Goal: Task Accomplishment & Management: Complete application form

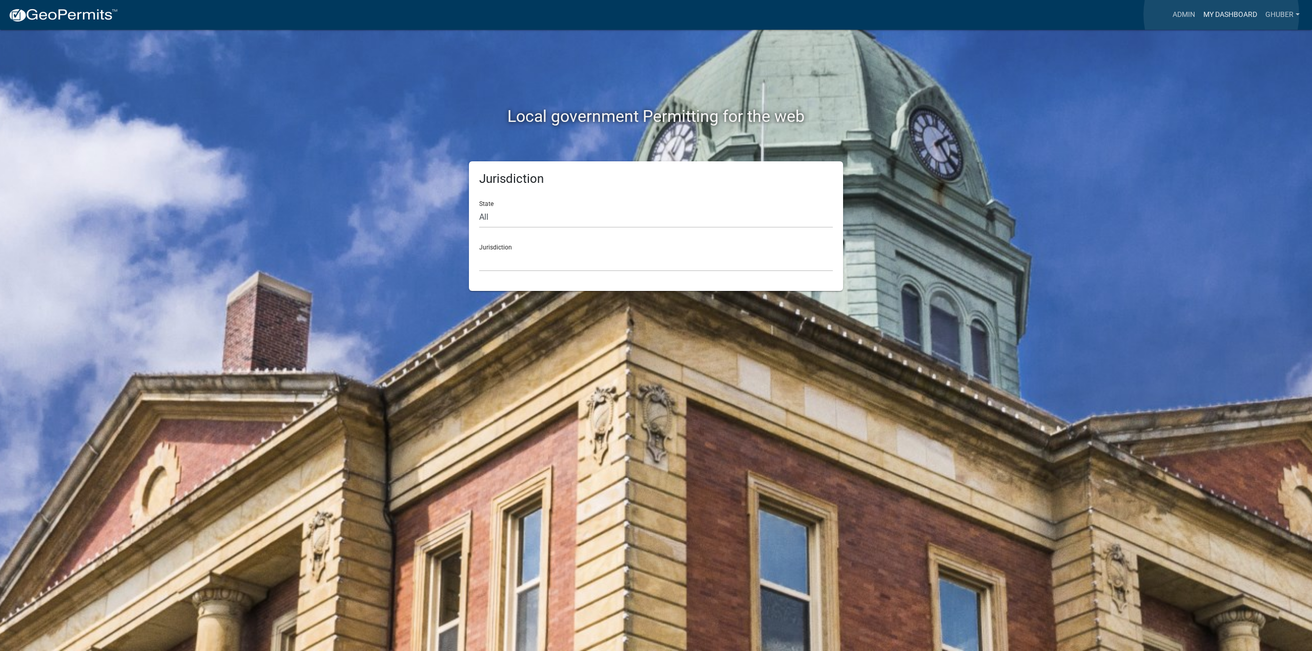
click at [1221, 14] on link "My Dashboard" at bounding box center [1230, 14] width 62 height 19
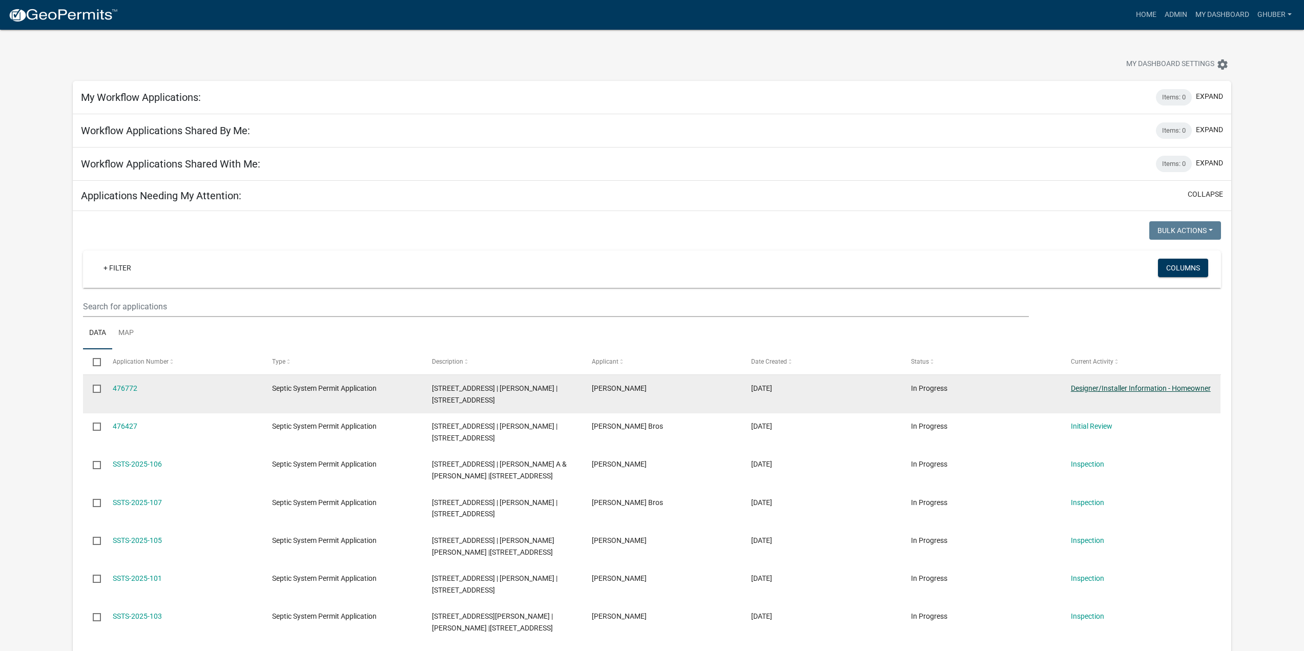
click at [1100, 390] on link "Designer/Installer Information - Homeowner" at bounding box center [1141, 388] width 140 height 8
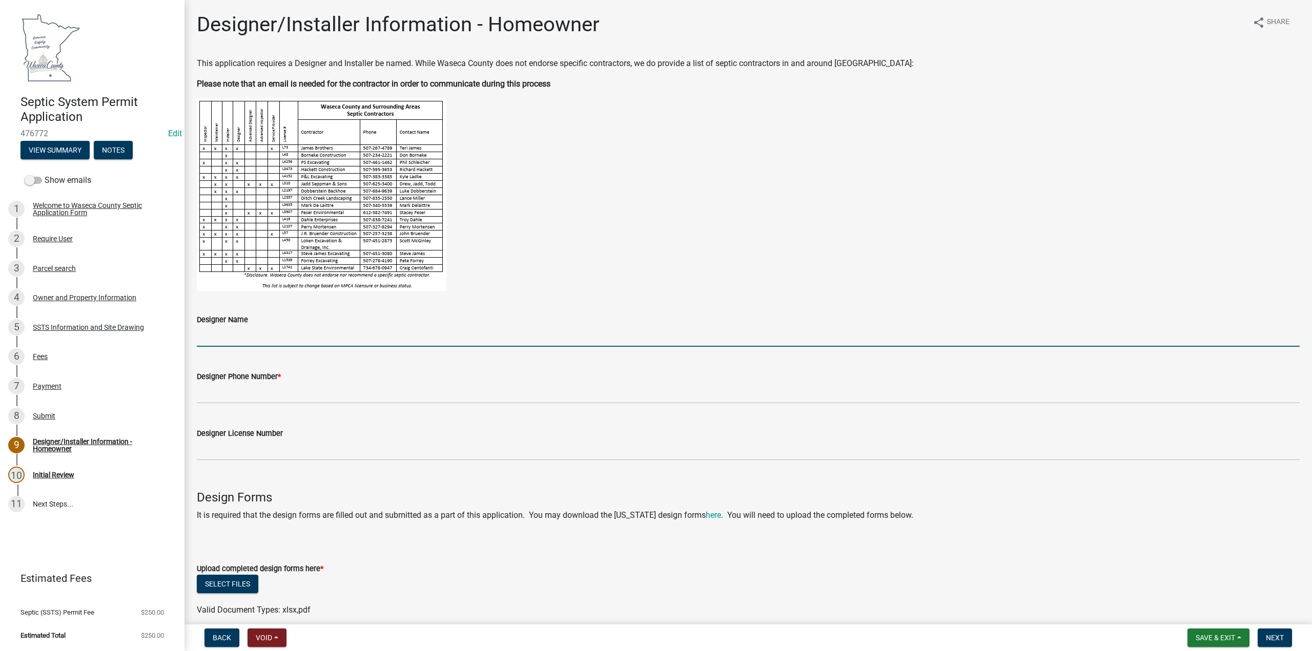
click at [247, 339] on input "Designer Name" at bounding box center [748, 336] width 1103 height 21
type input "[PERSON_NAME]"
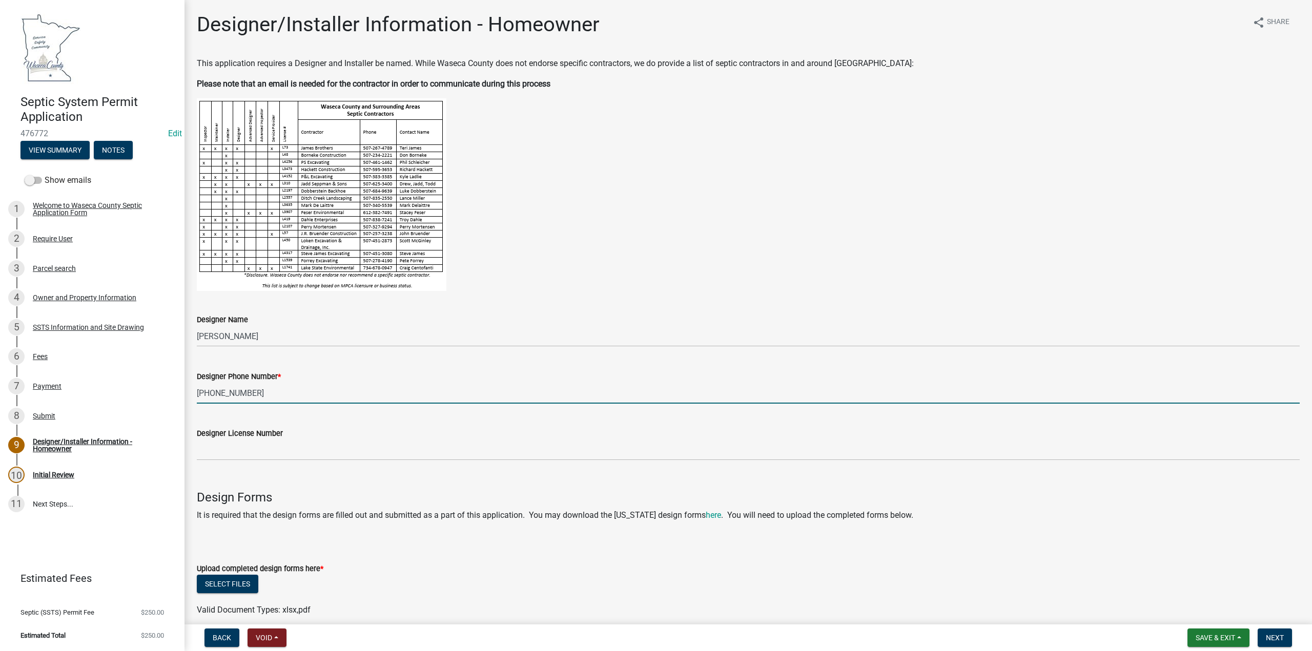
type input "[PHONE_NUMBER]"
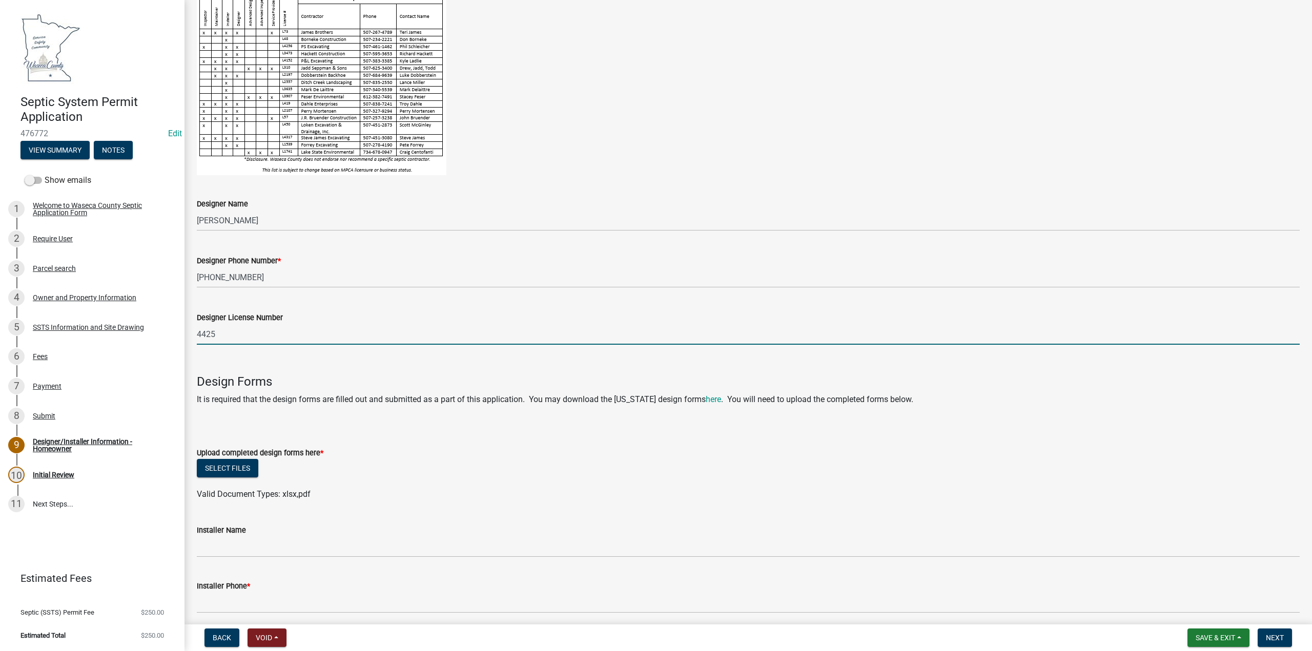
scroll to position [205, 0]
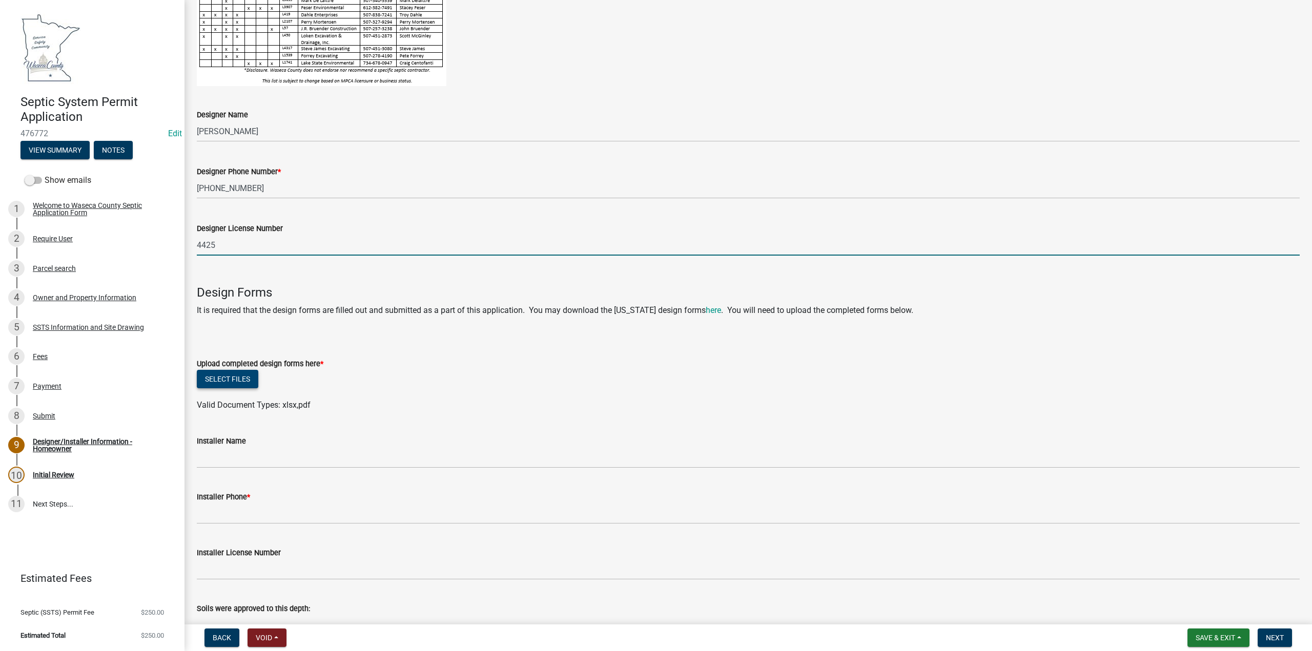
type input "4425"
click at [236, 378] on button "Select files" at bounding box center [227, 379] width 61 height 18
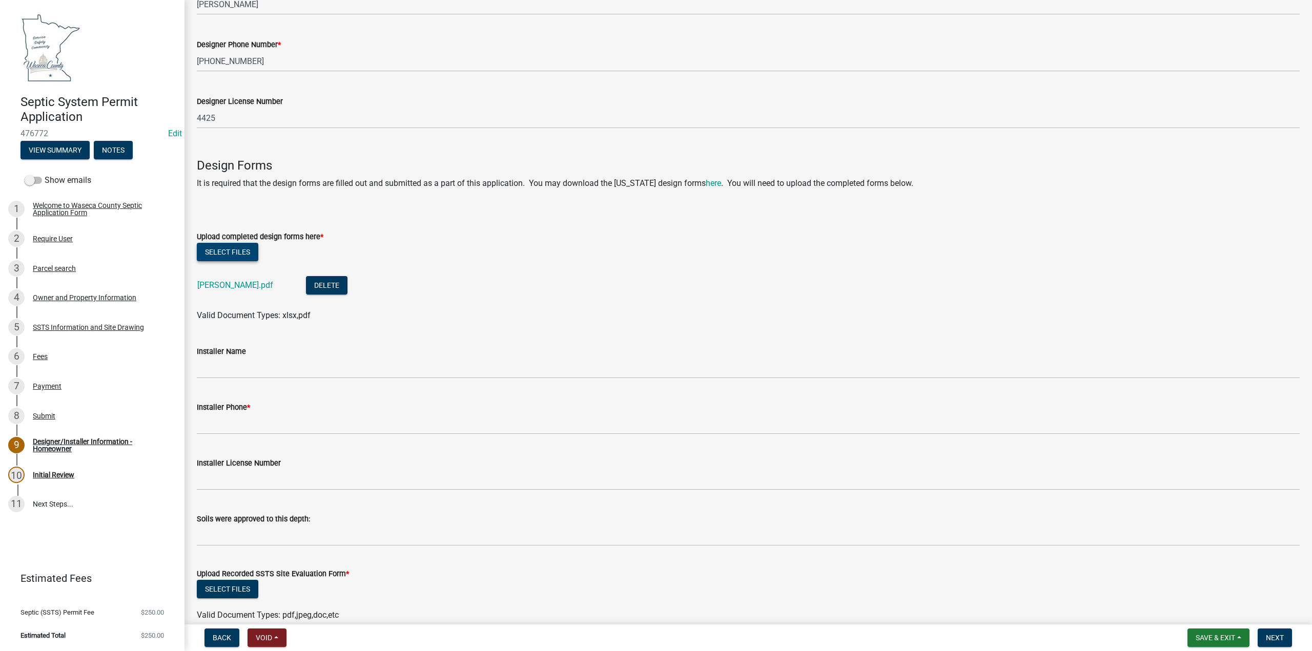
scroll to position [359, 0]
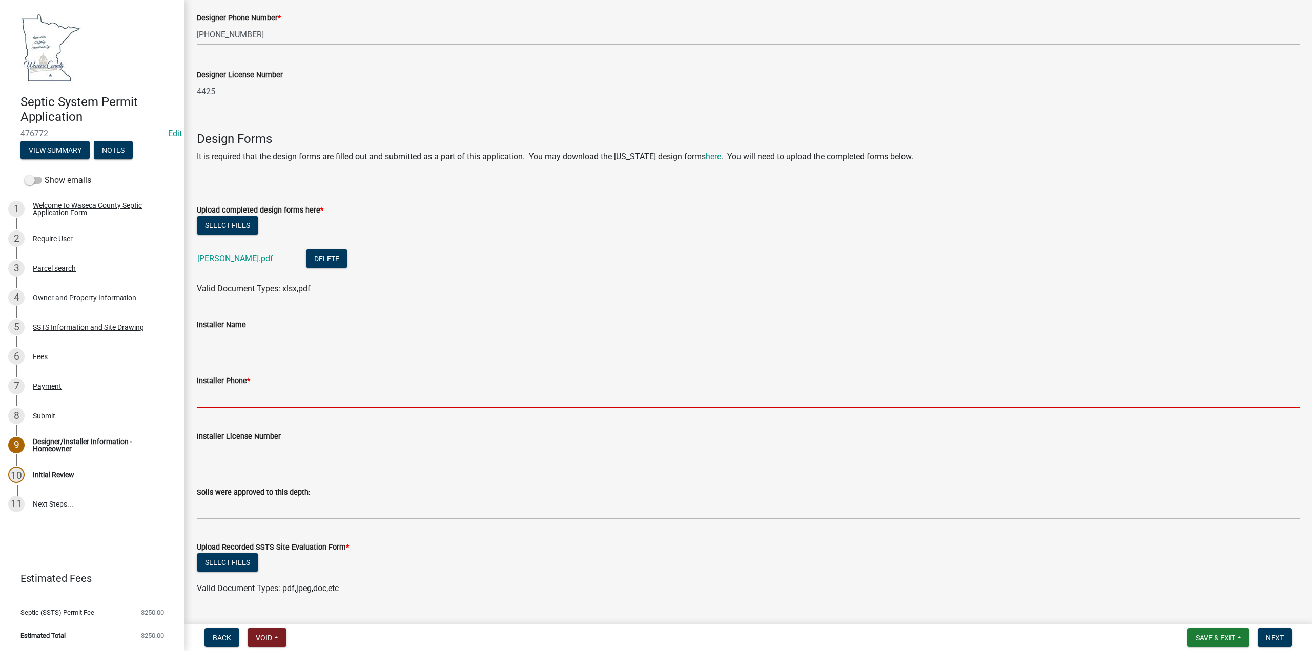
click at [212, 394] on input "Installer Phone *" at bounding box center [748, 397] width 1103 height 21
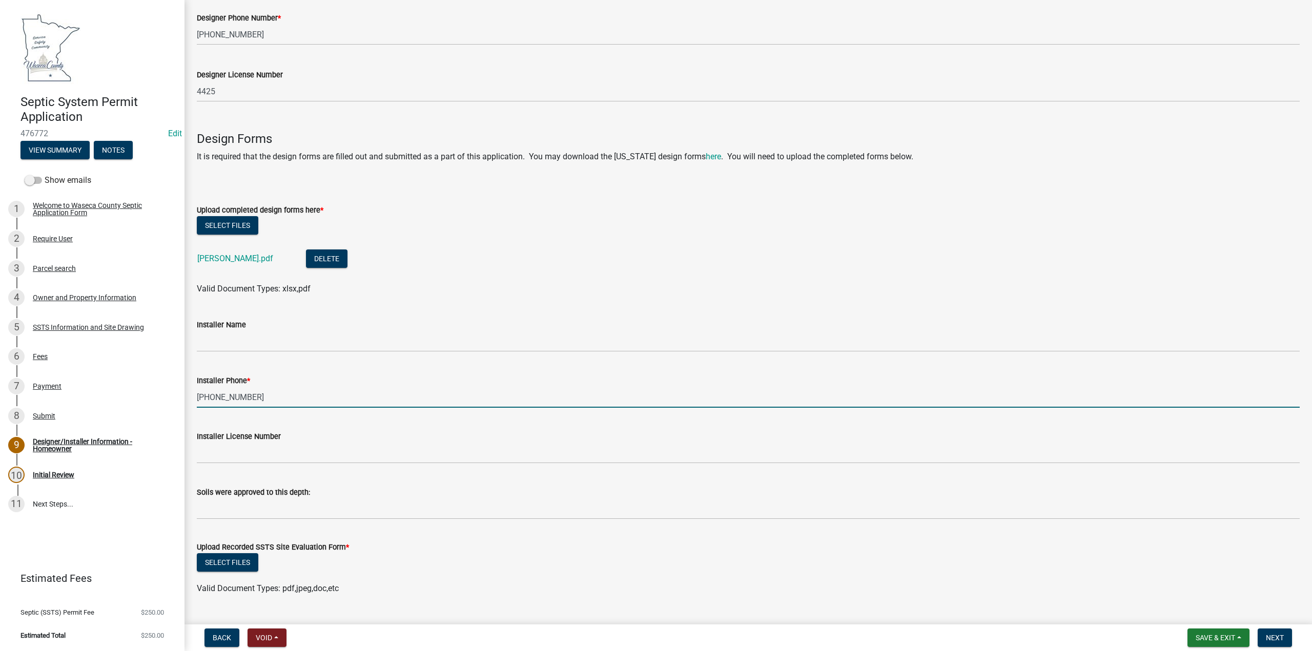
type input "[PHONE_NUMBER]"
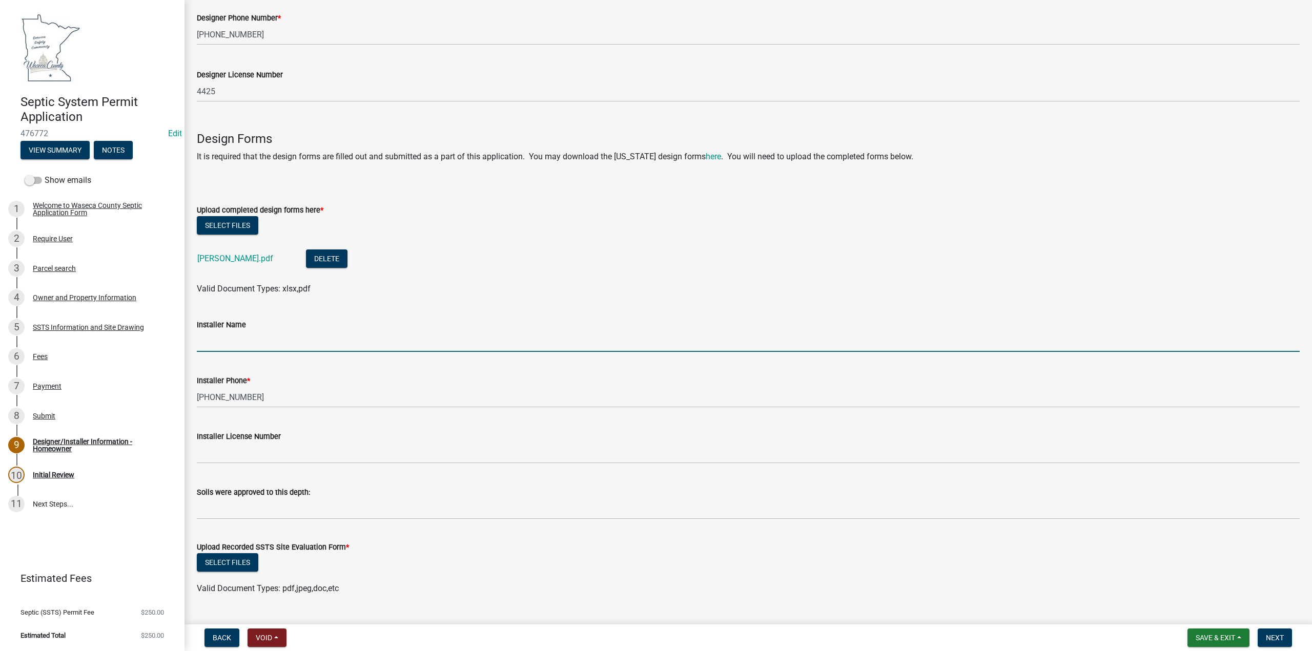
click at [231, 339] on input "Installer Name" at bounding box center [748, 341] width 1103 height 21
type input "Loken Excavation and Drainage"
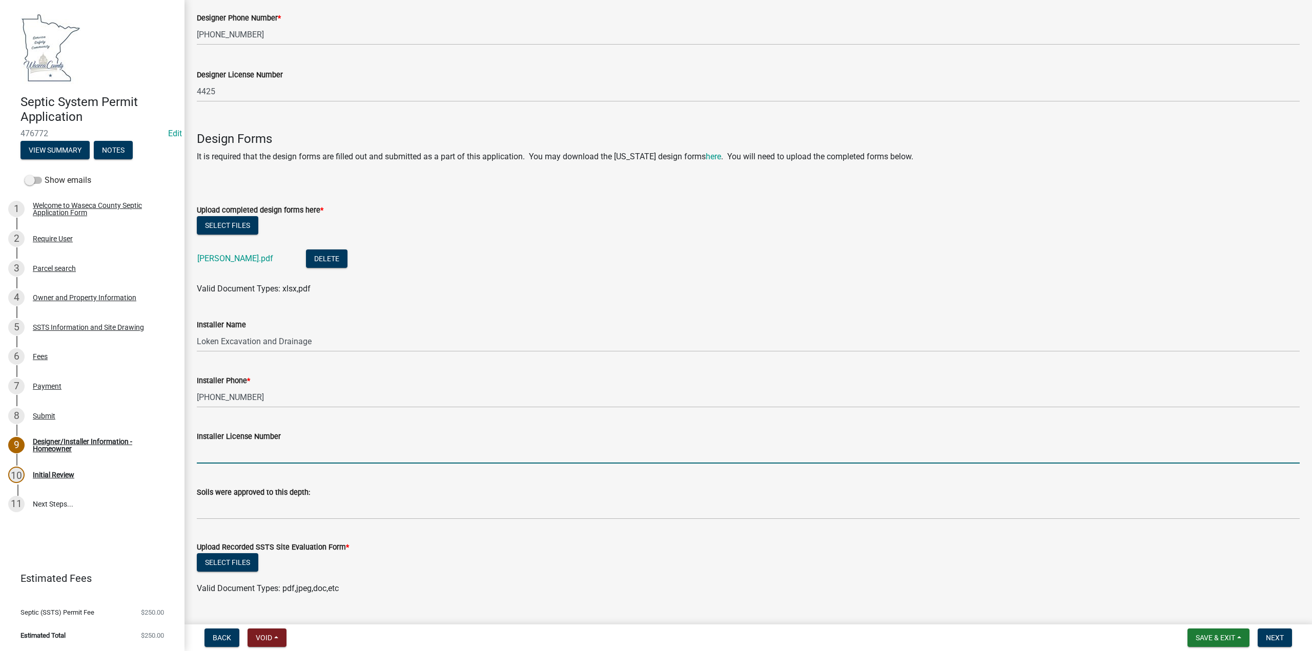
click at [224, 452] on input "Installer License Number" at bounding box center [748, 453] width 1103 height 21
type input "450"
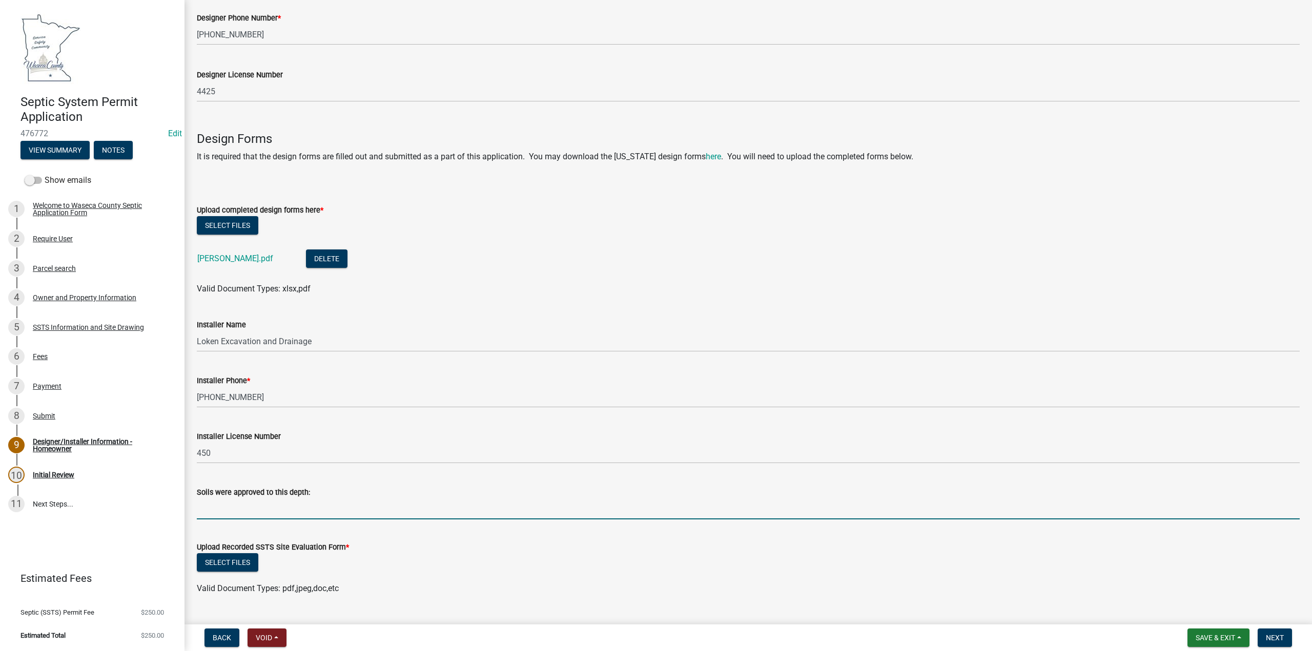
click at [249, 507] on input "text" at bounding box center [748, 509] width 1103 height 21
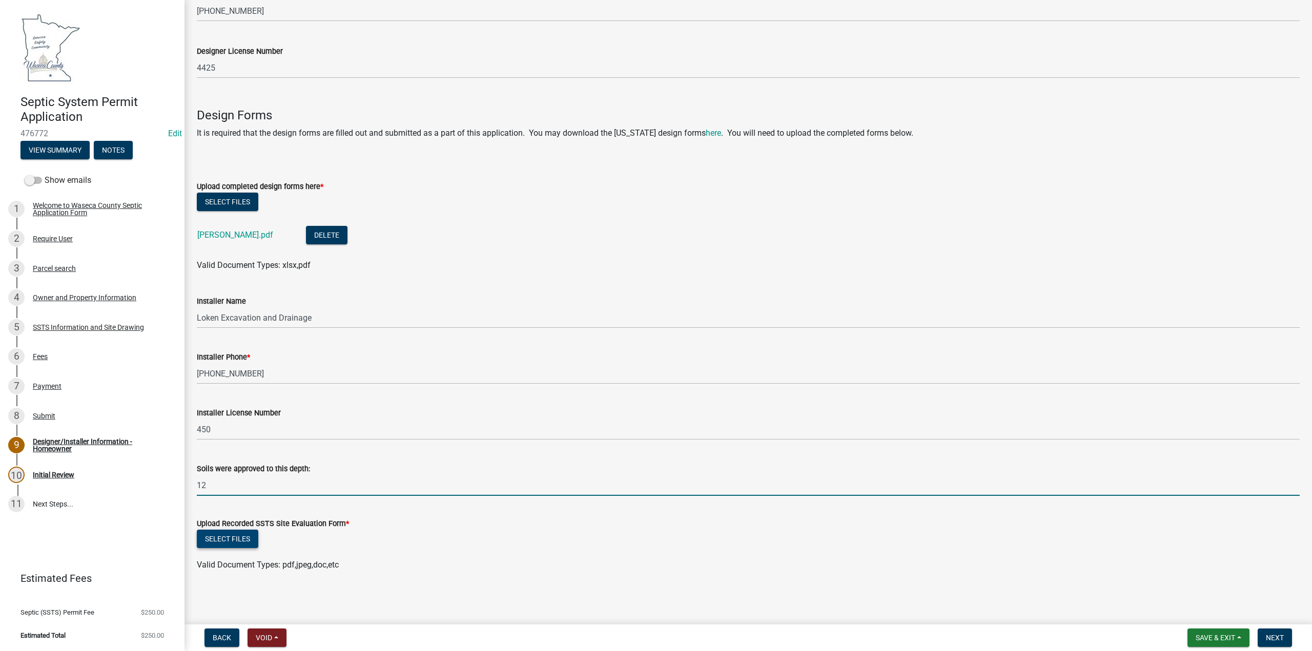
type input "12"
click at [220, 535] on button "Select files" at bounding box center [227, 539] width 61 height 18
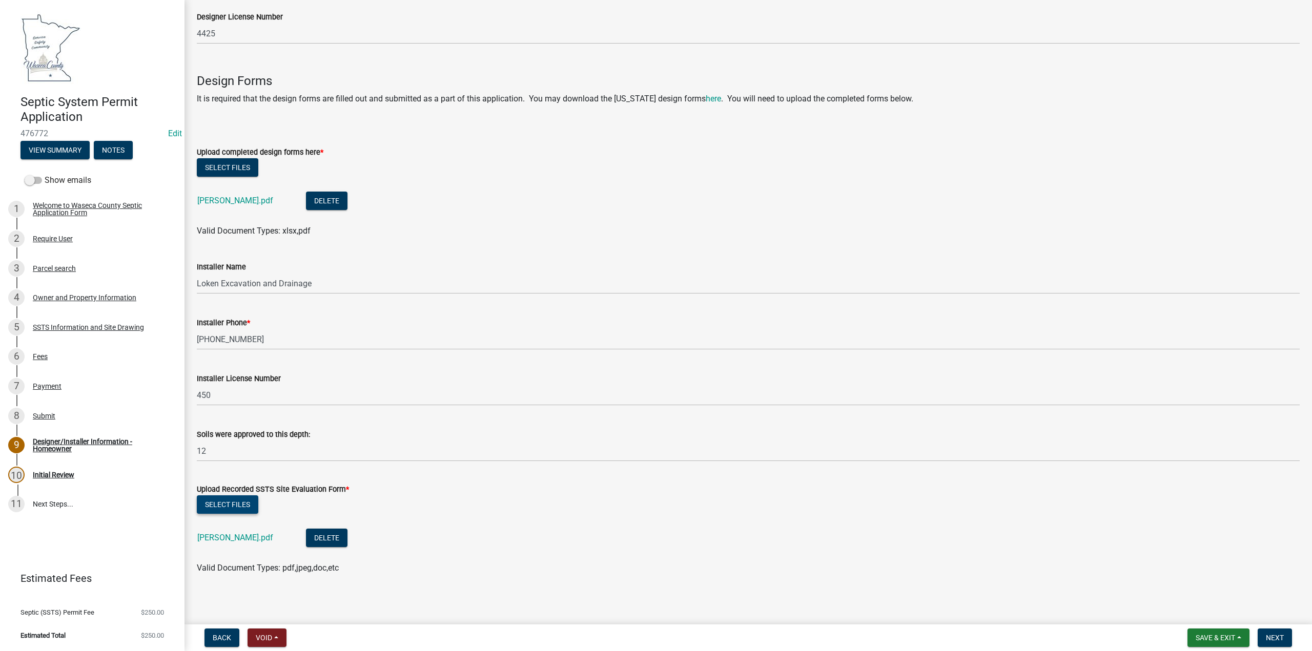
scroll to position [420, 0]
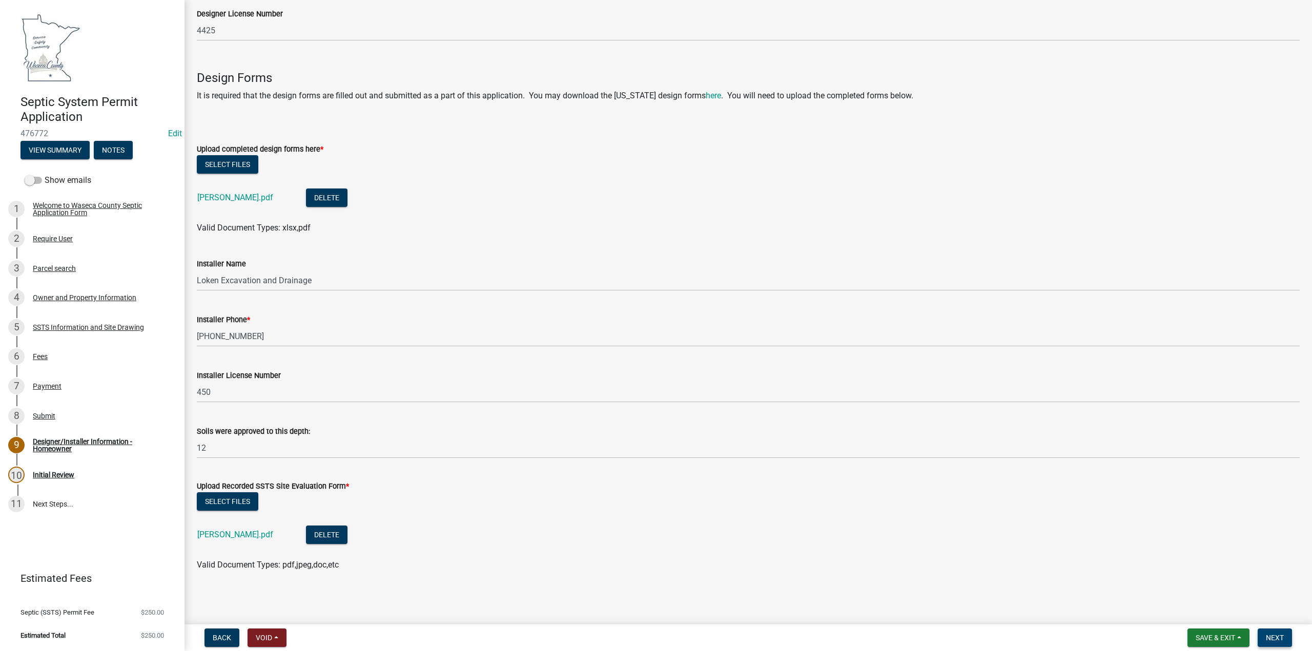
click at [1268, 633] on button "Next" at bounding box center [1274, 638] width 34 height 18
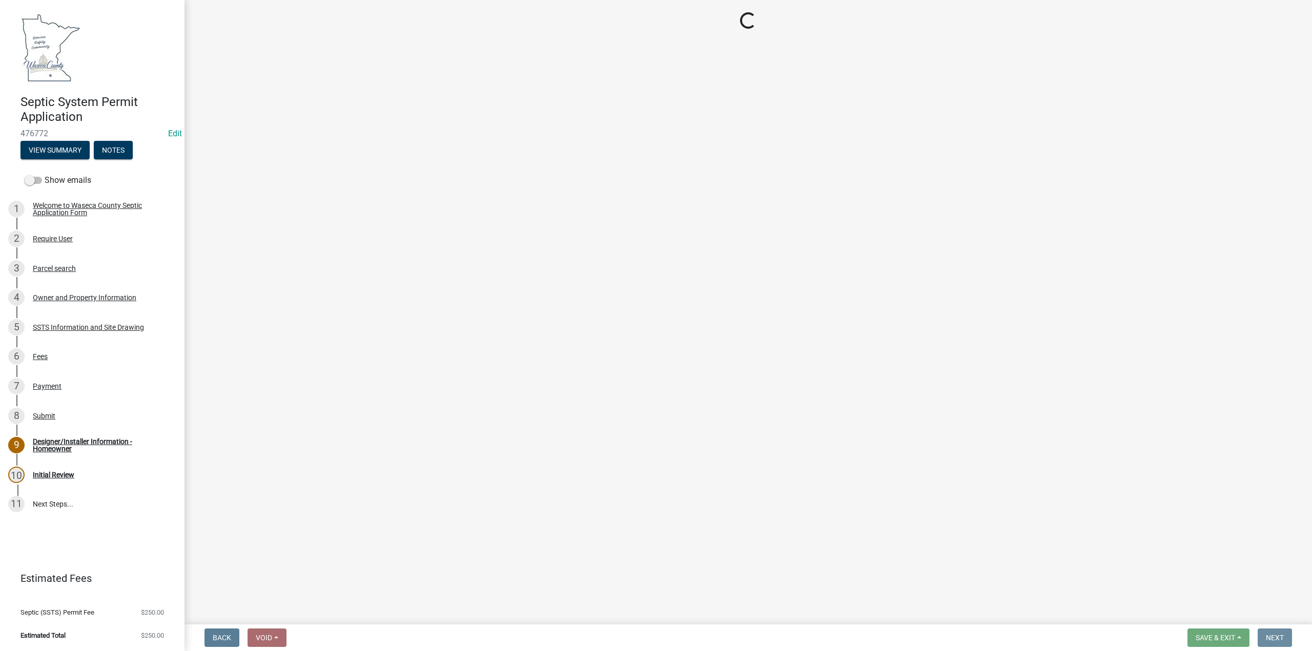
scroll to position [0, 0]
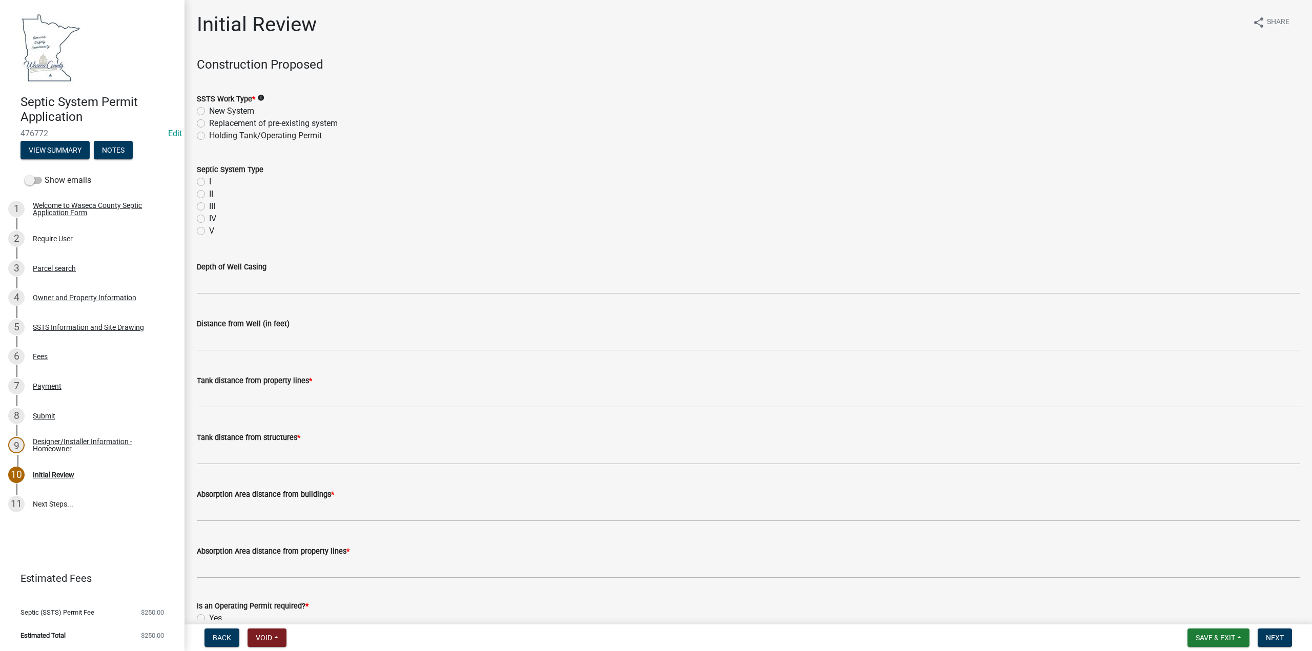
click at [209, 123] on label "Replacement of pre-existing system" at bounding box center [273, 123] width 129 height 12
click at [209, 123] on input "Replacement of pre-existing system" at bounding box center [212, 120] width 7 height 7
radio input "true"
click at [202, 177] on div "I" at bounding box center [748, 182] width 1103 height 12
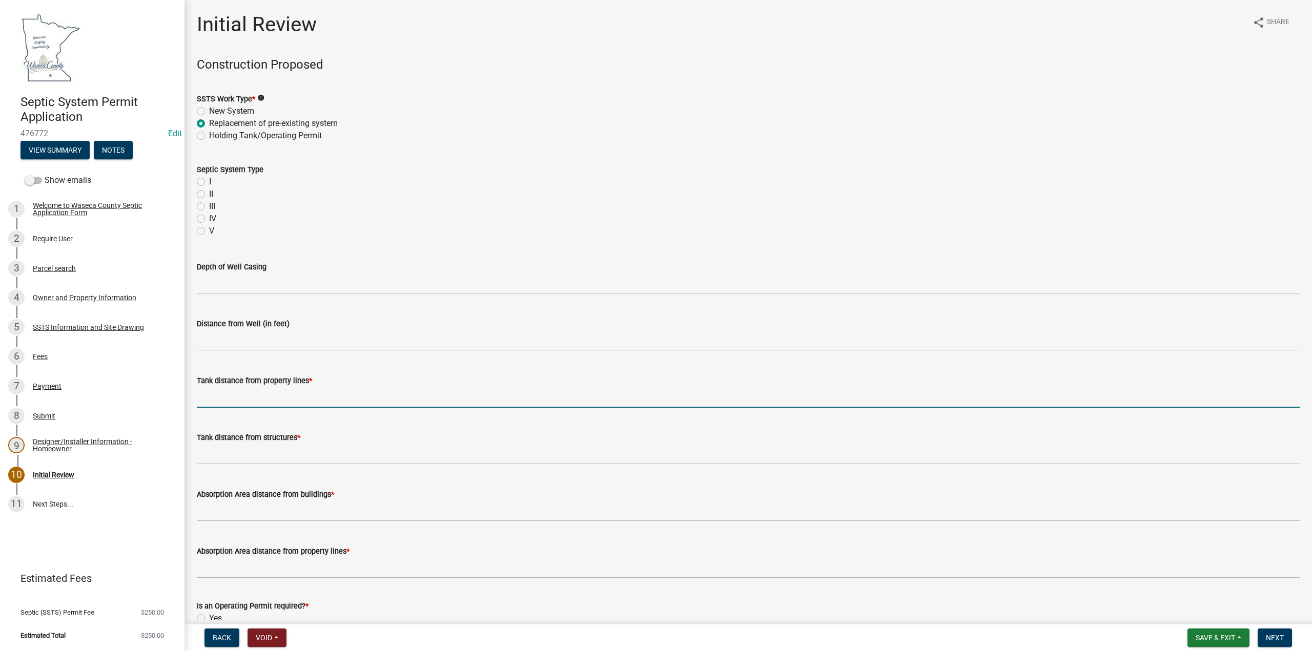
click at [246, 395] on input "Tank distance from property lines *" at bounding box center [748, 397] width 1103 height 21
type input "10"
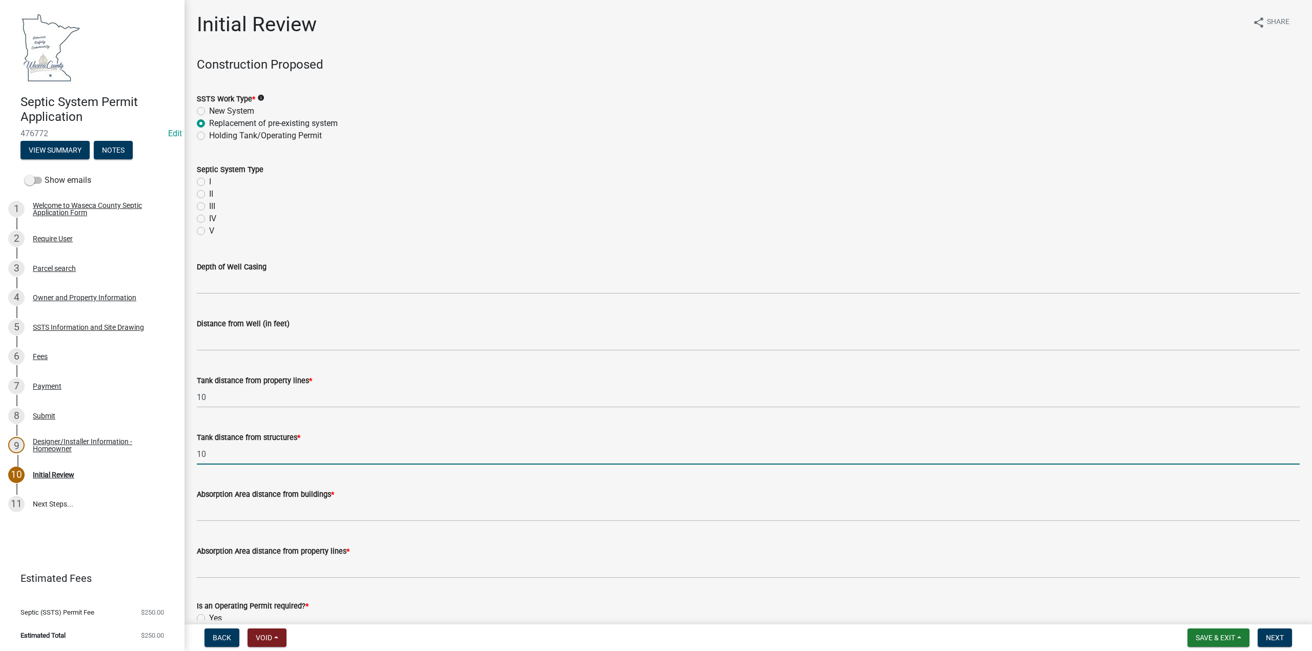
type input "10"
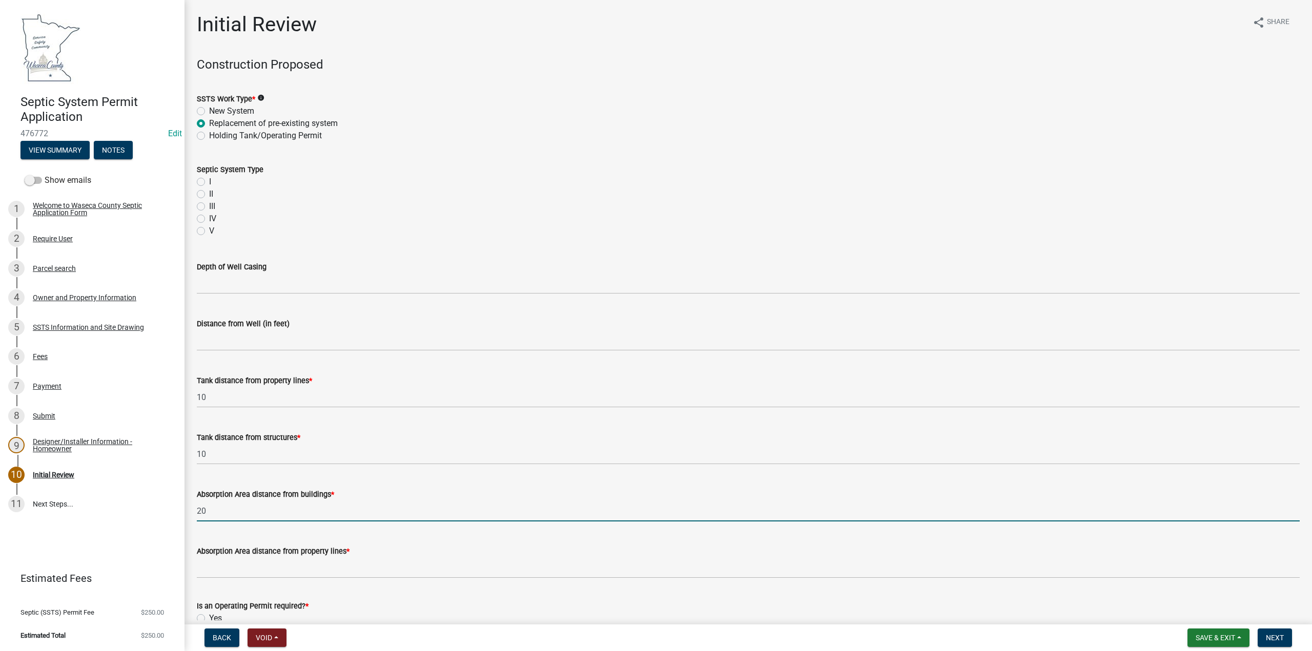
type input "20"
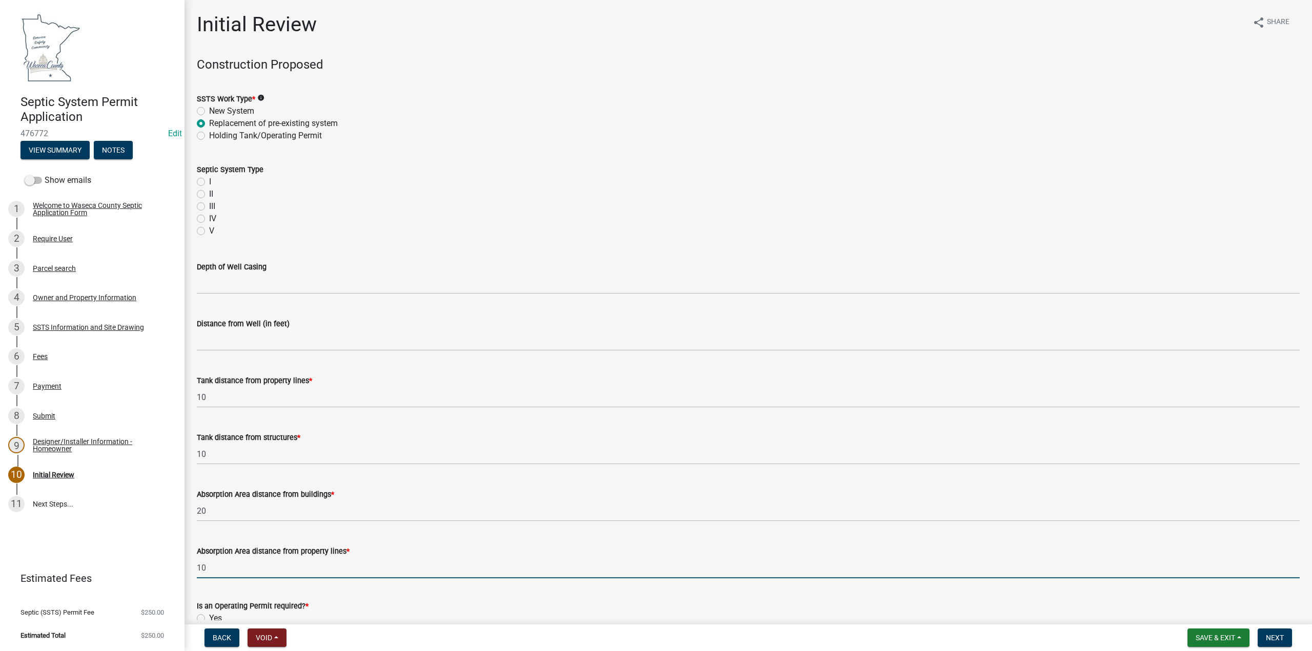
type input "10"
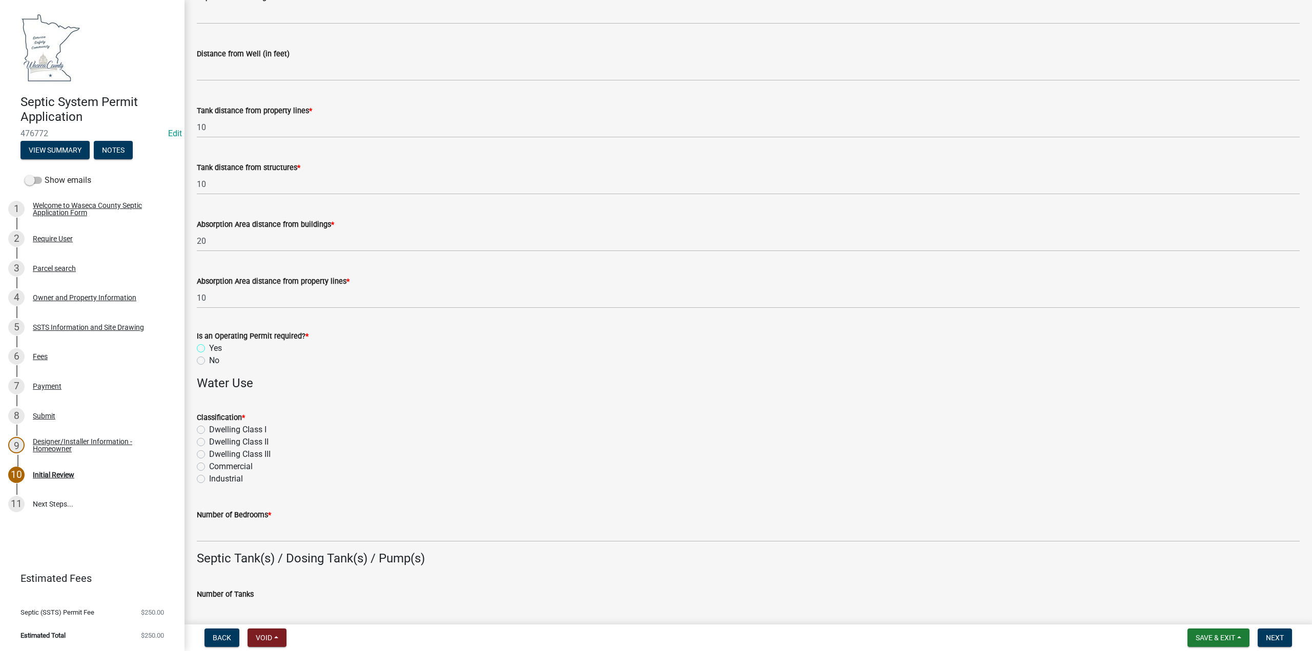
scroll to position [307, 0]
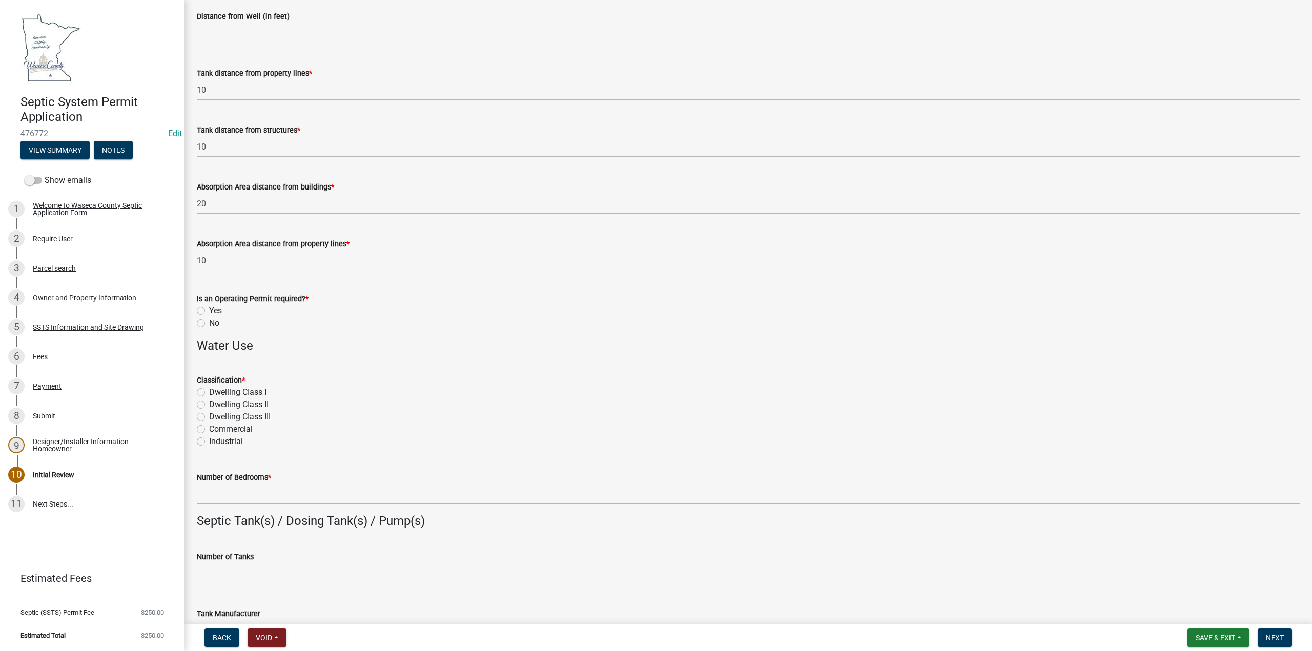
click at [209, 322] on label "No" at bounding box center [214, 323] width 10 height 12
click at [209, 322] on input "No" at bounding box center [212, 320] width 7 height 7
radio input "true"
click at [209, 392] on label "Dwelling CIass I" at bounding box center [237, 392] width 57 height 12
click at [209, 392] on input "Dwelling CIass I" at bounding box center [212, 389] width 7 height 7
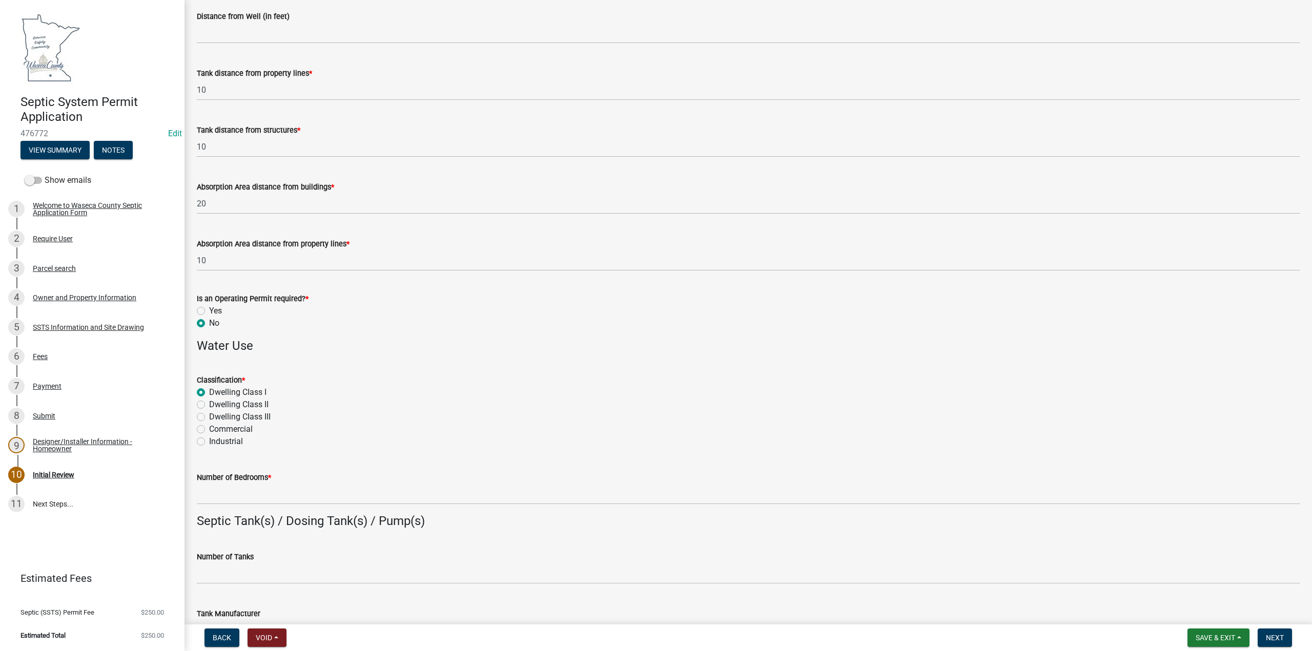
radio input "true"
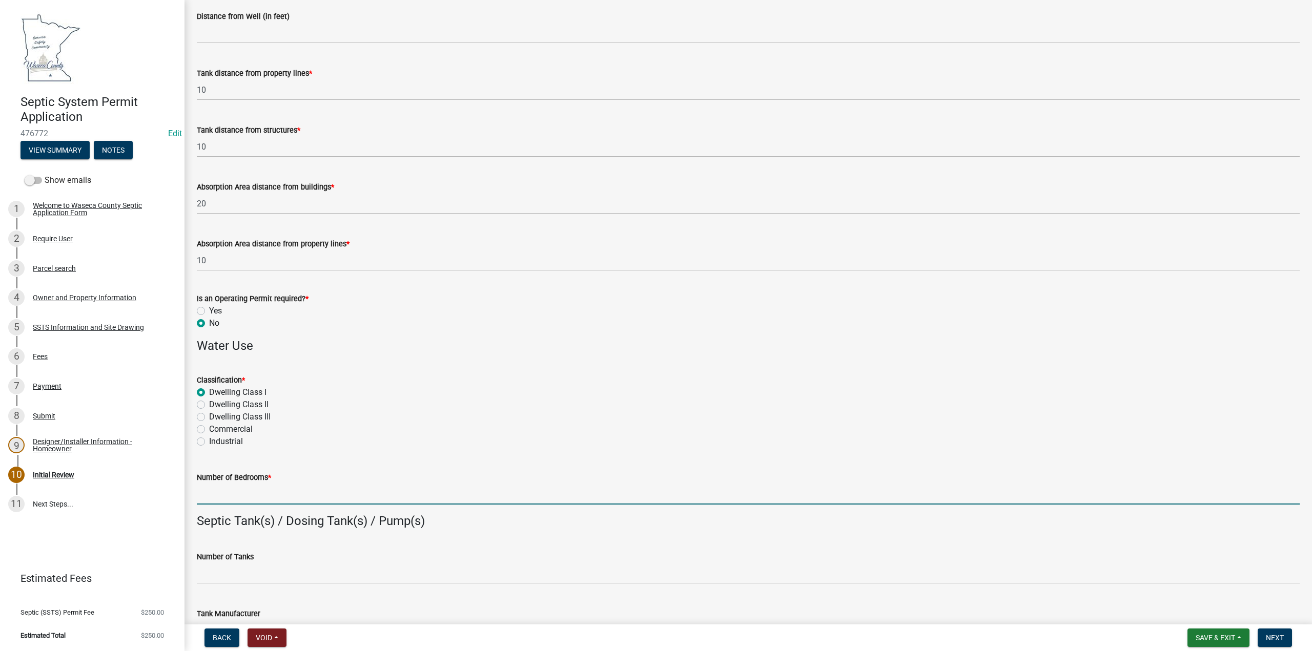
click at [213, 489] on input "Number of Bedrooms *" at bounding box center [748, 494] width 1103 height 21
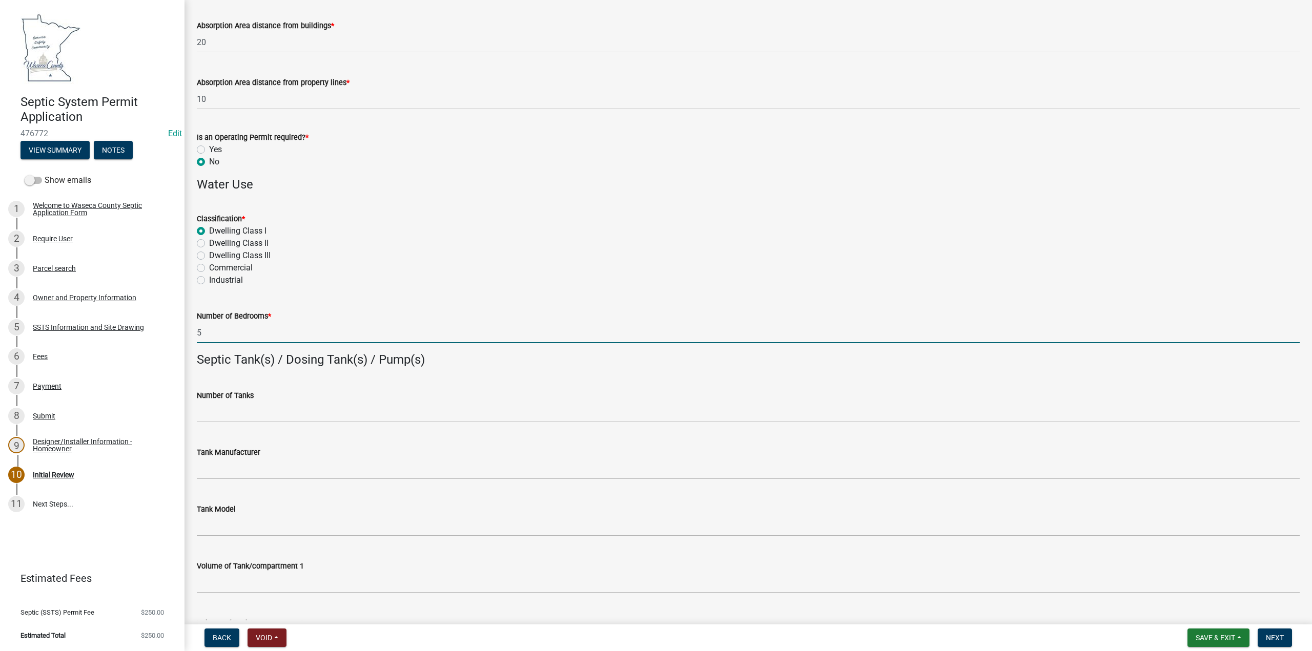
scroll to position [512, 0]
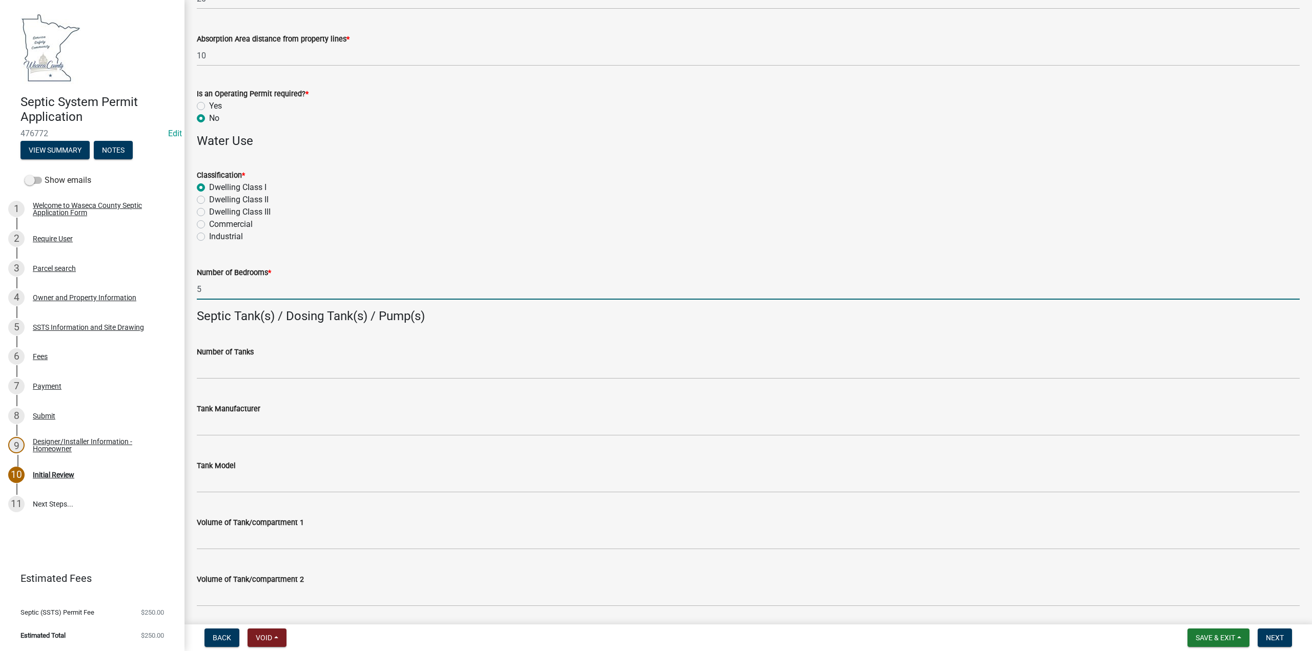
type input "5"
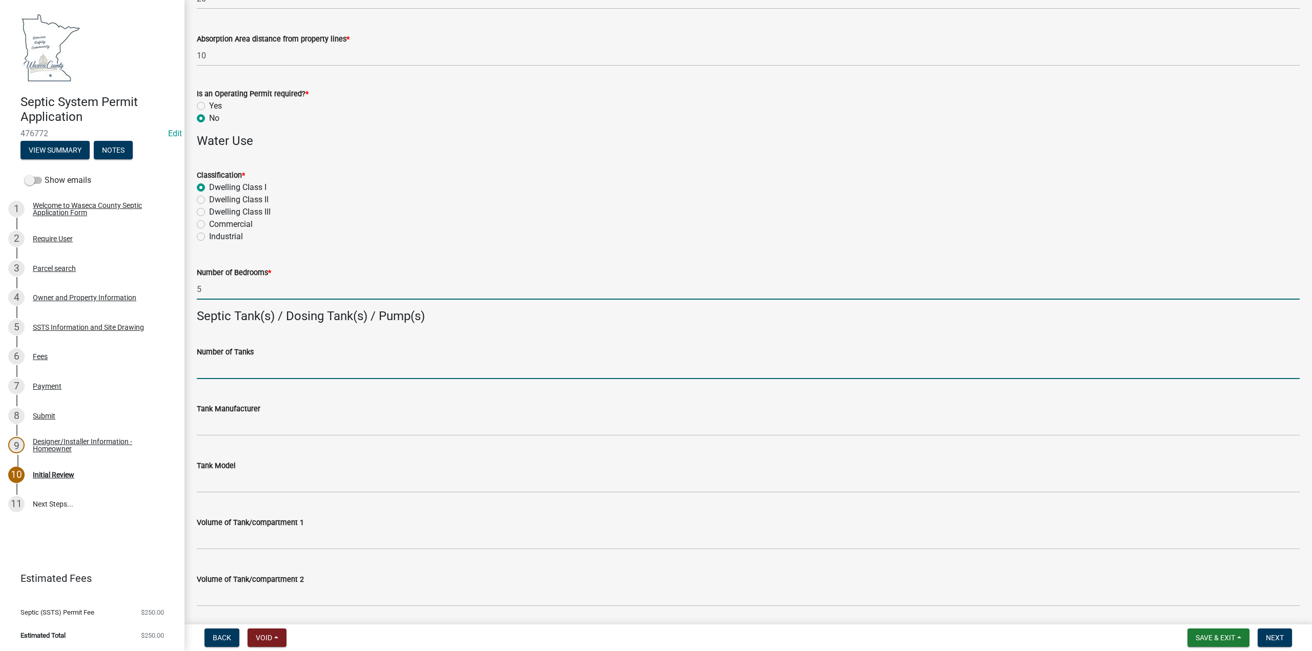
click at [226, 367] on input "Number of Tanks" at bounding box center [748, 368] width 1103 height 21
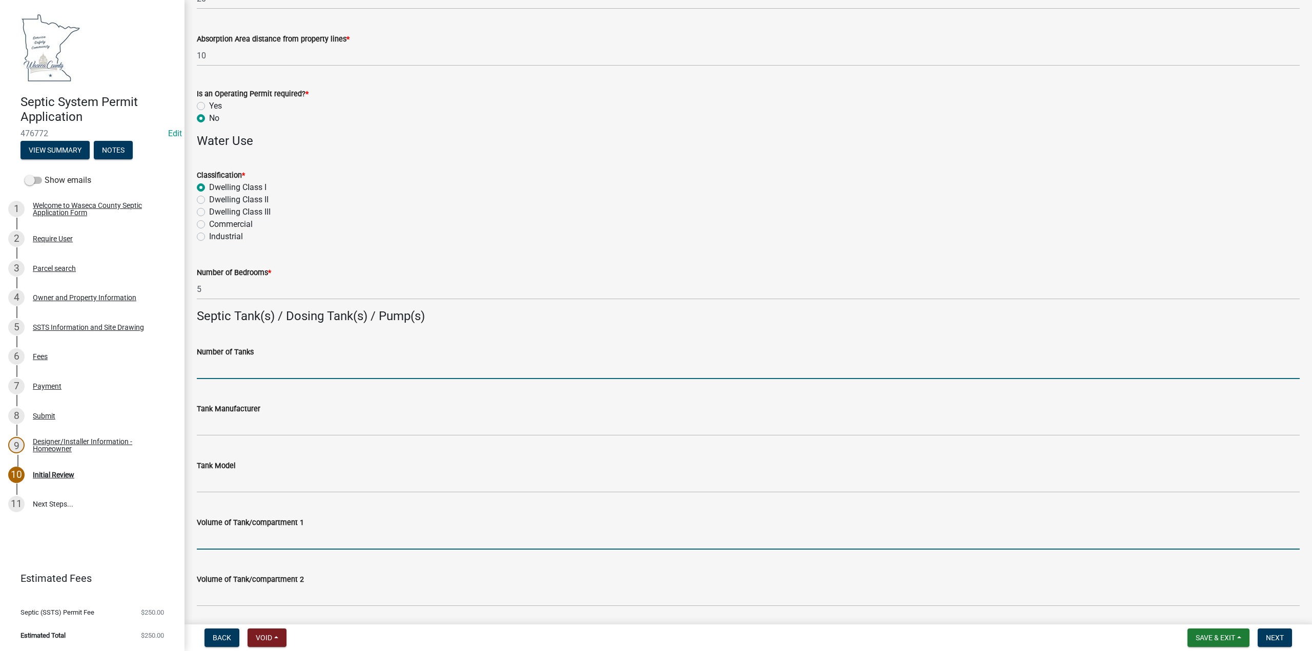
click at [232, 541] on input "Volume of Tank/compartment 1" at bounding box center [748, 539] width 1103 height 21
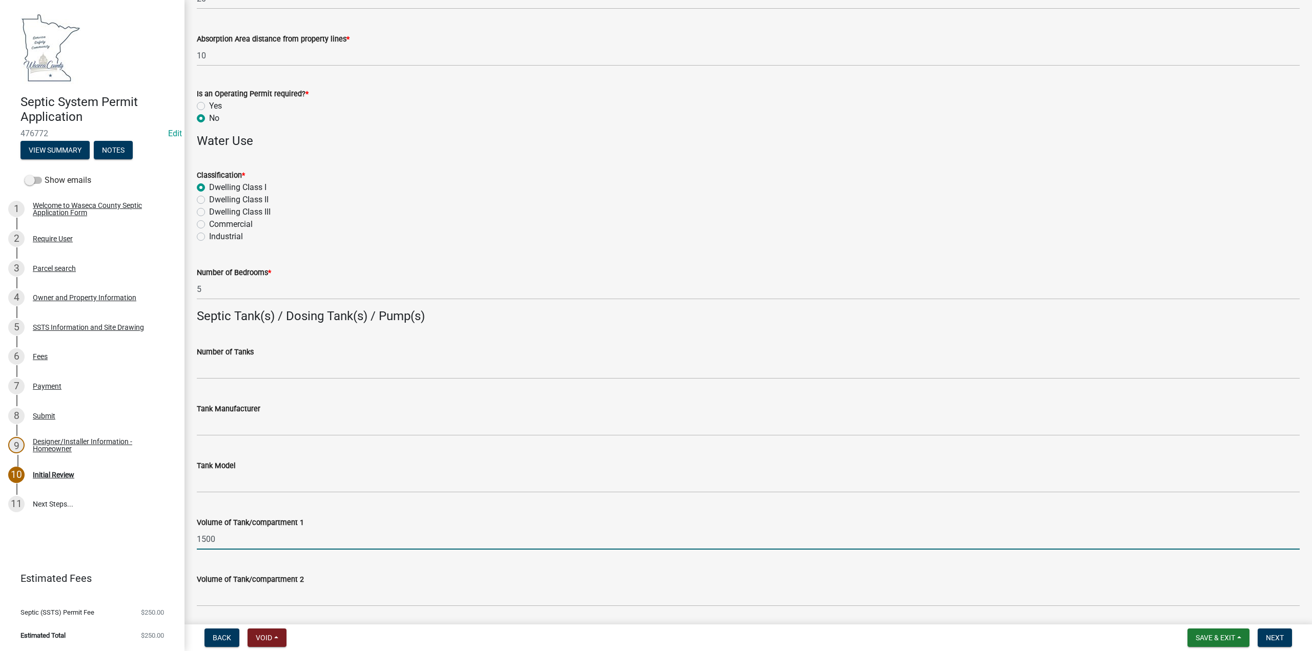
type input "1500"
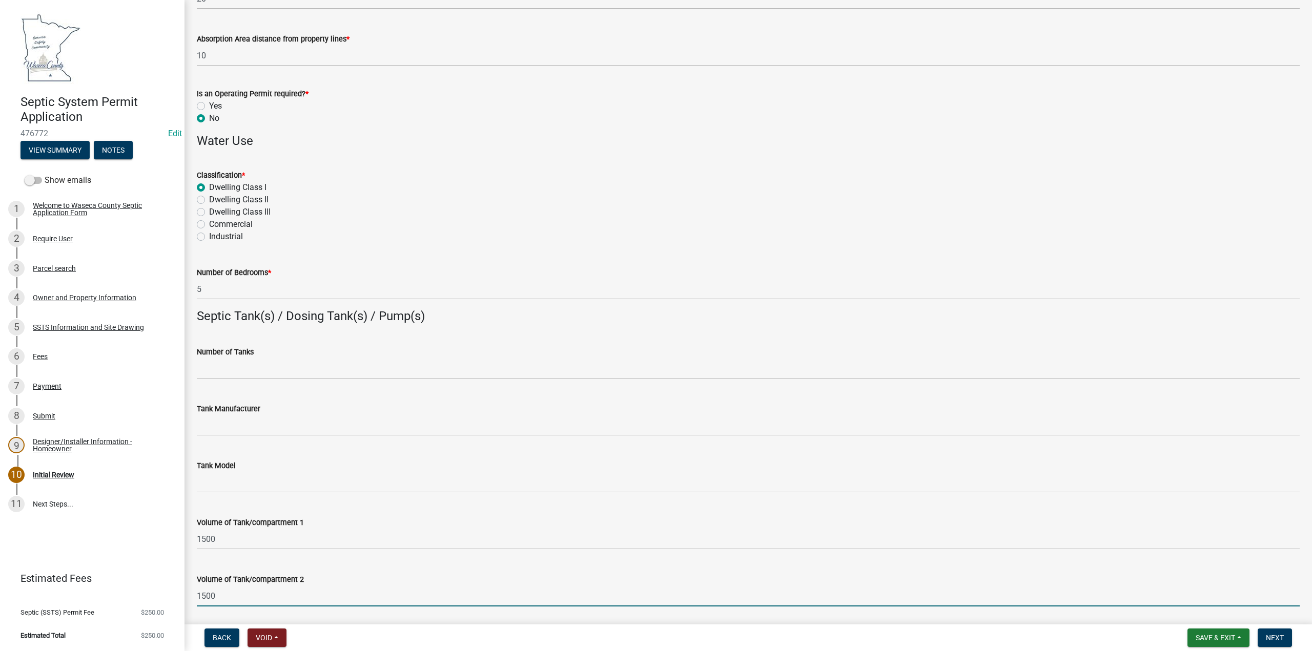
type input "1500"
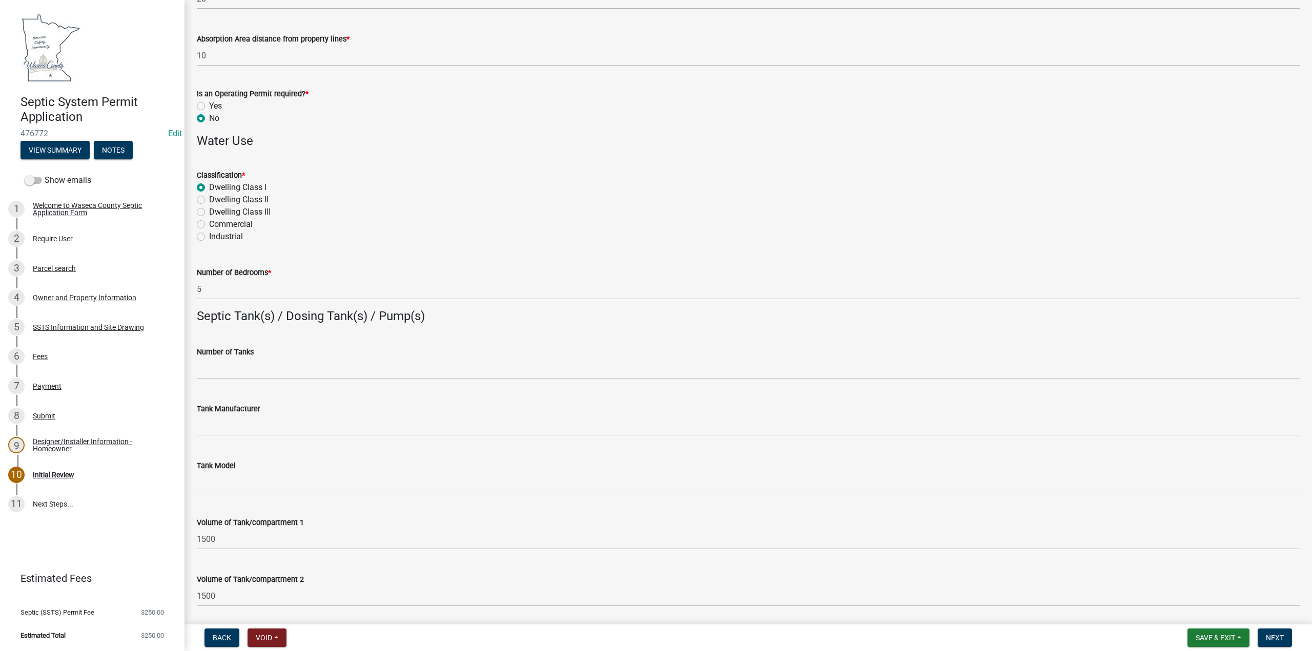
scroll to position [855, 0]
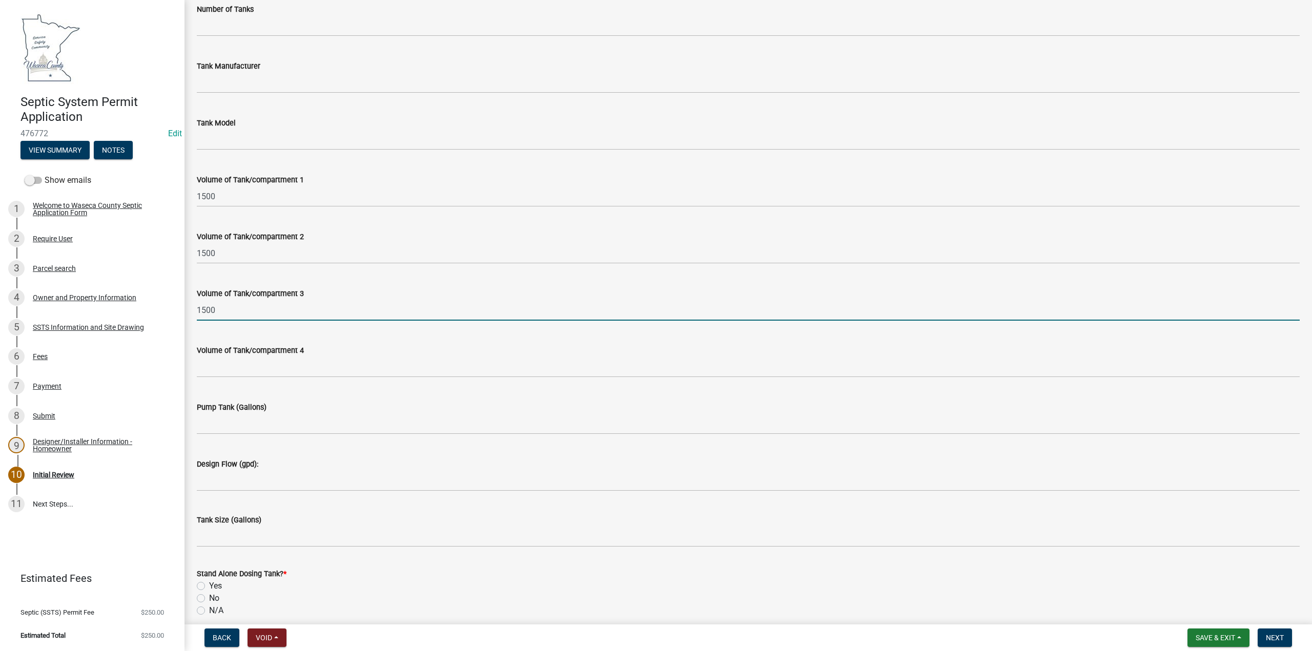
type input "1500"
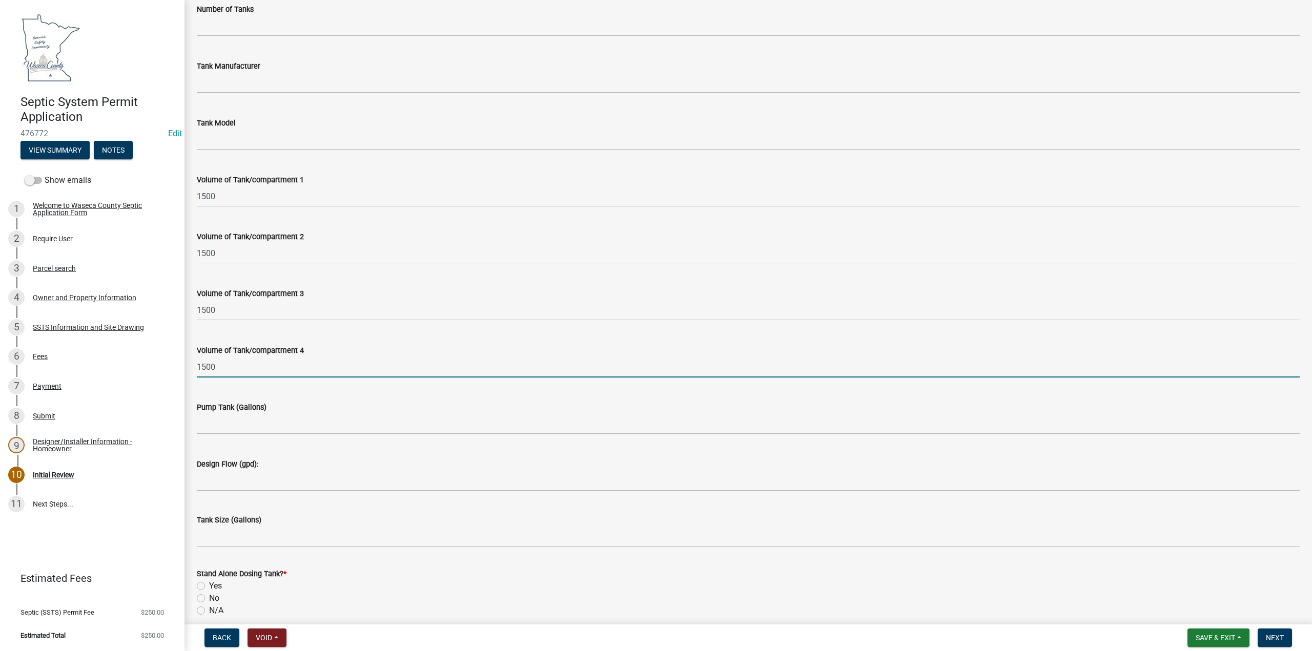
type input "1500"
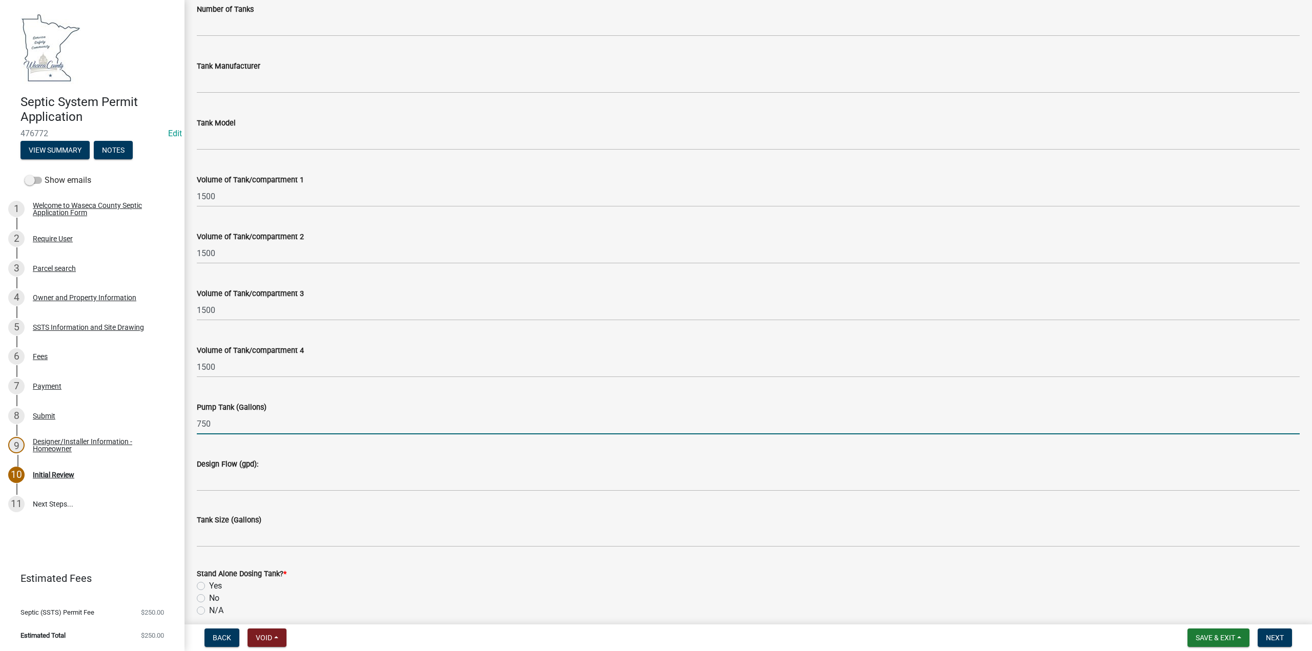
type input "750"
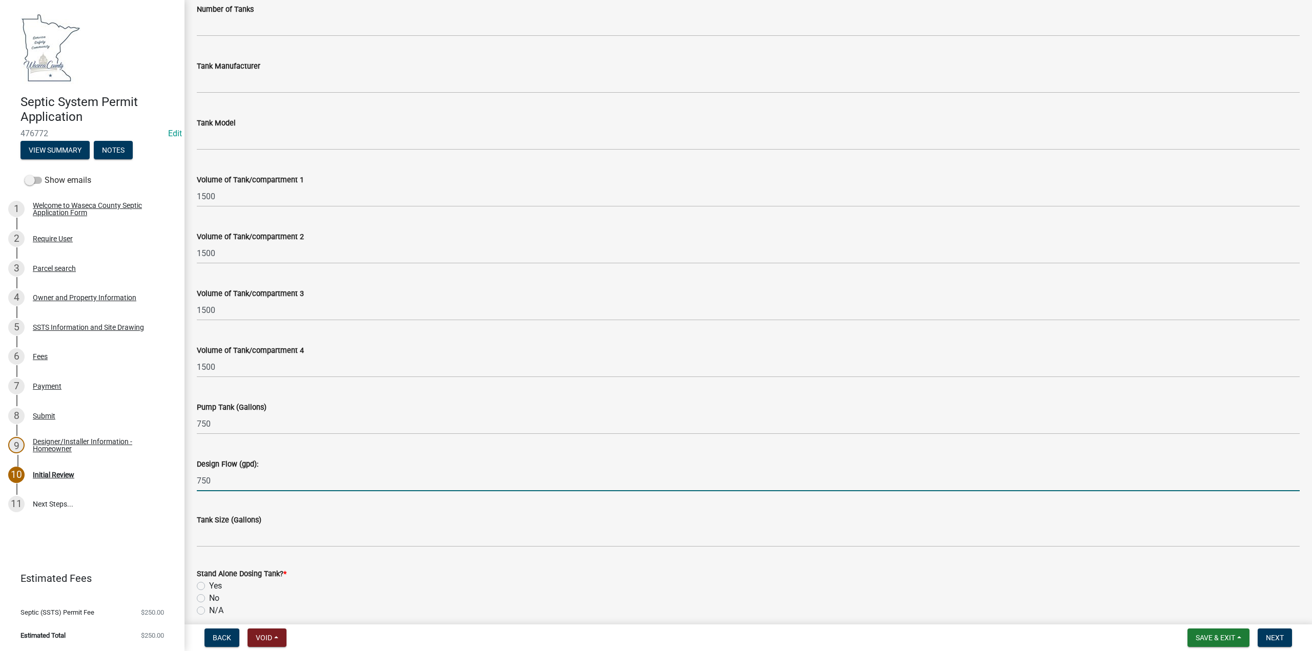
type input "750"
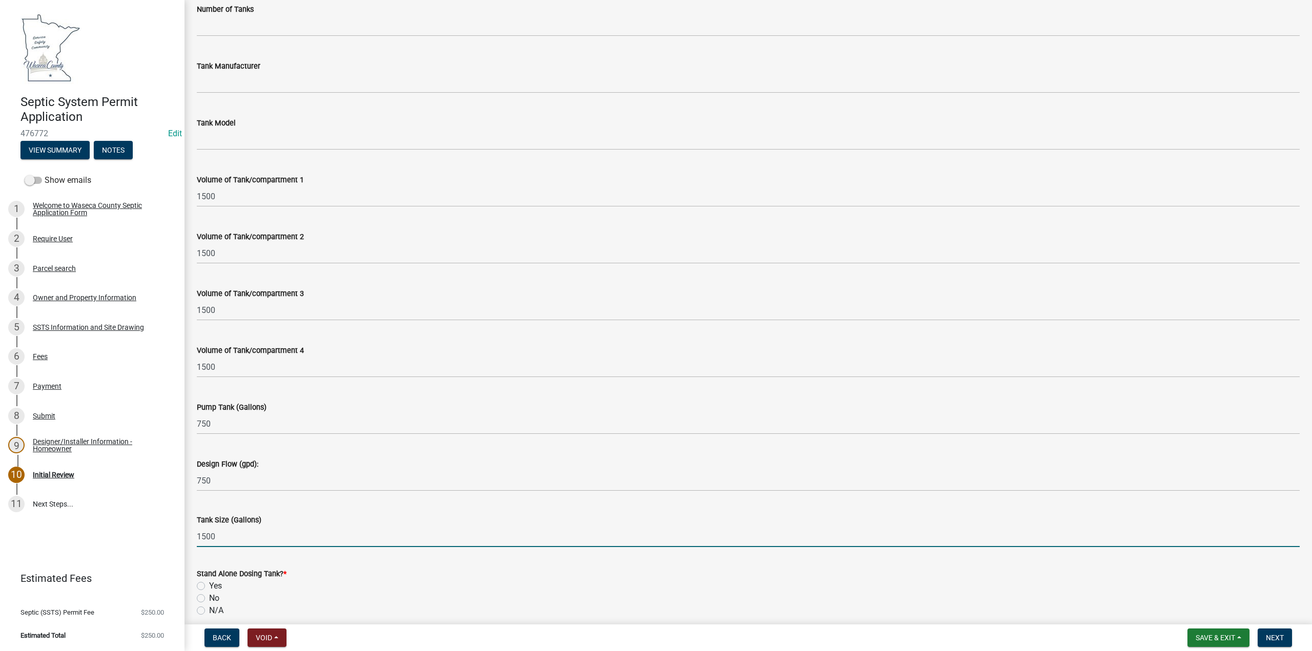
type input "1500"
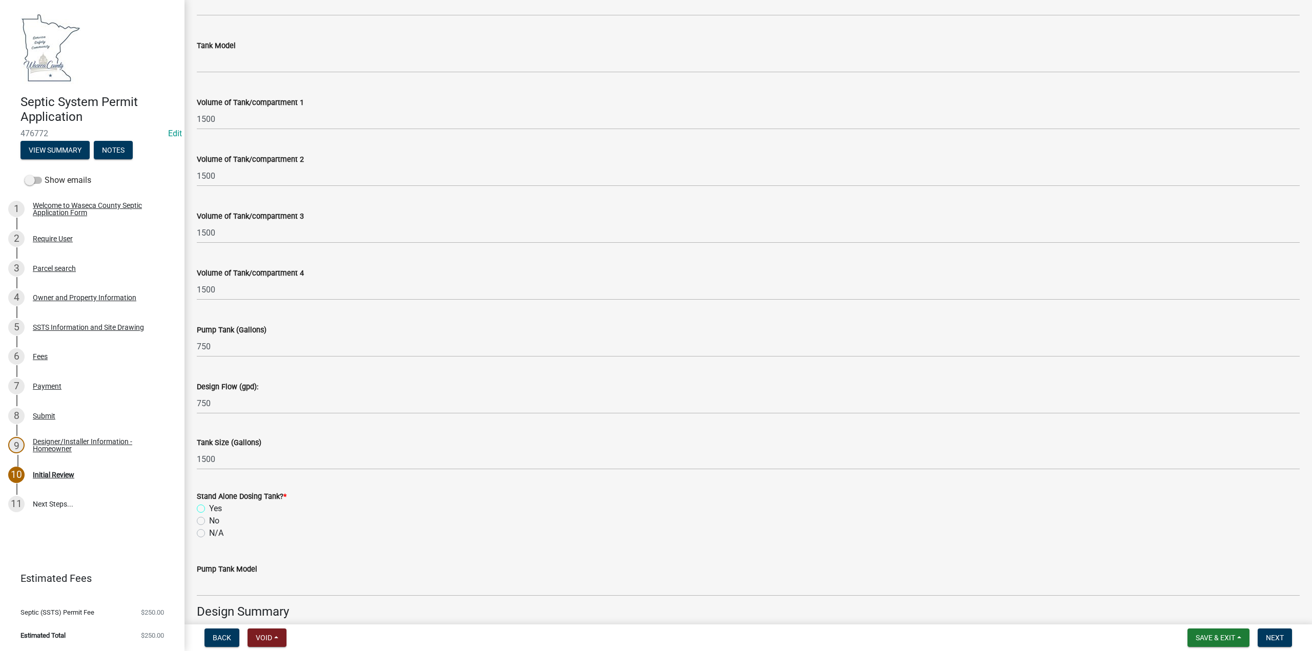
scroll to position [958, 0]
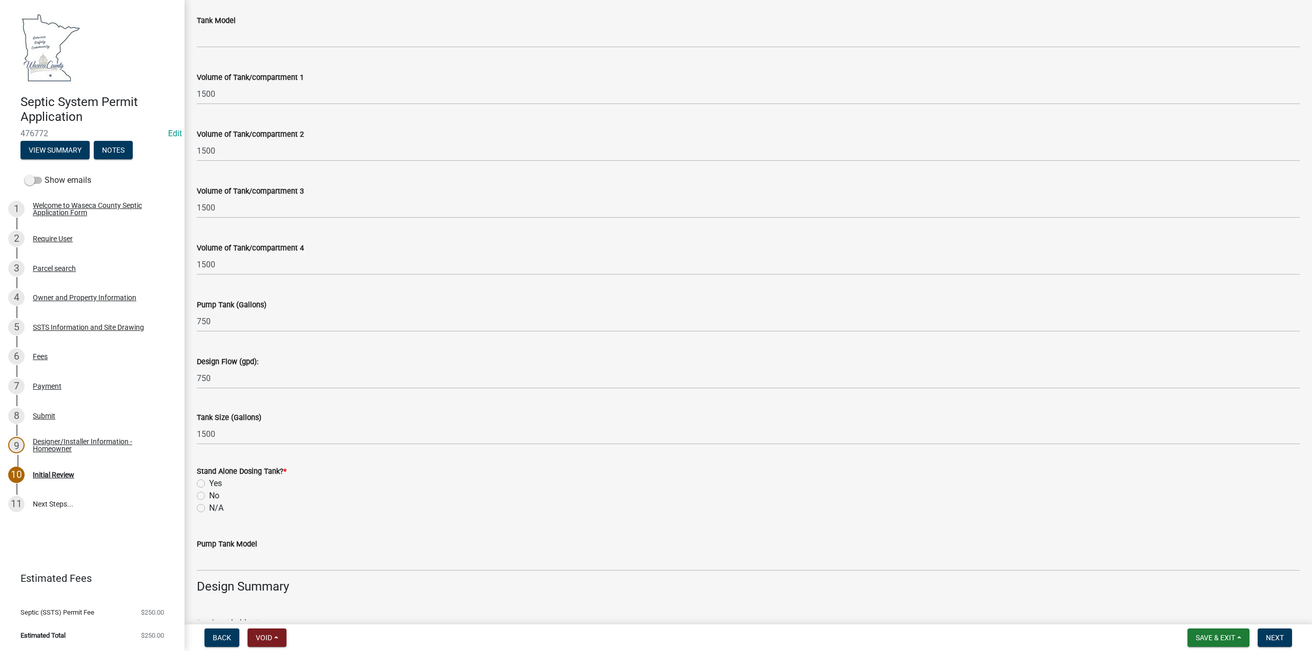
click at [209, 482] on label "Yes" at bounding box center [215, 484] width 13 height 12
click at [209, 482] on input "Yes" at bounding box center [212, 481] width 7 height 7
radio input "true"
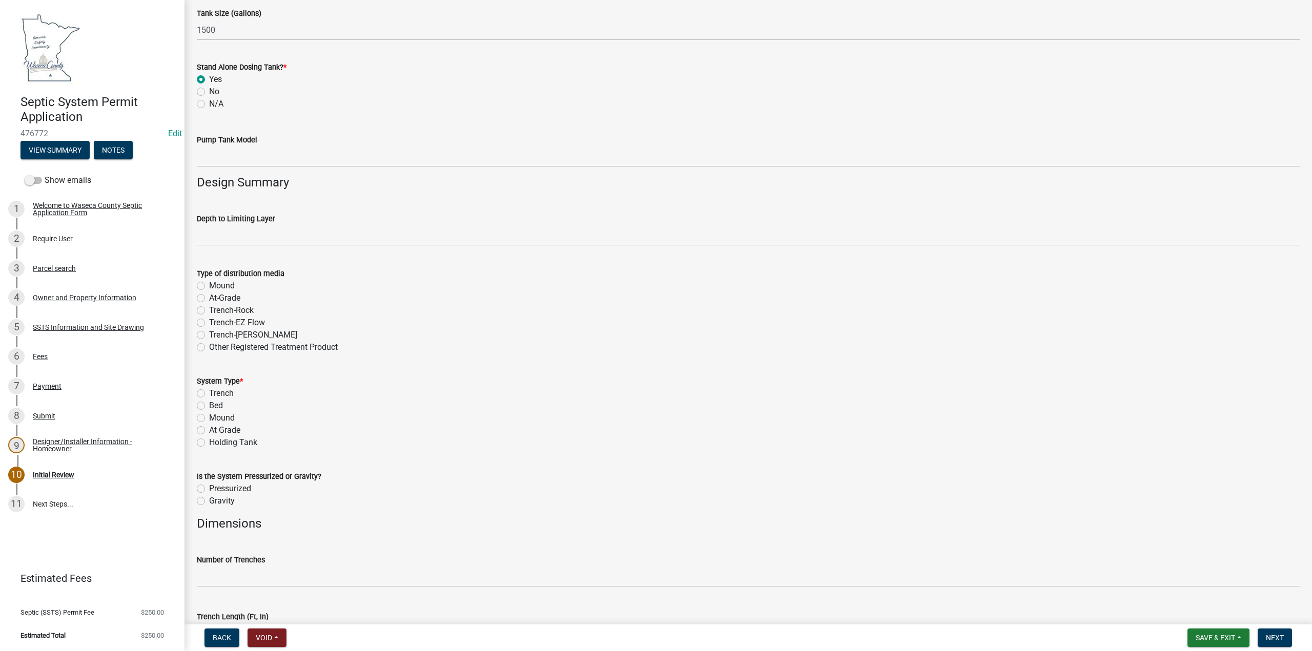
scroll to position [1368, 0]
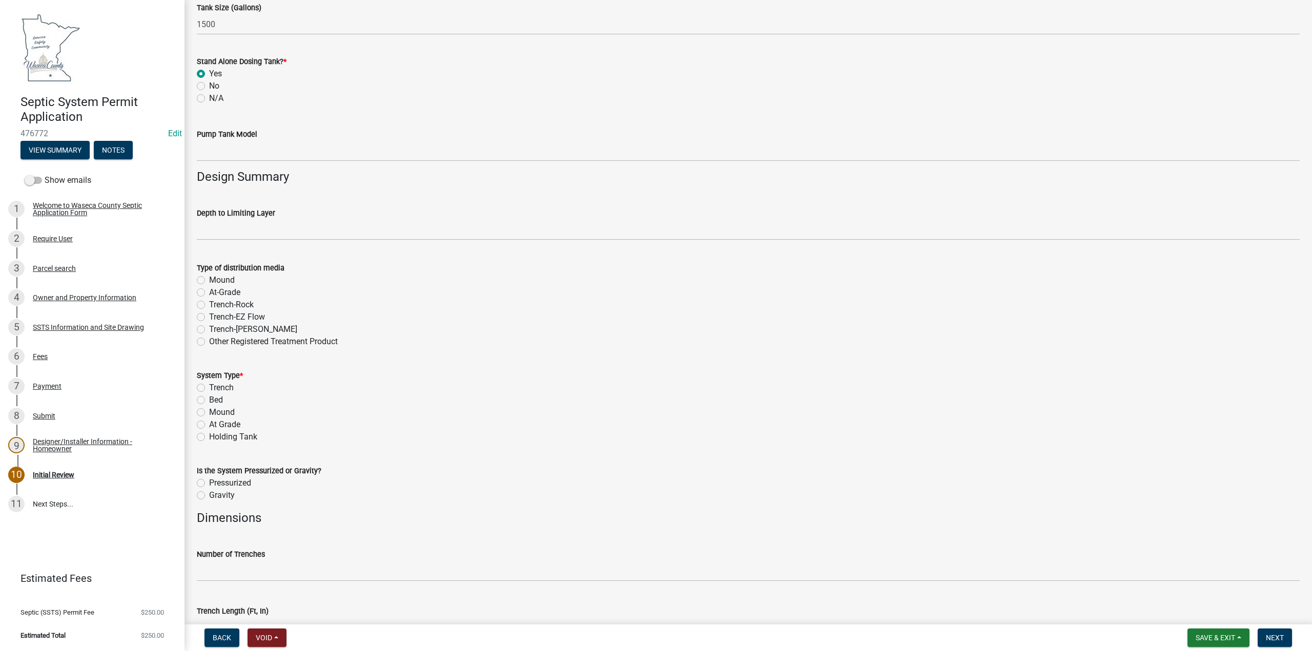
click at [209, 413] on label "Mound" at bounding box center [222, 412] width 26 height 12
click at [209, 413] on input "Mound" at bounding box center [212, 409] width 7 height 7
radio input "true"
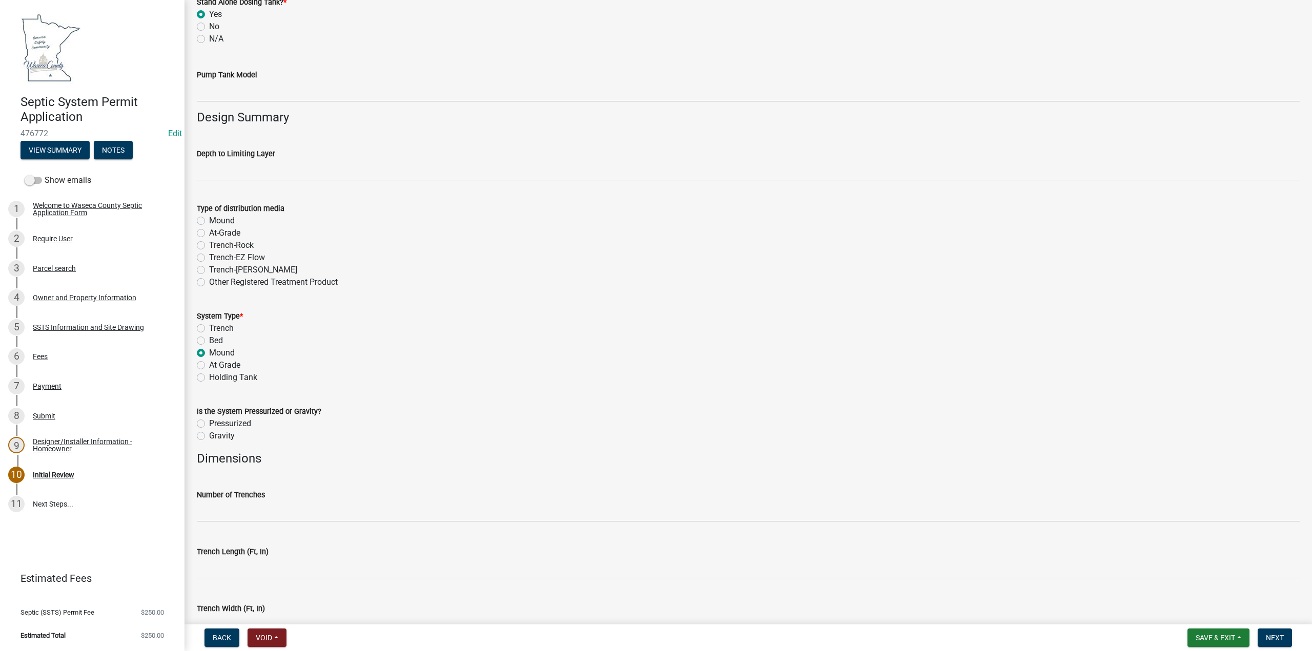
scroll to position [1347, 0]
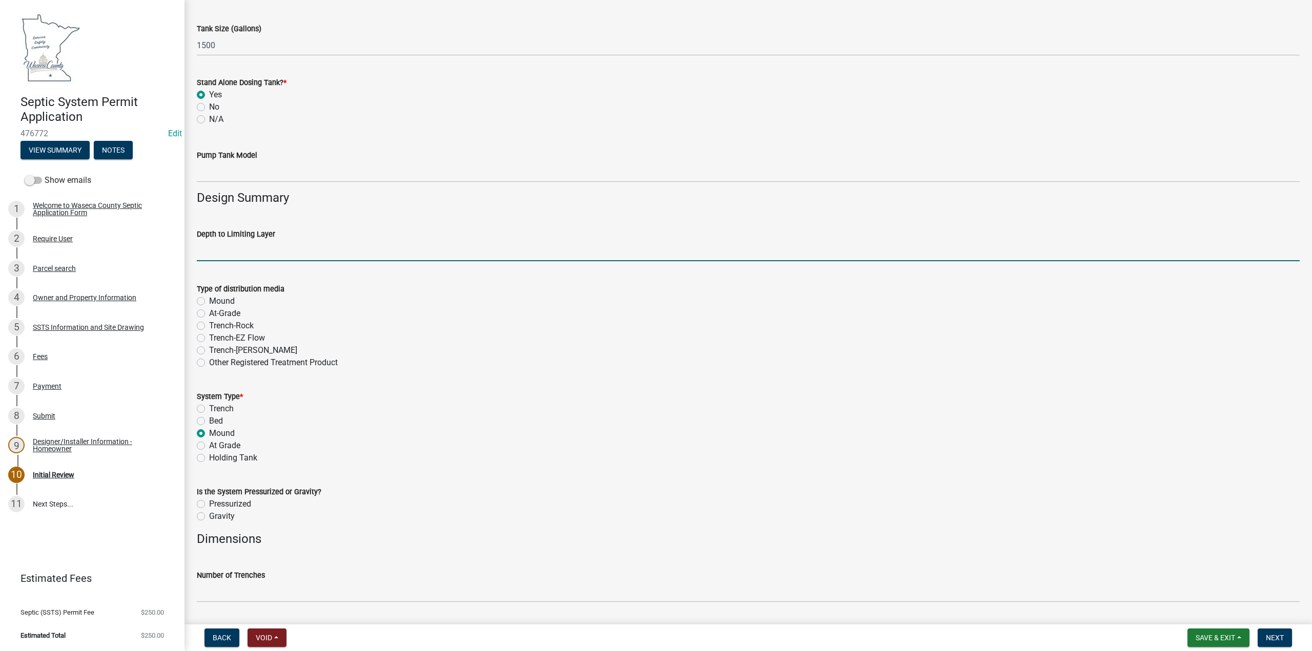
click at [211, 246] on input "text" at bounding box center [748, 250] width 1103 height 21
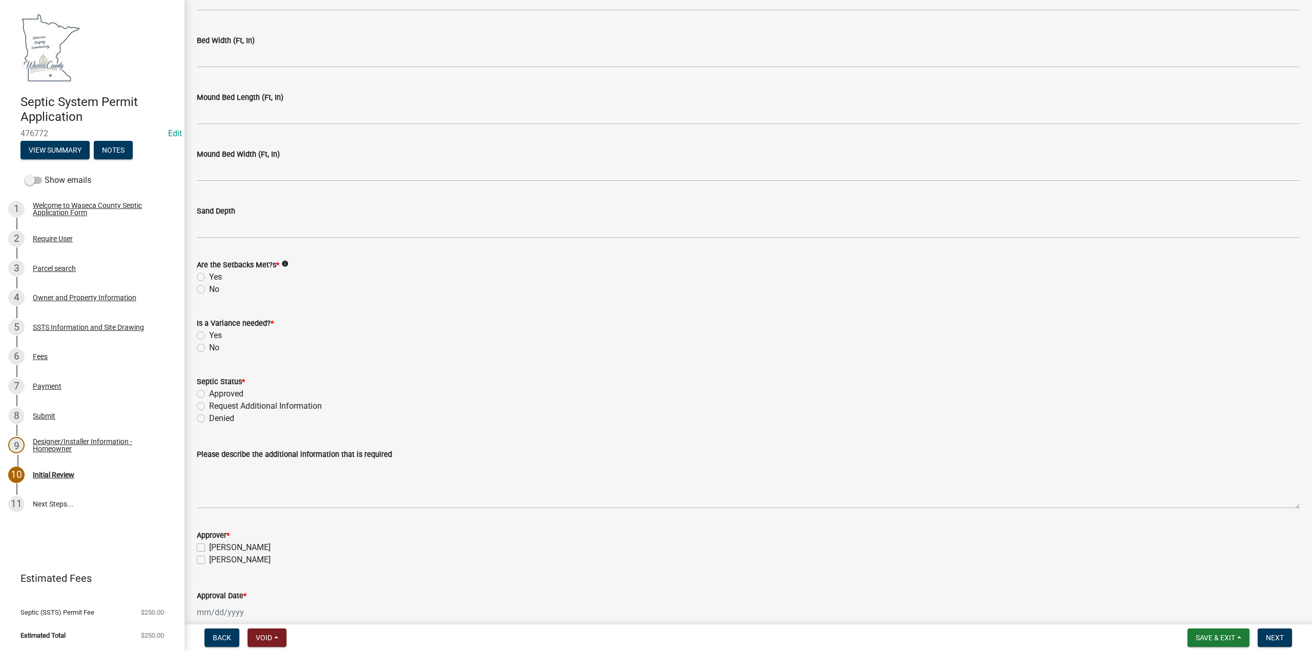
scroll to position [2167, 0]
type input "12"
click at [209, 279] on label "Yes" at bounding box center [215, 277] width 13 height 12
click at [209, 277] on input "Yes" at bounding box center [212, 274] width 7 height 7
radio input "true"
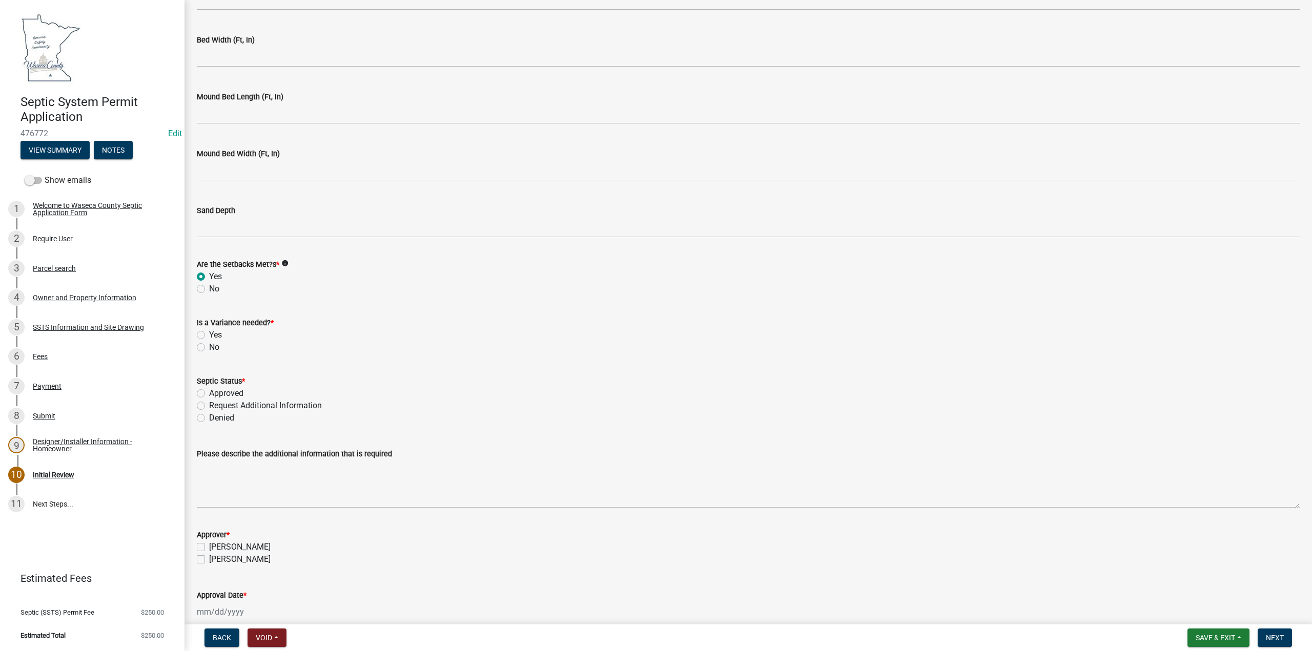
click at [209, 347] on label "No" at bounding box center [214, 347] width 10 height 12
click at [209, 347] on input "No" at bounding box center [212, 344] width 7 height 7
radio input "true"
click at [209, 391] on label "Approved" at bounding box center [226, 393] width 34 height 12
click at [209, 391] on input "Approved" at bounding box center [212, 390] width 7 height 7
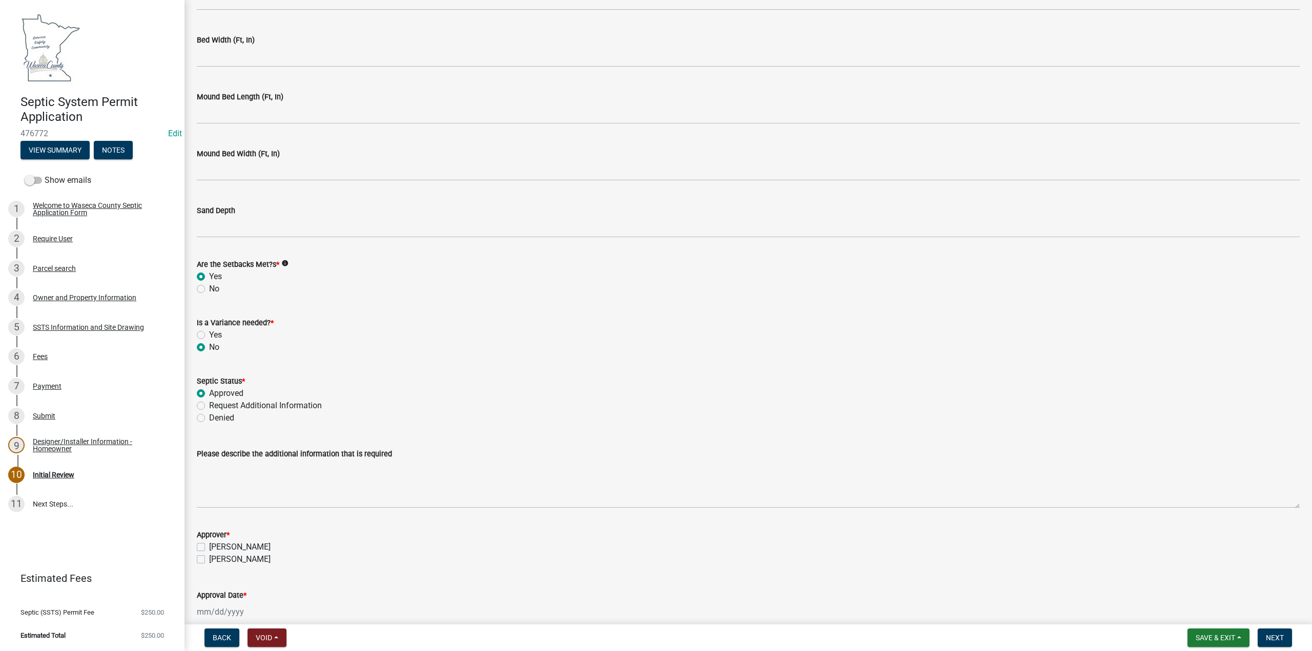
radio input "true"
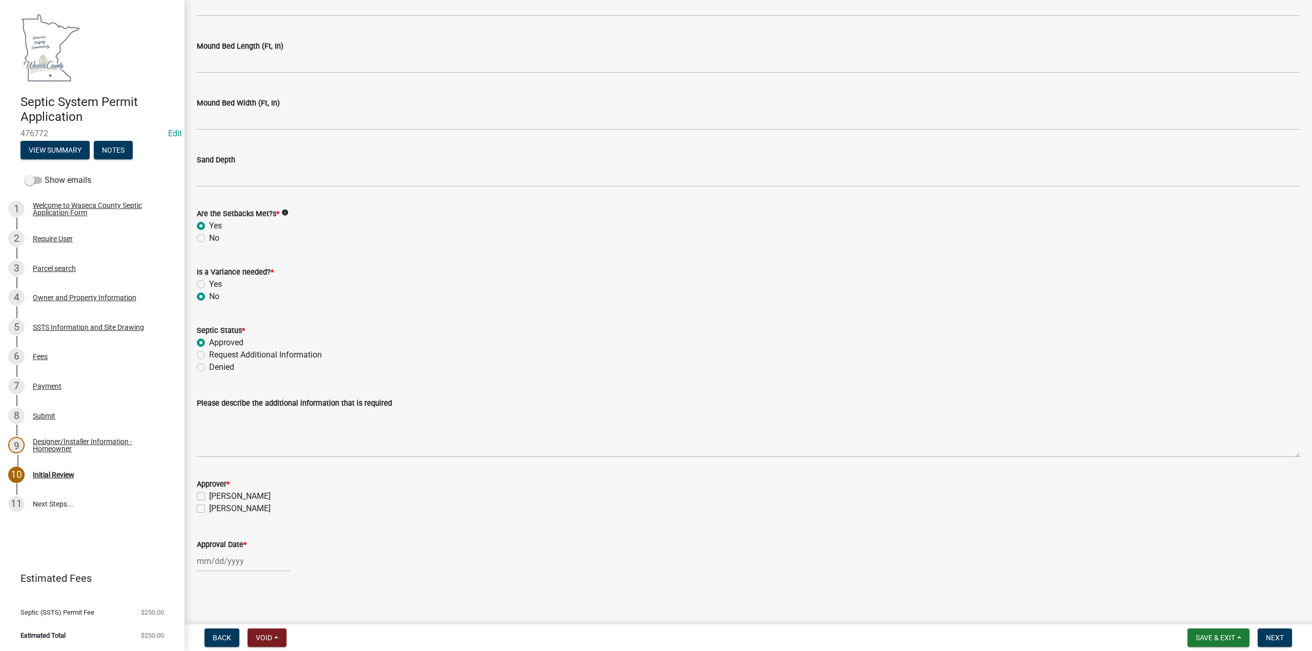
scroll to position [2218, 0]
click at [209, 494] on label "[PERSON_NAME]" at bounding box center [239, 496] width 61 height 12
click at [209, 494] on input "[PERSON_NAME]" at bounding box center [212, 493] width 7 height 7
checkbox input "true"
checkbox input "false"
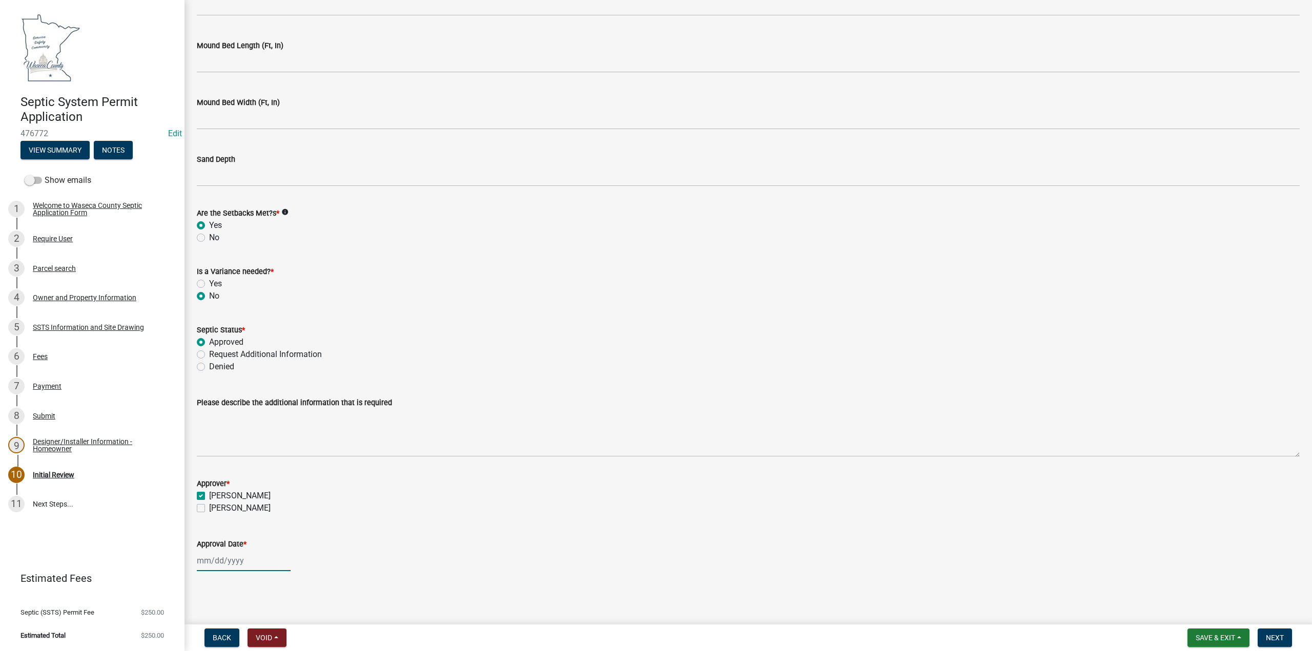
click at [206, 568] on div at bounding box center [244, 560] width 94 height 21
select select "9"
select select "2025"
click at [257, 474] on div "11" at bounding box center [256, 473] width 16 height 16
type input "[DATE]"
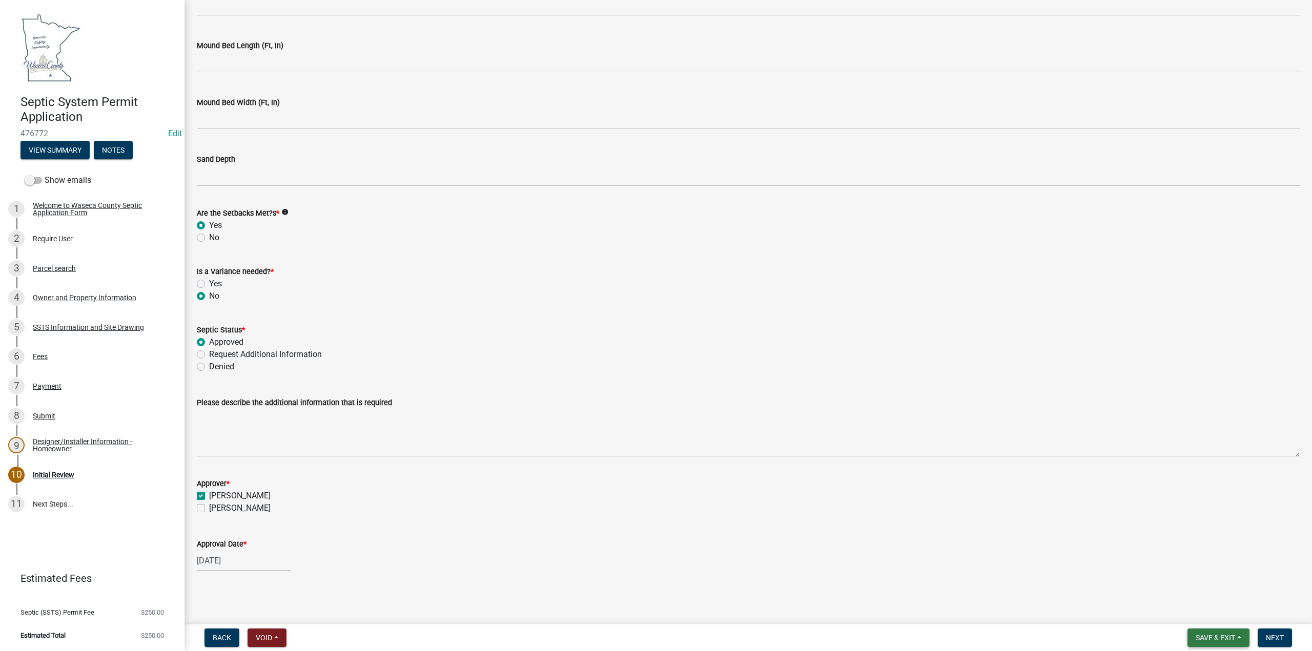
click at [1218, 635] on span "Save & Exit" at bounding box center [1214, 638] width 39 height 8
click at [1193, 590] on button "Save" at bounding box center [1208, 586] width 82 height 25
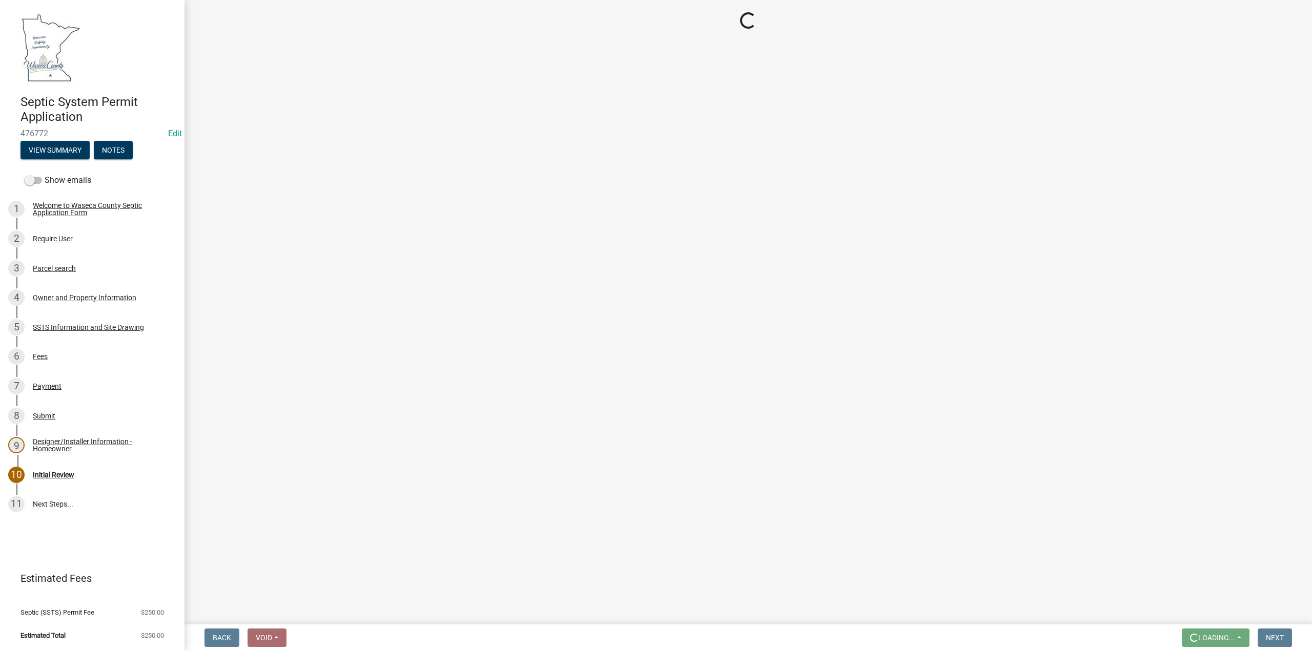
scroll to position [0, 0]
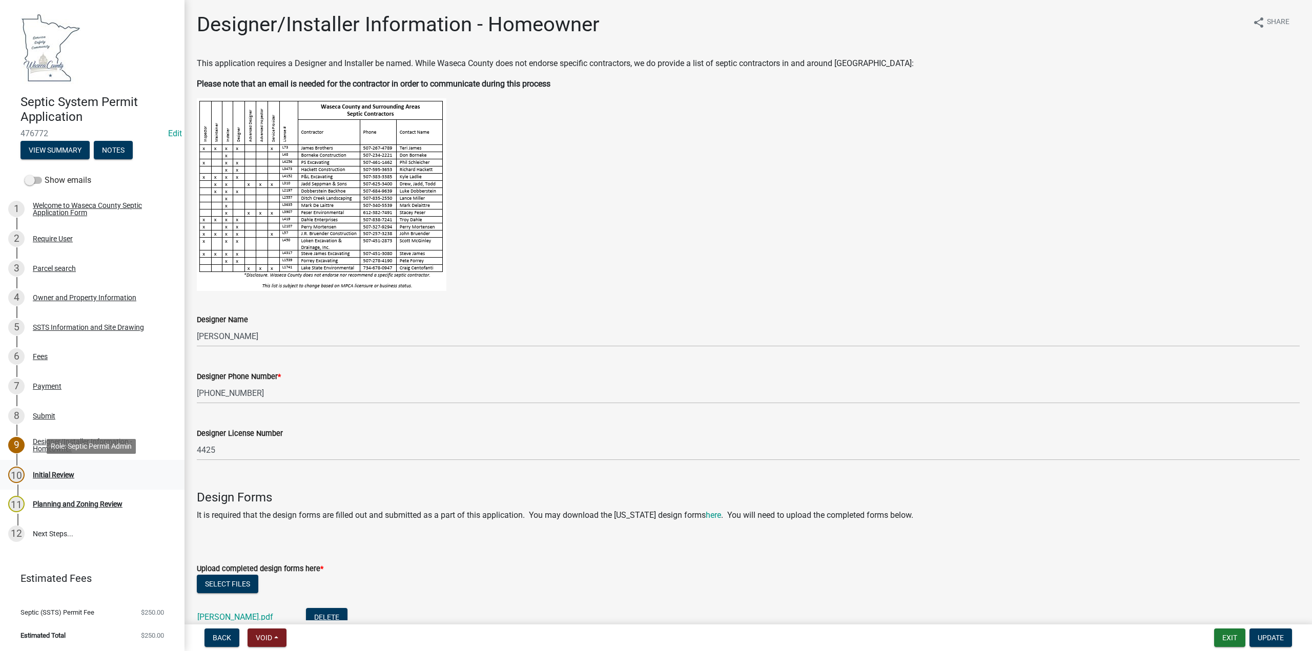
click at [69, 476] on div "Initial Review" at bounding box center [54, 474] width 42 height 7
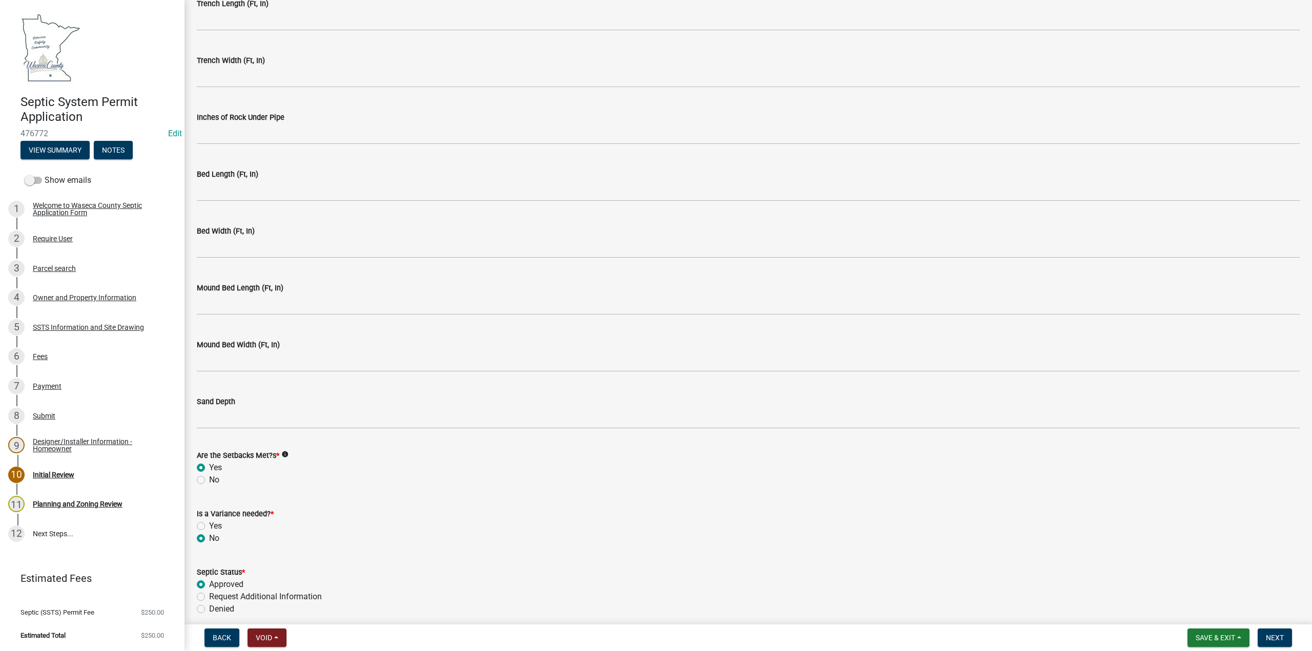
scroll to position [2218, 0]
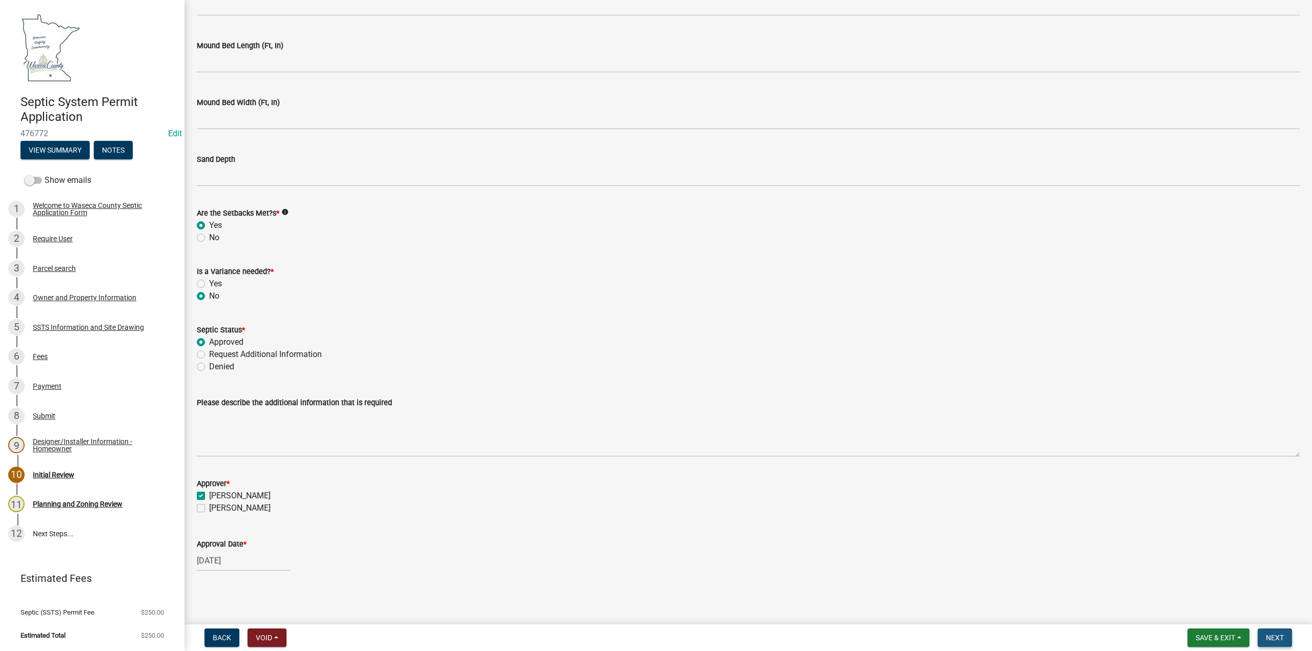
click at [1269, 634] on span "Next" at bounding box center [1275, 638] width 18 height 8
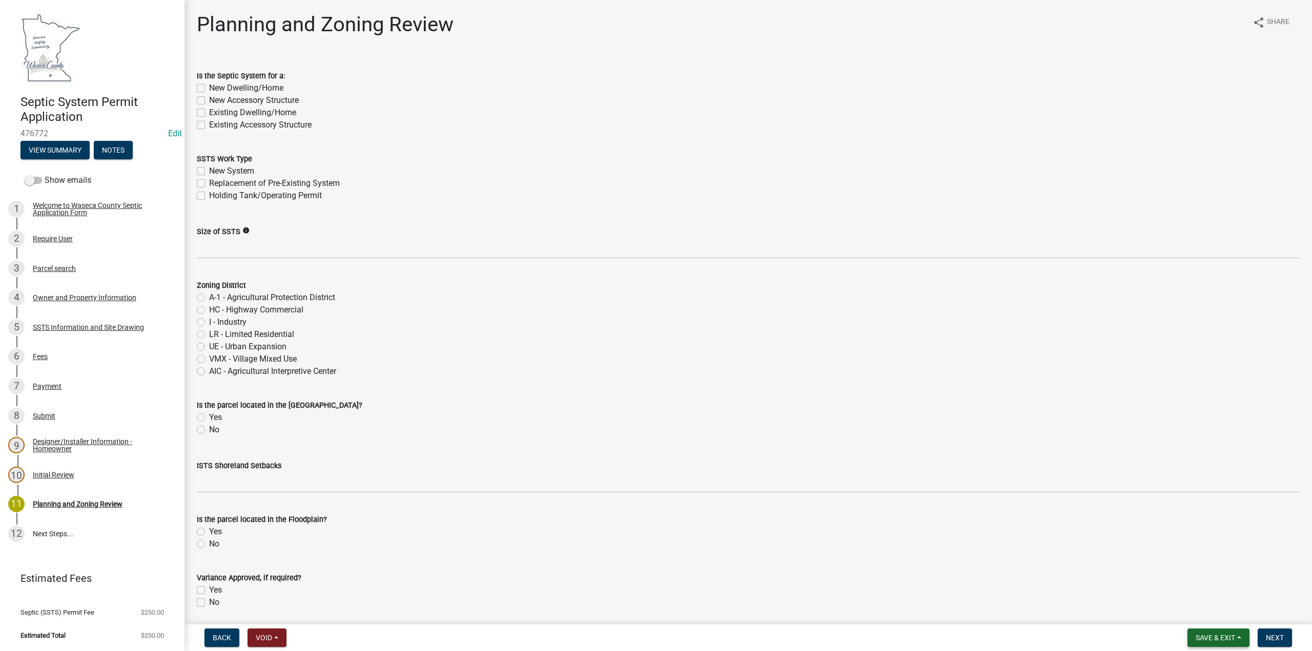
click at [1214, 636] on span "Save & Exit" at bounding box center [1214, 638] width 39 height 8
click at [1203, 611] on button "Save & Exit" at bounding box center [1208, 611] width 82 height 25
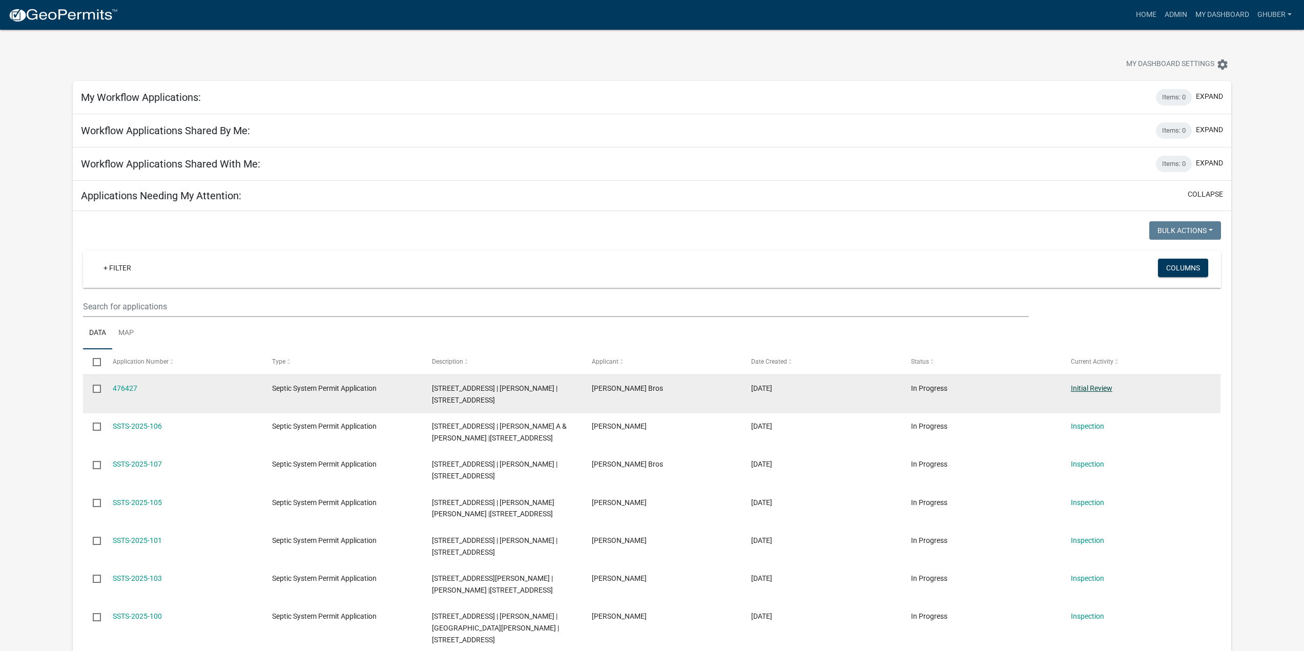
click at [1091, 389] on link "Initial Review" at bounding box center [1092, 388] width 42 height 8
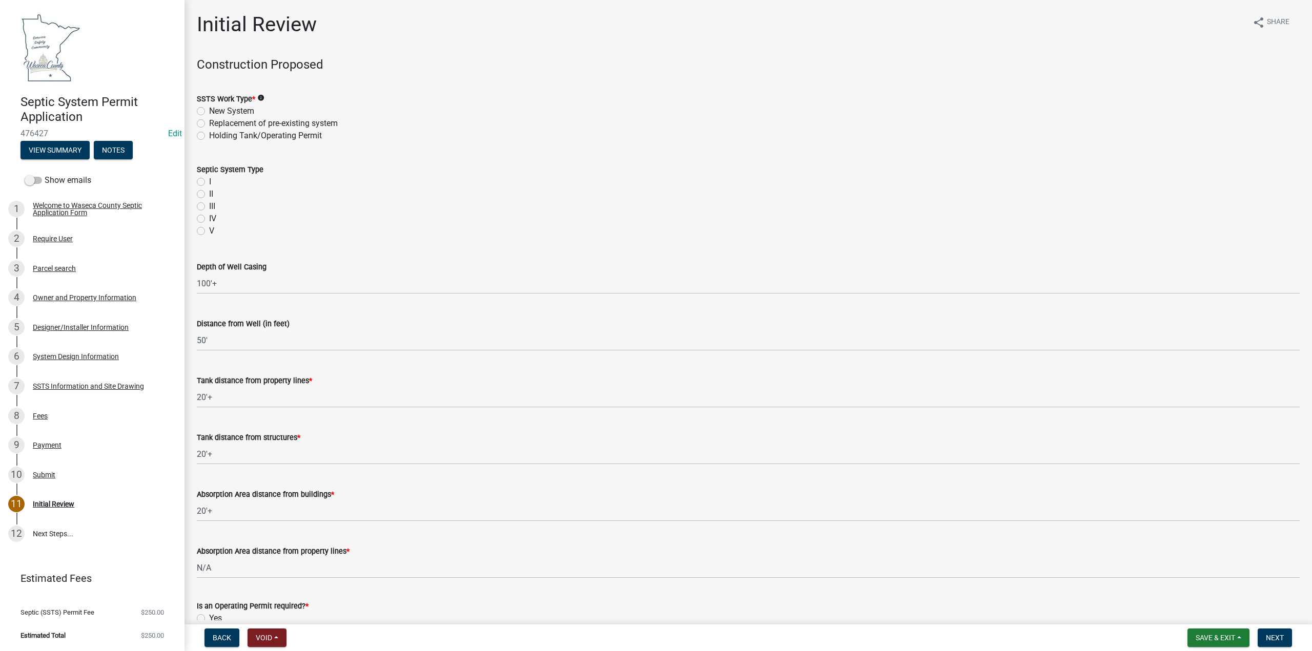
click at [209, 123] on label "Replacement of pre-existing system" at bounding box center [273, 123] width 129 height 12
click at [209, 123] on input "Replacement of pre-existing system" at bounding box center [212, 120] width 7 height 7
radio input "true"
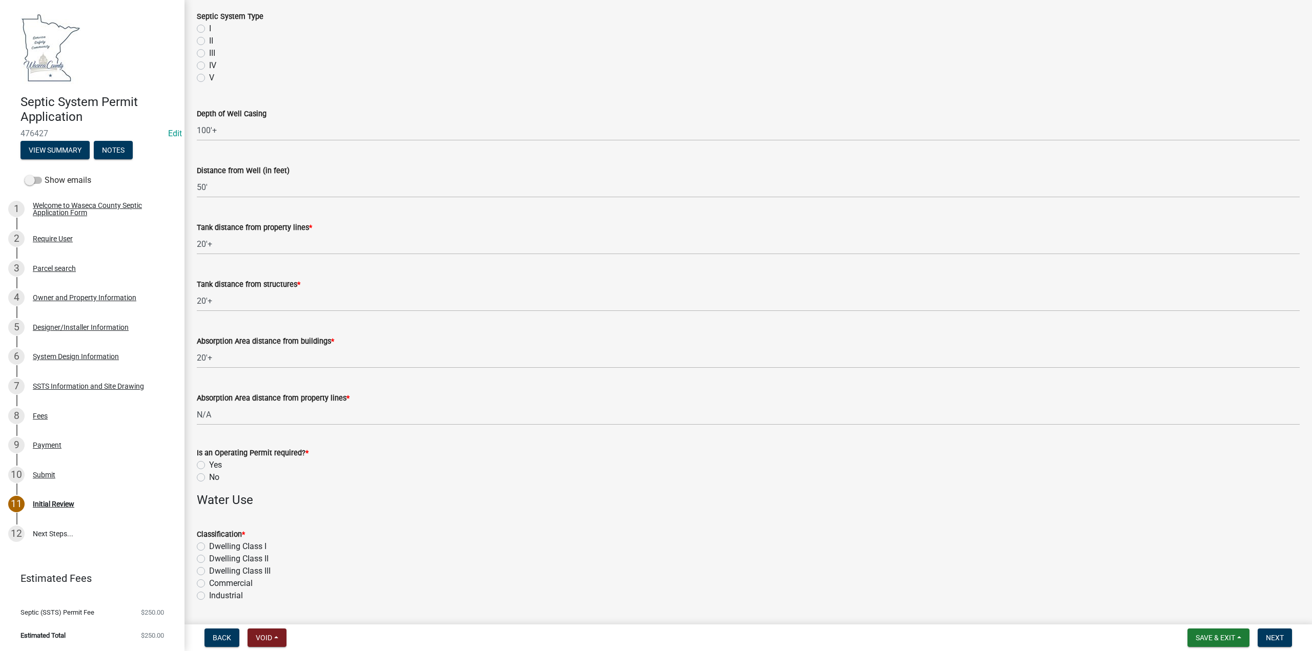
scroll to position [205, 0]
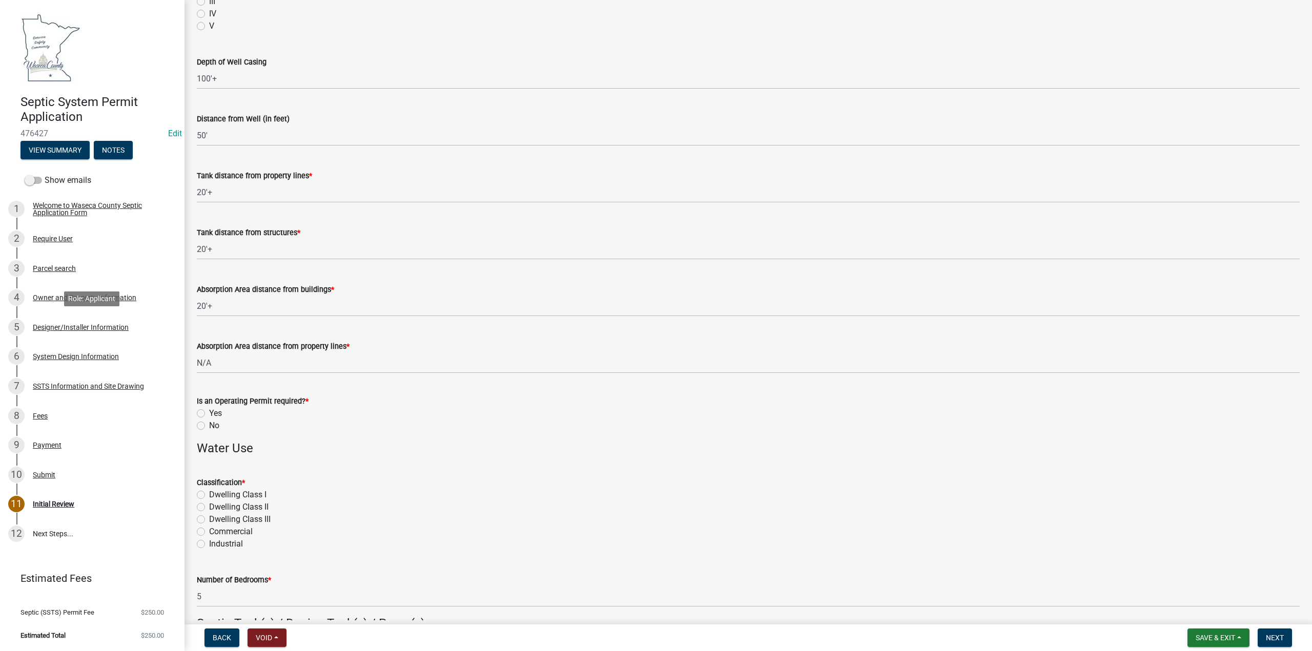
click at [64, 329] on div "Designer/Installer Information" at bounding box center [81, 327] width 96 height 7
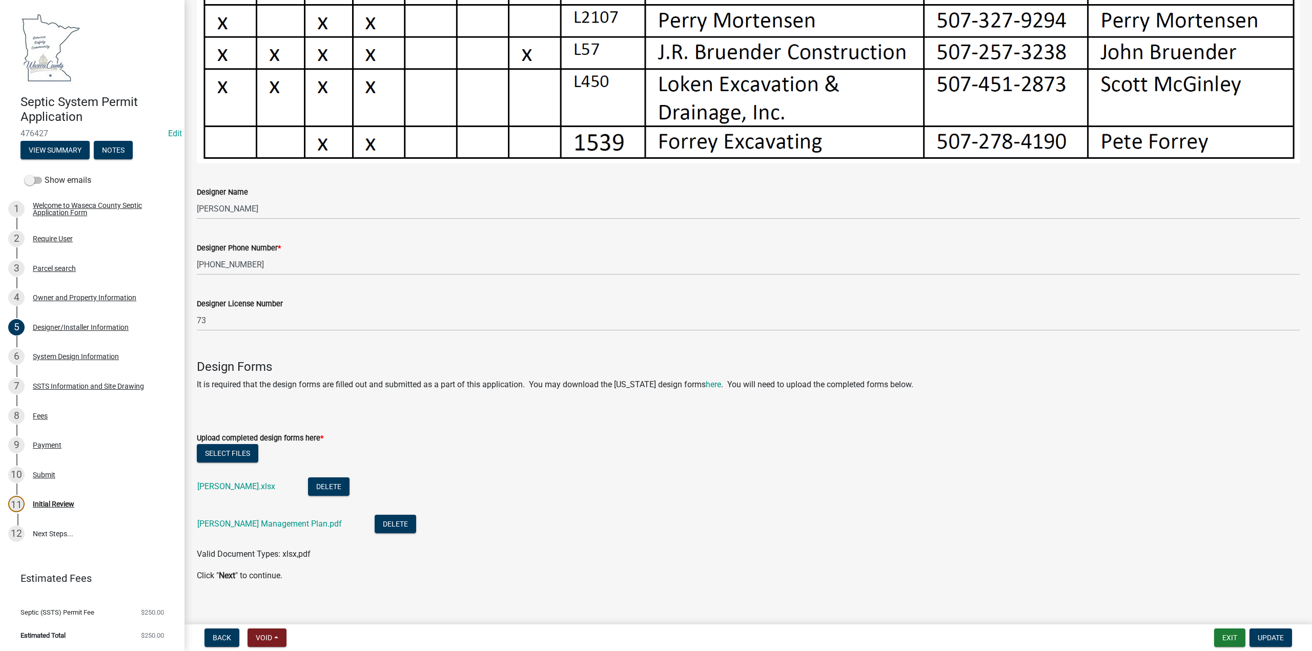
scroll to position [645, 0]
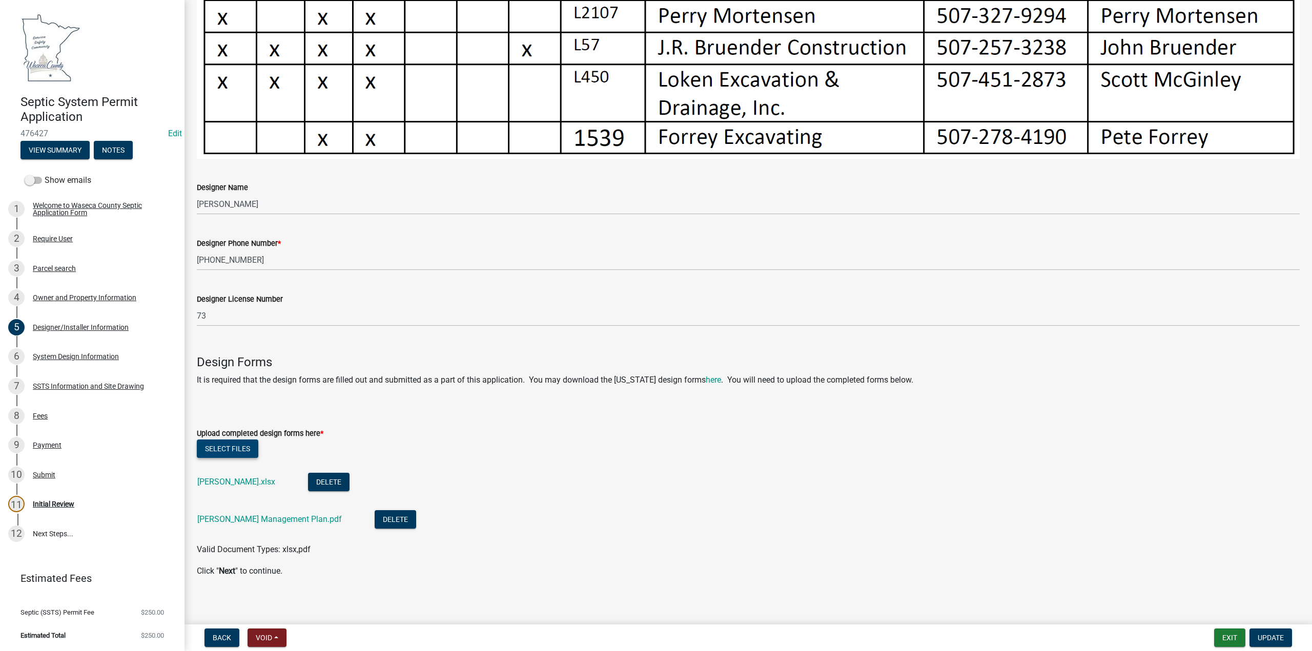
click at [233, 450] on button "Select files" at bounding box center [227, 449] width 61 height 18
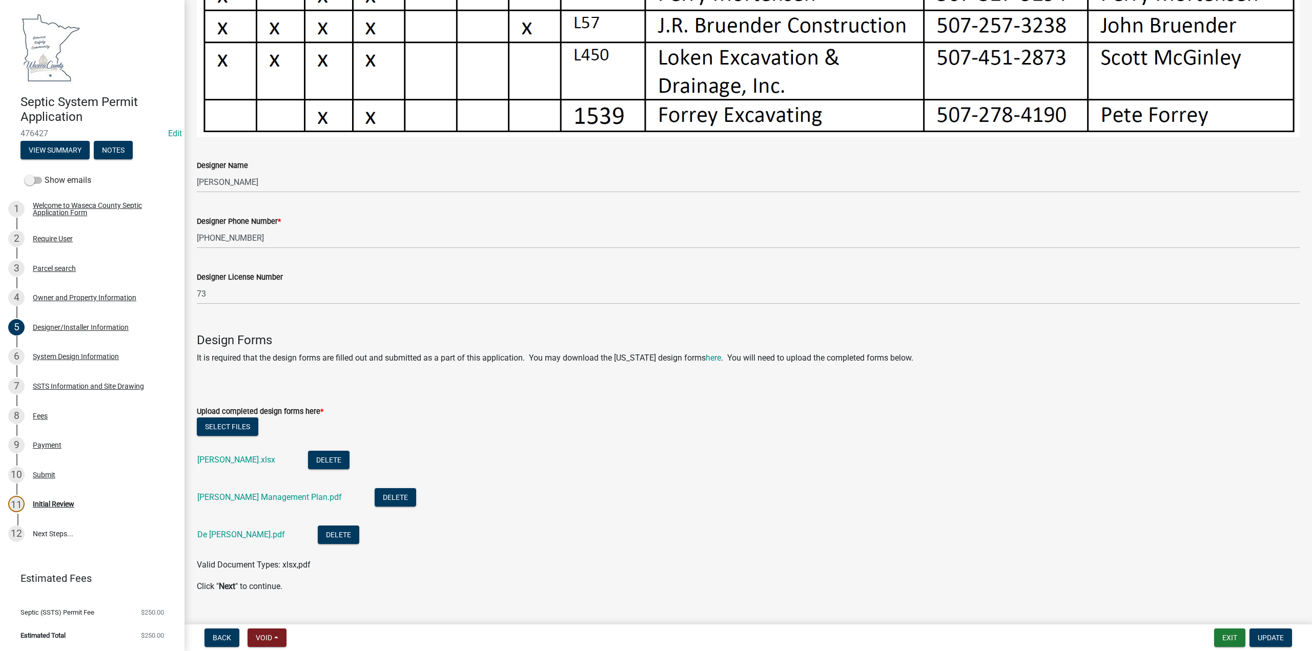
scroll to position [682, 0]
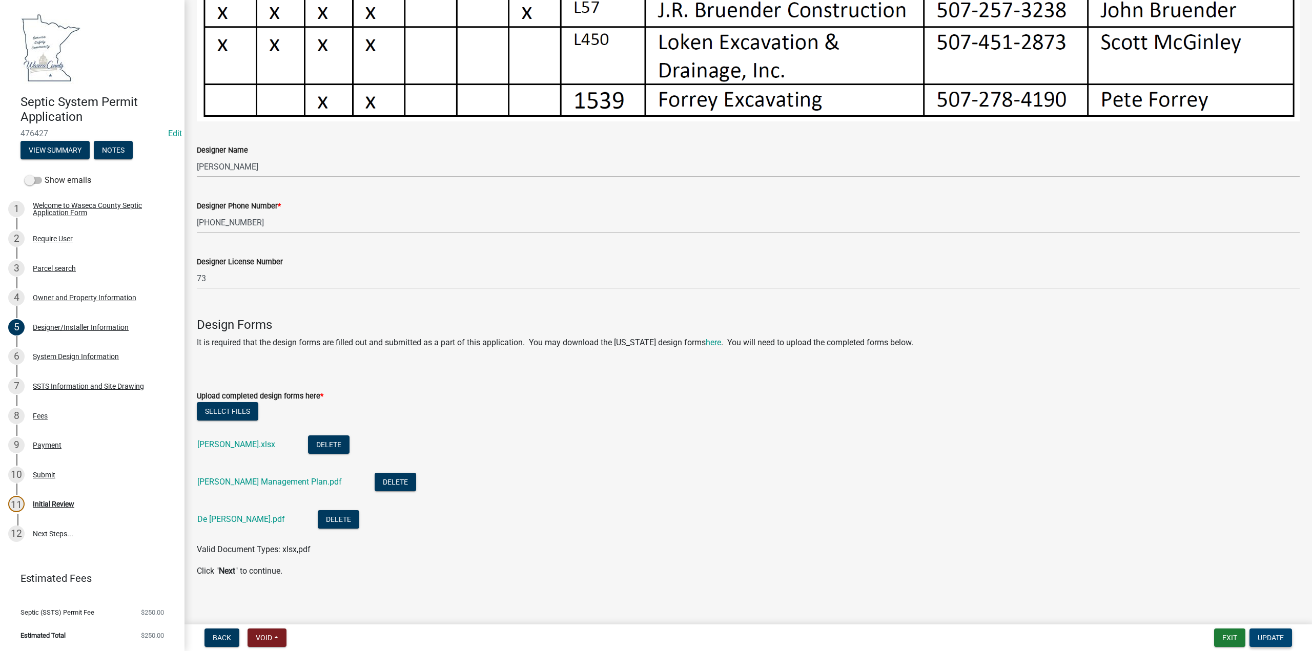
click at [1271, 641] on span "Update" at bounding box center [1270, 638] width 26 height 8
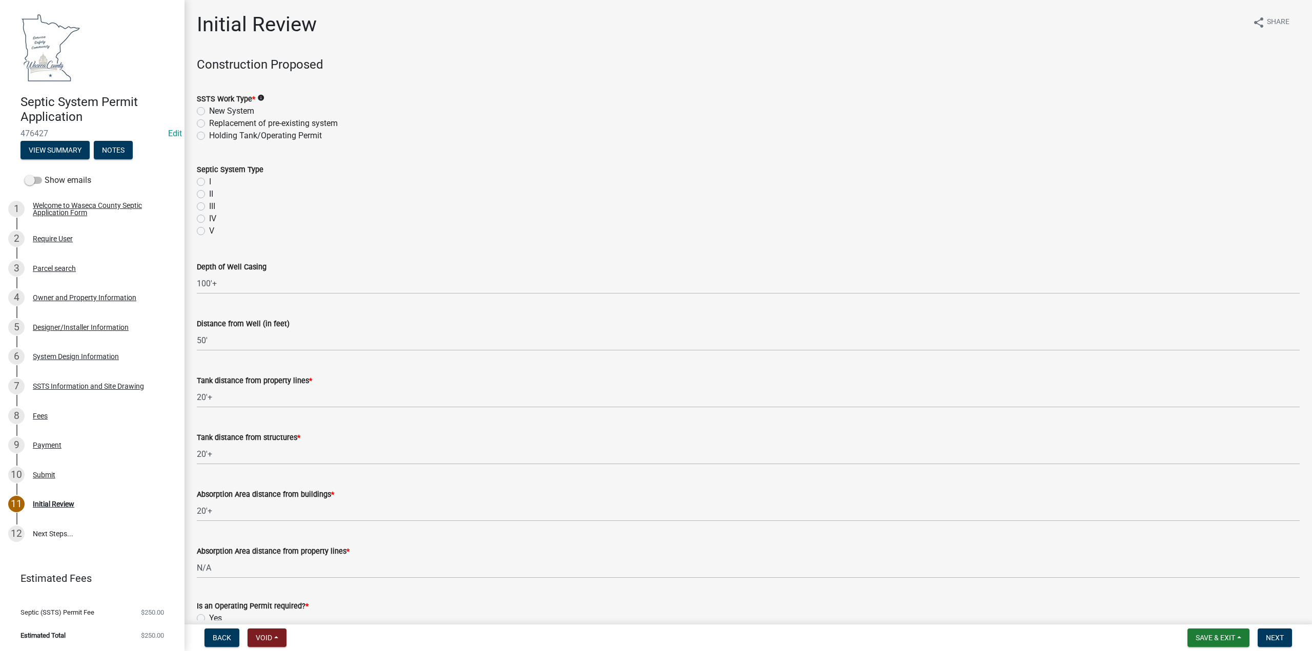
click at [209, 120] on label "Replacement of pre-existing system" at bounding box center [273, 123] width 129 height 12
click at [209, 120] on input "Replacement of pre-existing system" at bounding box center [212, 120] width 7 height 7
radio input "true"
click at [209, 180] on label "I" at bounding box center [210, 182] width 2 height 12
click at [209, 180] on input "I" at bounding box center [212, 179] width 7 height 7
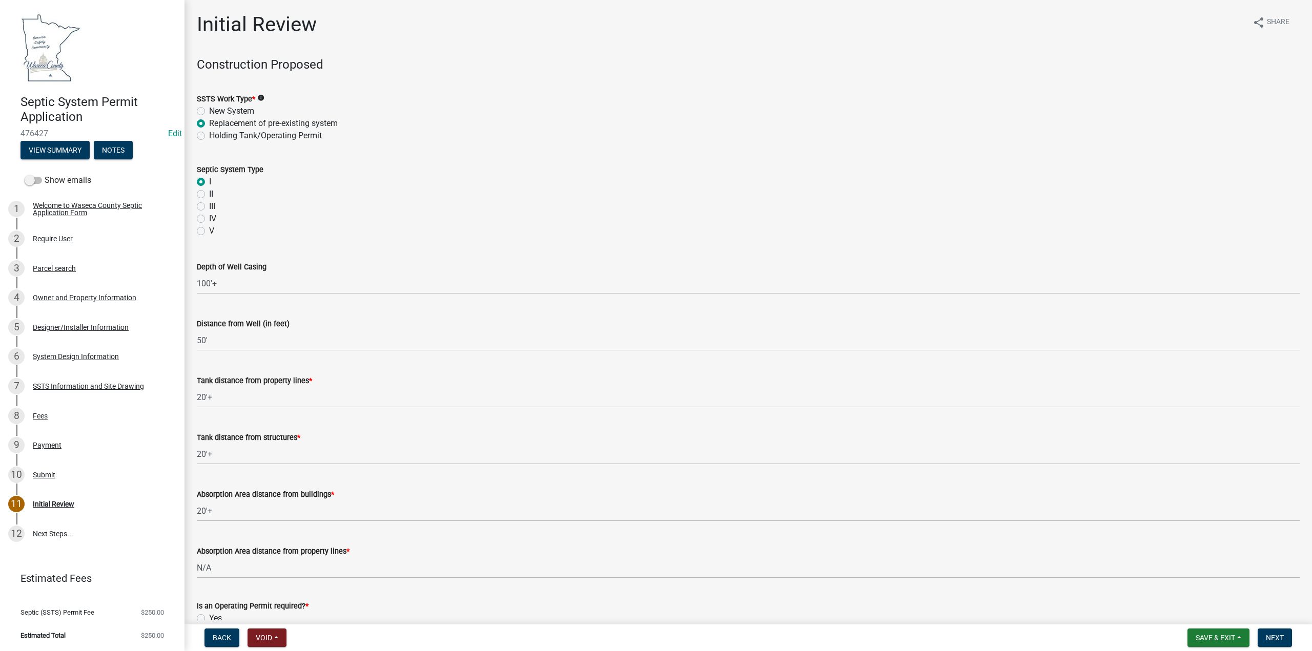
radio input "true"
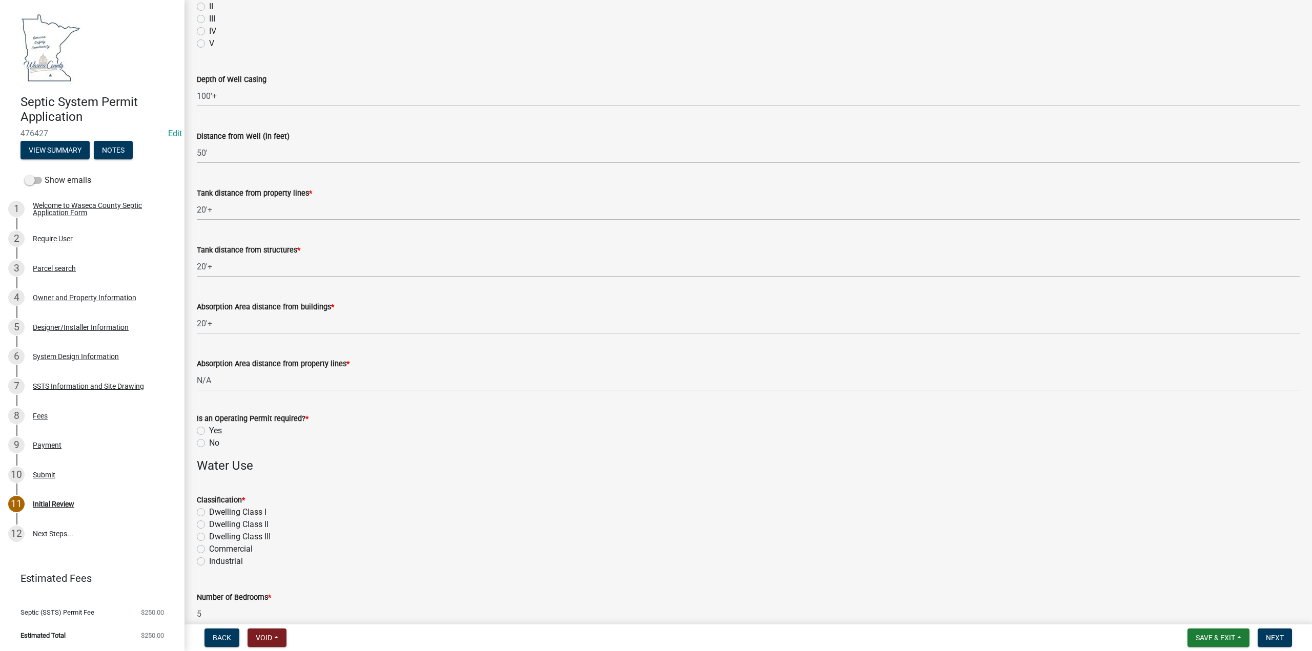
scroll to position [205, 0]
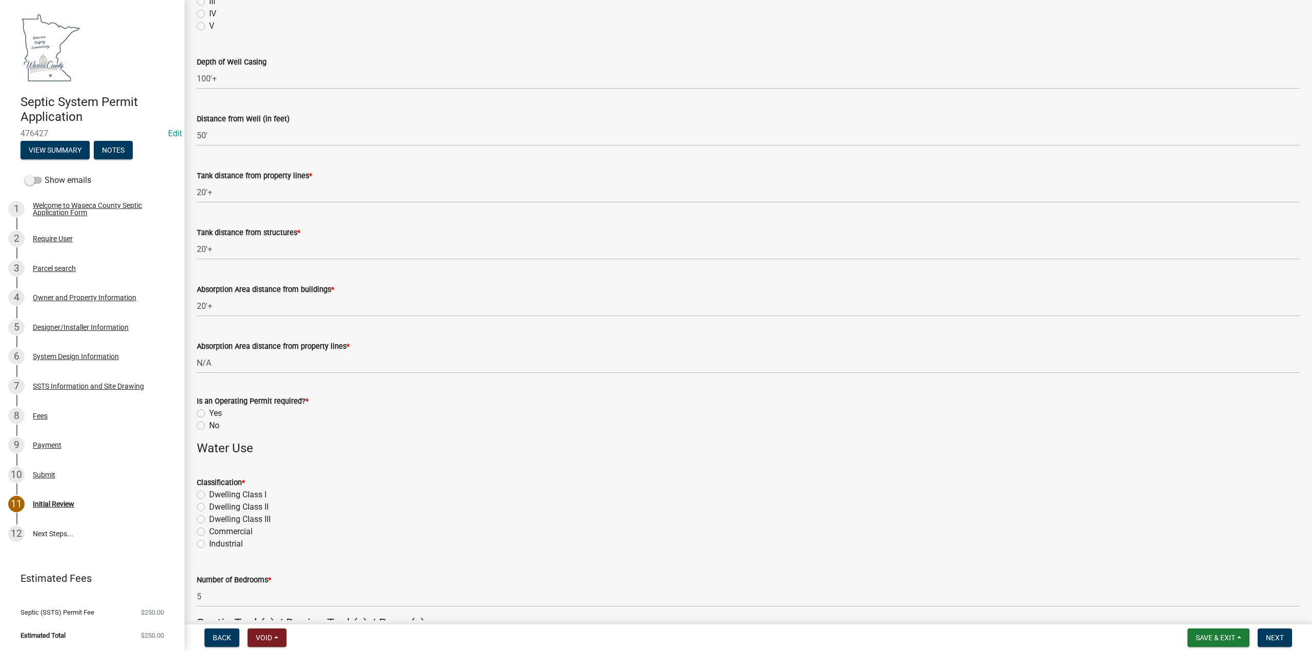
click at [209, 427] on label "No" at bounding box center [214, 426] width 10 height 12
click at [209, 426] on input "No" at bounding box center [212, 423] width 7 height 7
radio input "true"
click at [209, 492] on label "Dwelling CIass I" at bounding box center [237, 495] width 57 height 12
click at [209, 492] on input "Dwelling CIass I" at bounding box center [212, 492] width 7 height 7
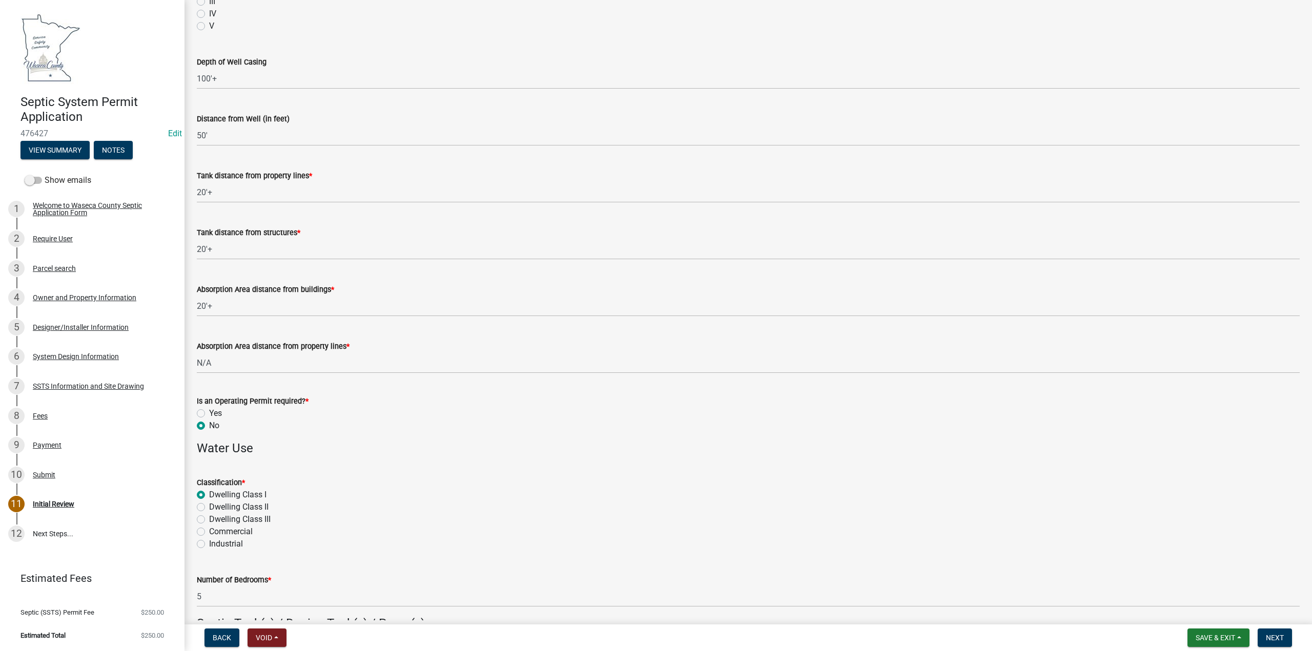
radio input "true"
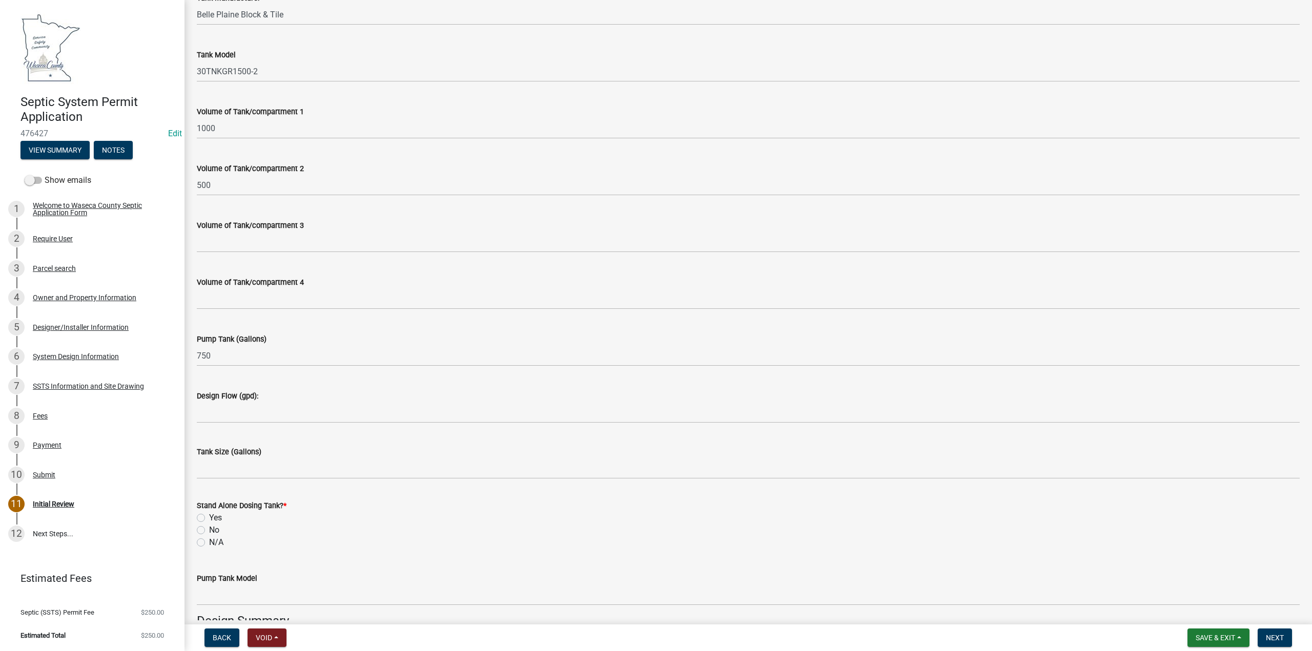
scroll to position [974, 0]
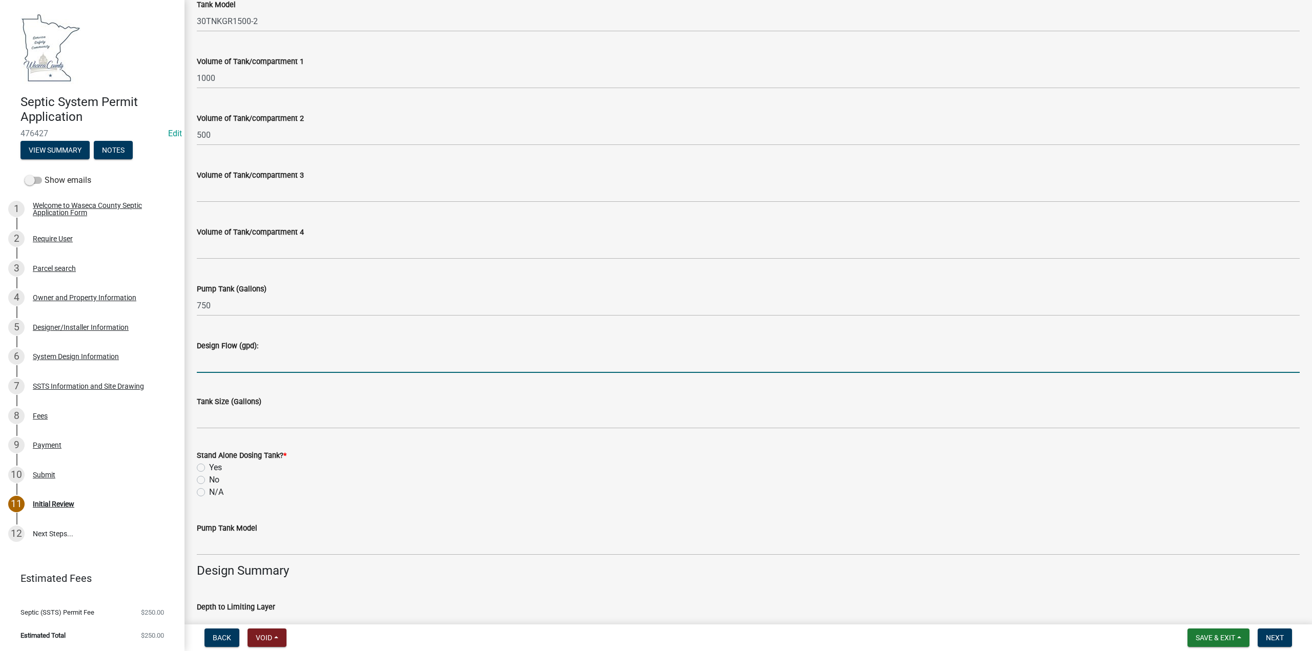
click at [228, 362] on input "Design Flow (gpd):" at bounding box center [748, 362] width 1103 height 21
type input "750"
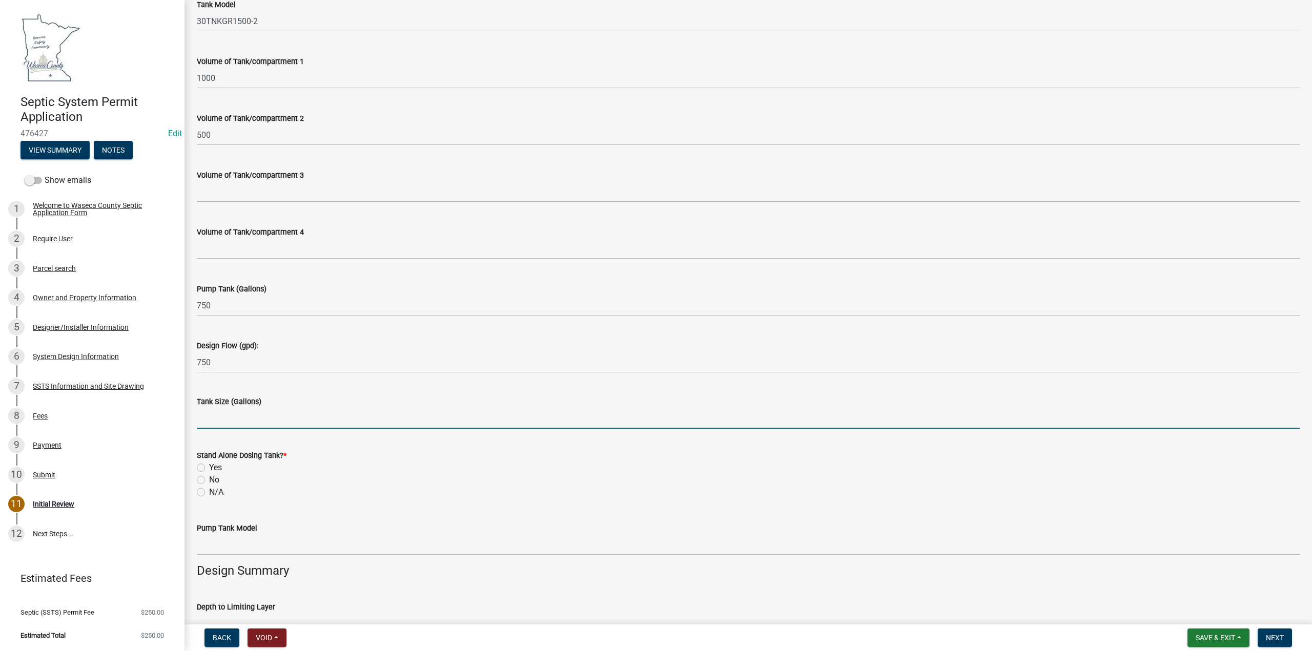
click at [215, 417] on input "Tank Size (Gallons)" at bounding box center [748, 418] width 1103 height 21
click at [226, 414] on input "Tank Size (Gallons)" at bounding box center [748, 418] width 1103 height 21
type input "1500"
click at [200, 463] on div "Yes" at bounding box center [748, 468] width 1103 height 12
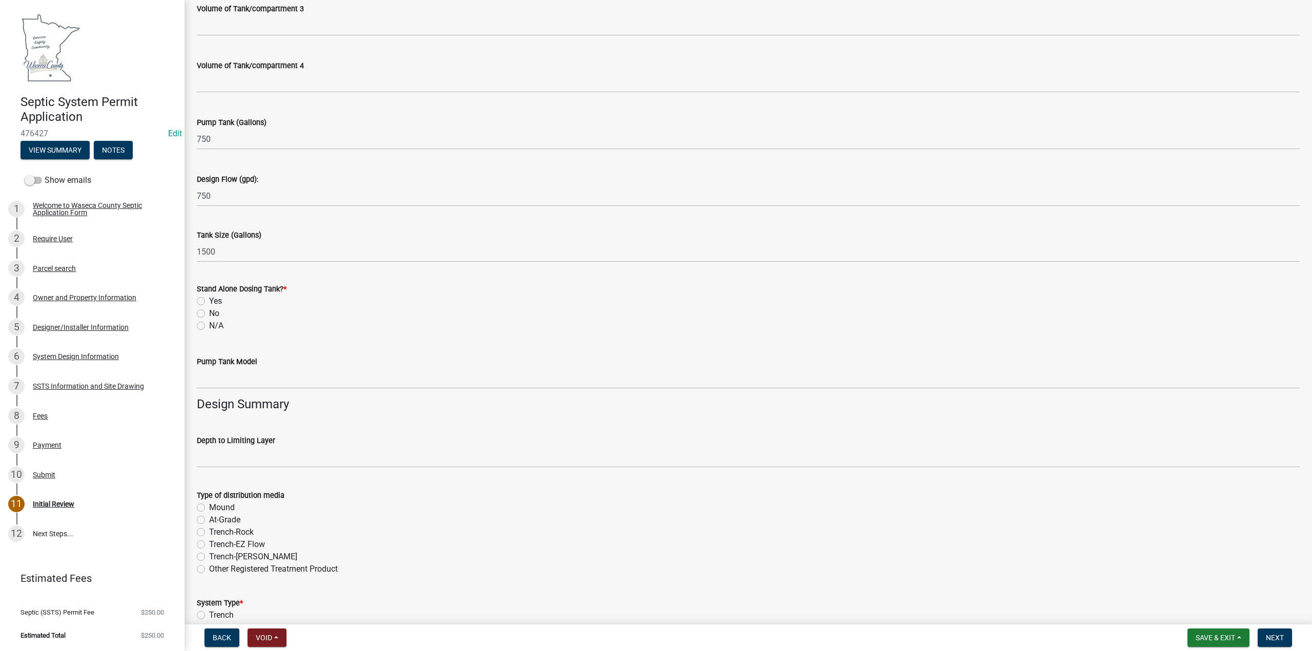
scroll to position [1179, 0]
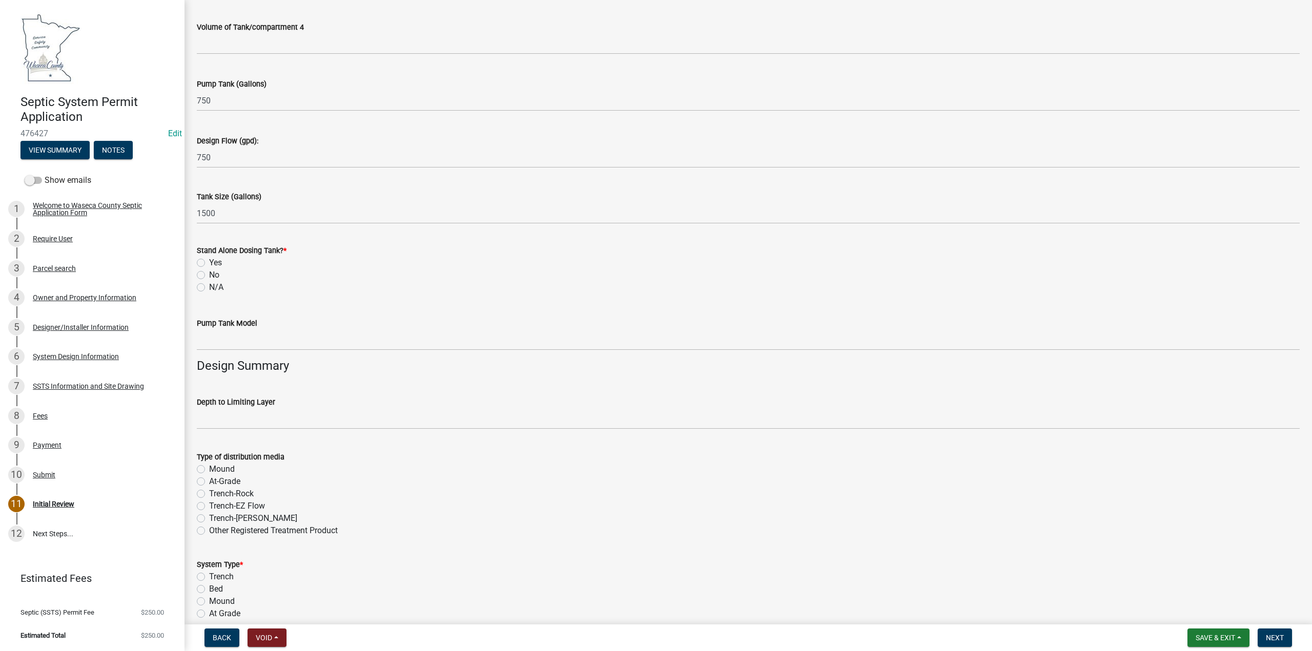
click at [209, 264] on label "Yes" at bounding box center [215, 263] width 13 height 12
click at [209, 263] on input "Yes" at bounding box center [212, 260] width 7 height 7
radio input "true"
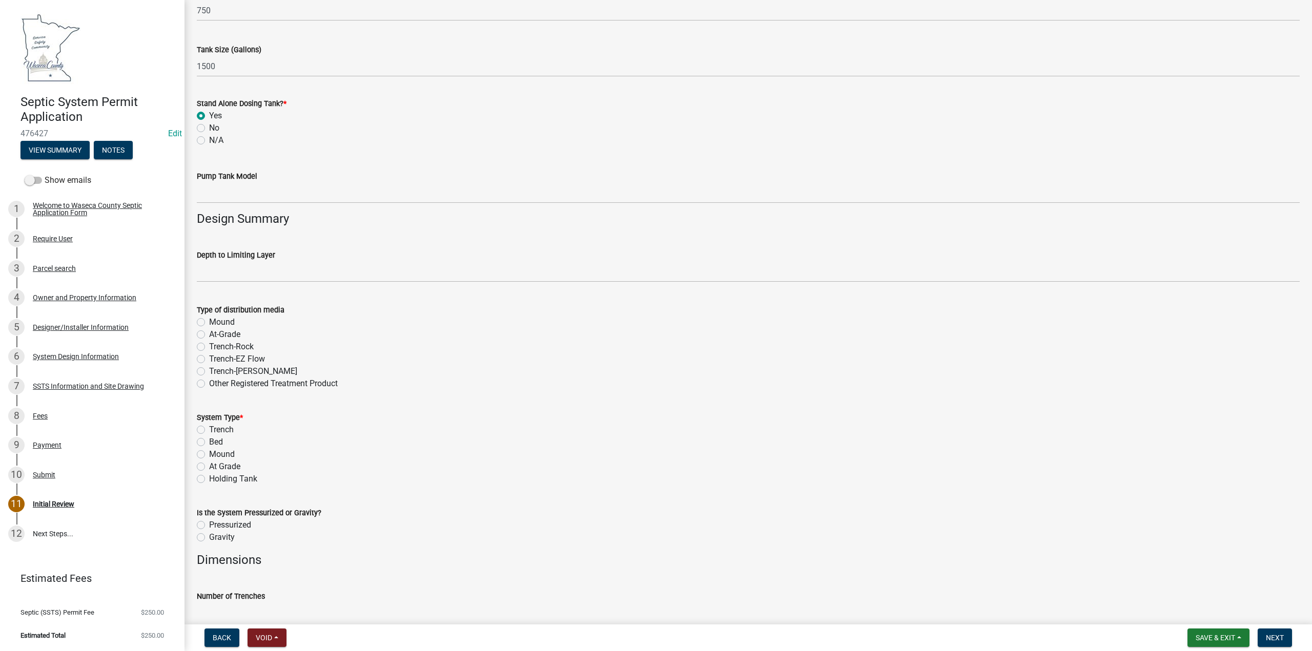
scroll to position [1384, 0]
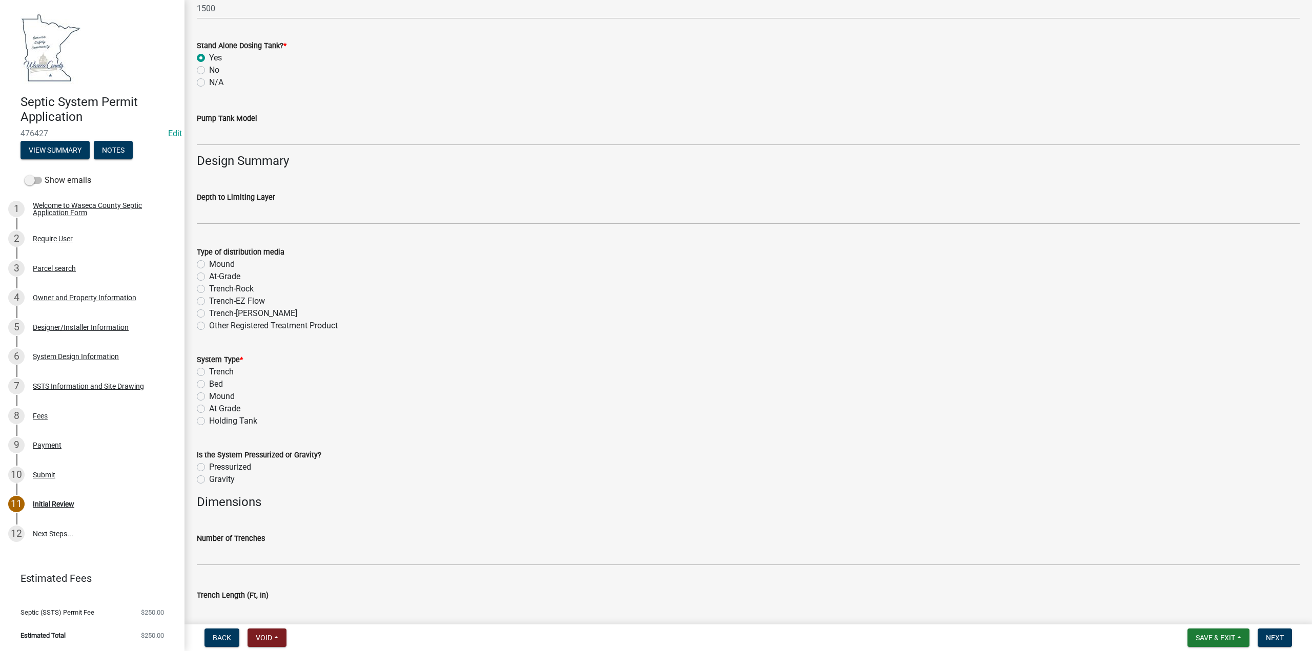
click at [209, 397] on label "Mound" at bounding box center [222, 396] width 26 height 12
click at [209, 397] on input "Mound" at bounding box center [212, 393] width 7 height 7
radio input "true"
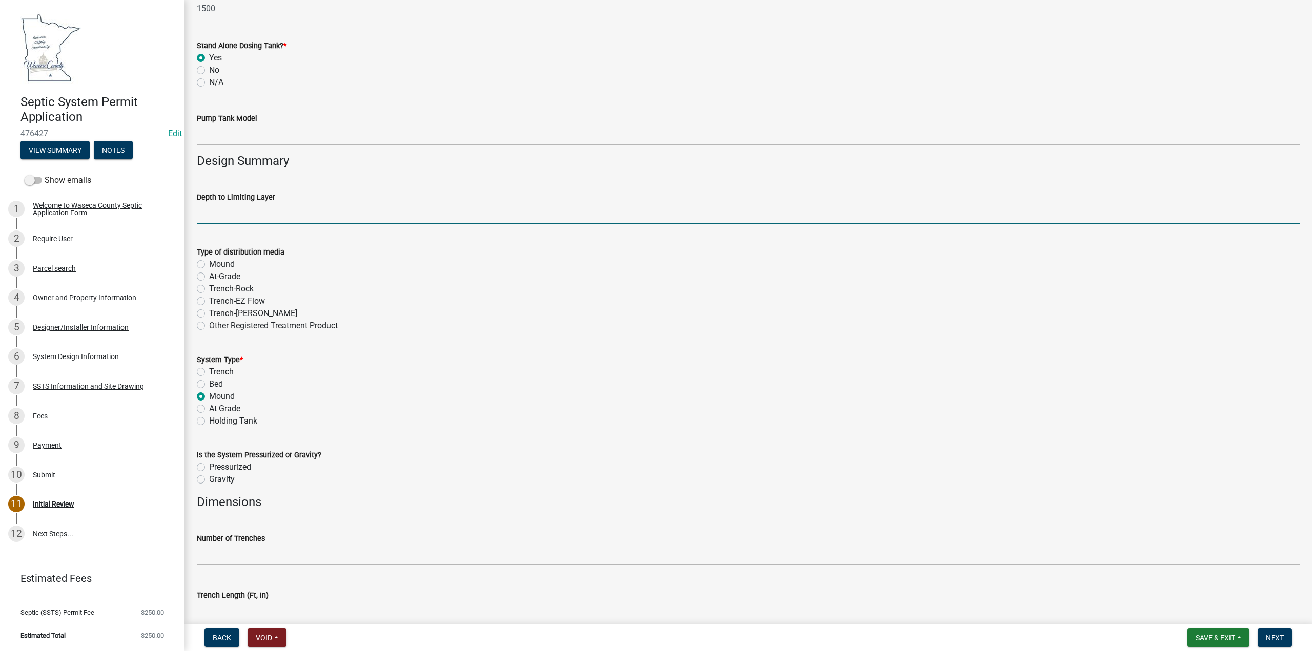
click at [251, 215] on input "text" at bounding box center [748, 213] width 1103 height 21
click at [225, 211] on input "text" at bounding box center [748, 213] width 1103 height 21
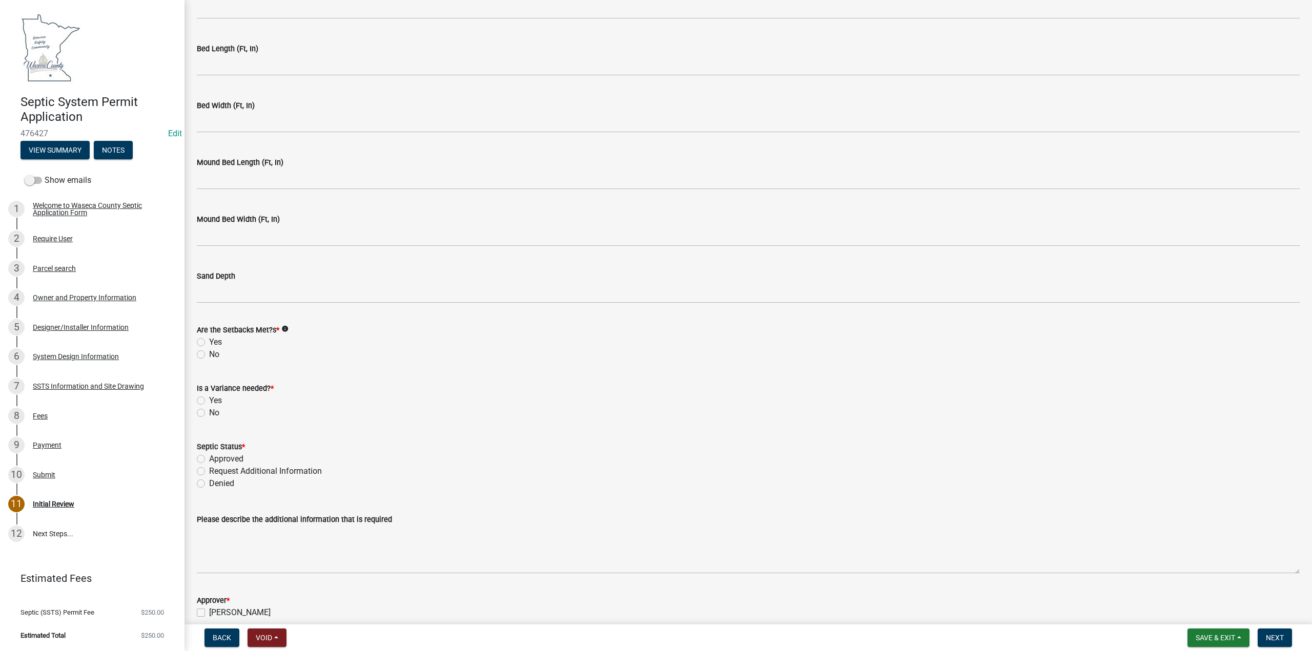
scroll to position [2152, 0]
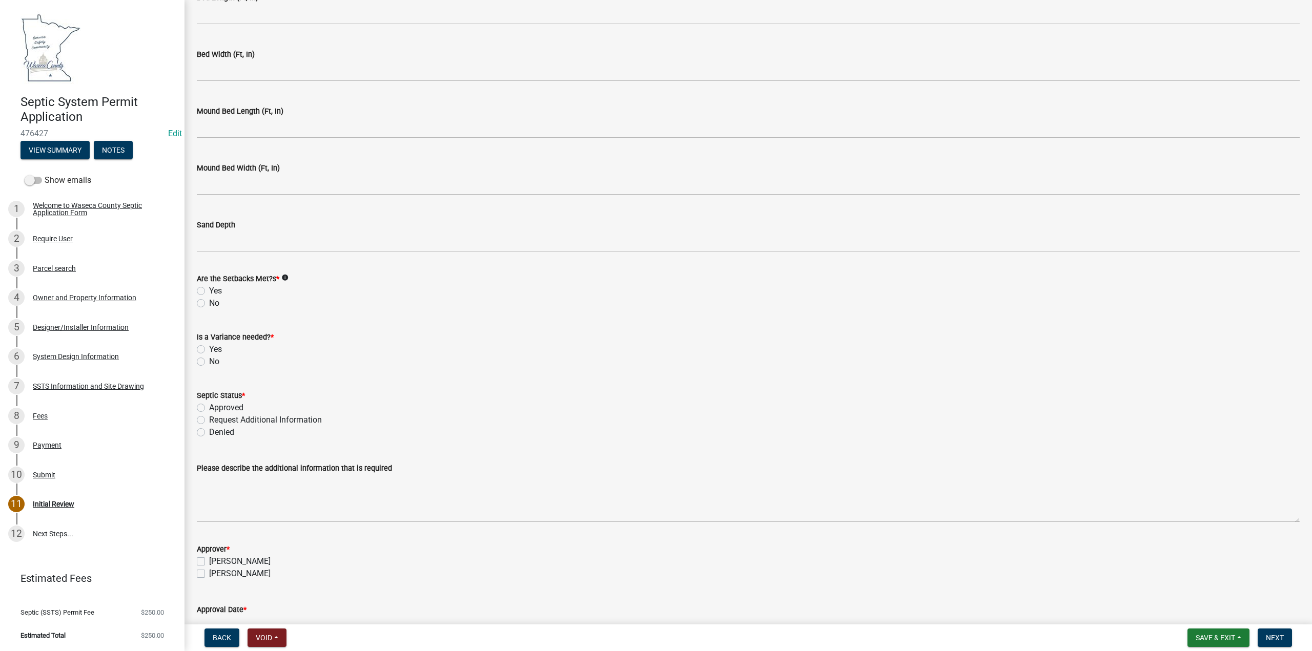
type input "12"
click at [209, 293] on label "Yes" at bounding box center [215, 291] width 13 height 12
click at [209, 292] on input "Yes" at bounding box center [212, 288] width 7 height 7
radio input "true"
click at [209, 362] on label "No" at bounding box center [214, 362] width 10 height 12
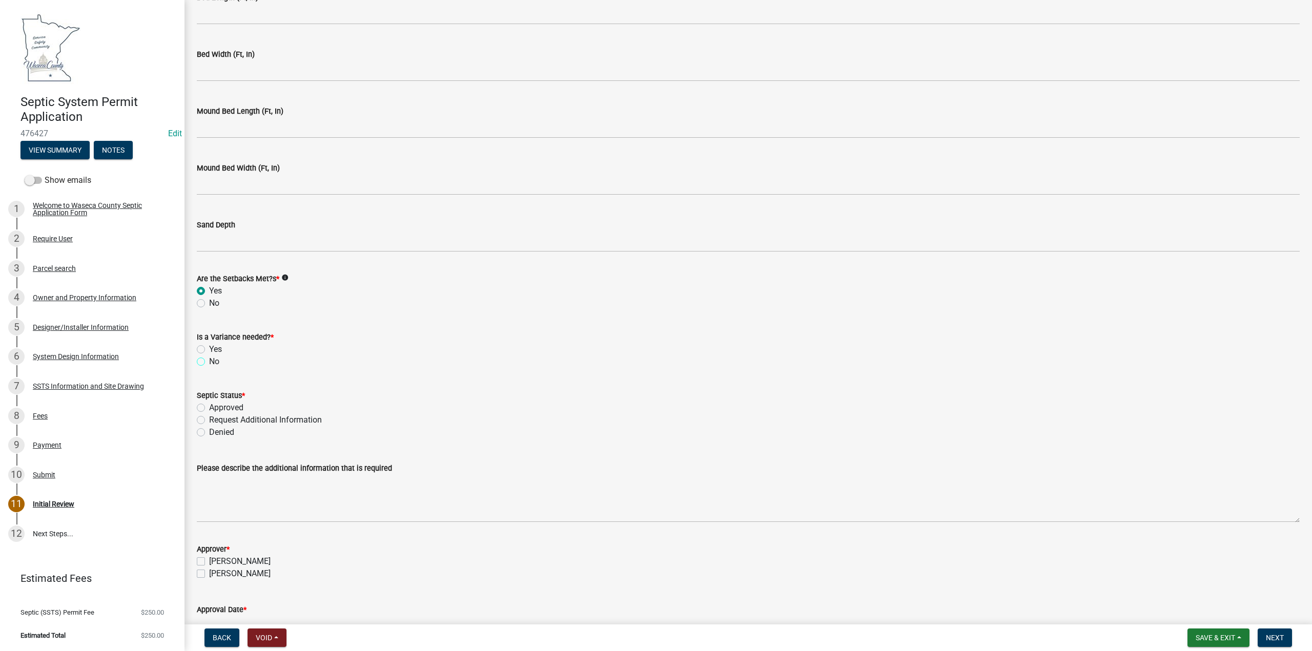
click at [209, 362] on input "No" at bounding box center [212, 359] width 7 height 7
radio input "true"
click at [209, 406] on label "Approved" at bounding box center [226, 408] width 34 height 12
click at [209, 406] on input "Approved" at bounding box center [212, 405] width 7 height 7
radio input "true"
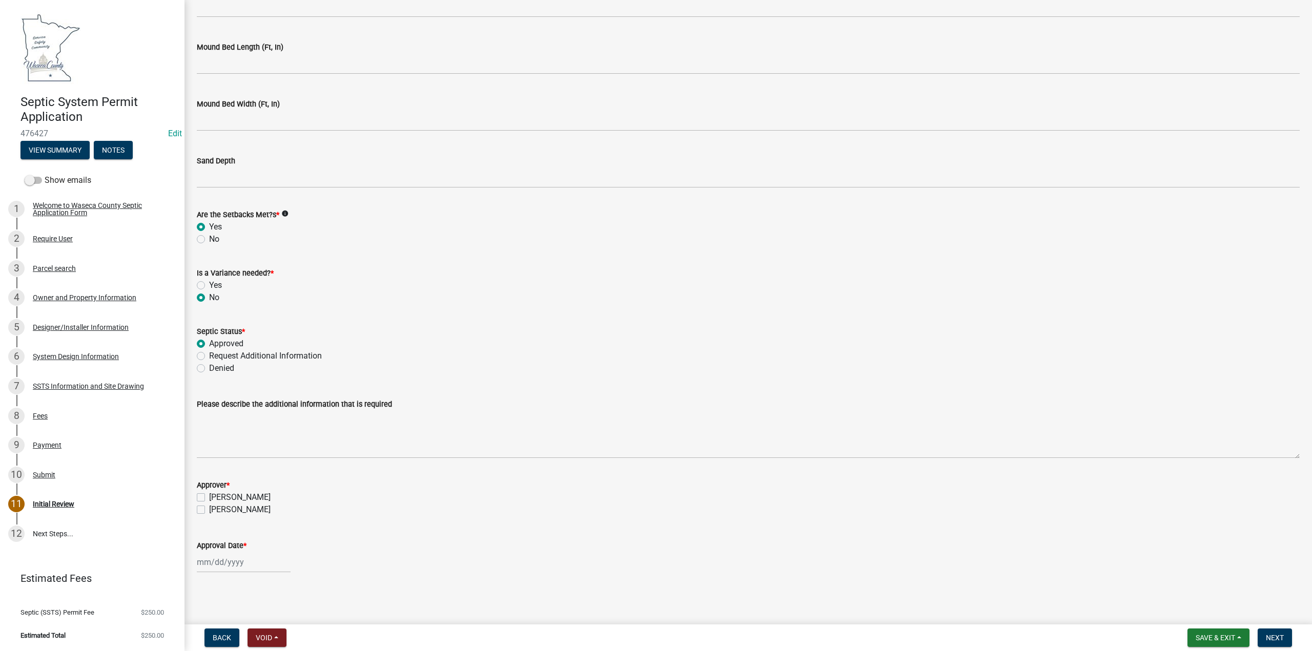
scroll to position [2218, 0]
click at [209, 494] on label "[PERSON_NAME]" at bounding box center [239, 496] width 61 height 12
click at [209, 494] on input "[PERSON_NAME]" at bounding box center [212, 493] width 7 height 7
checkbox input "true"
checkbox input "false"
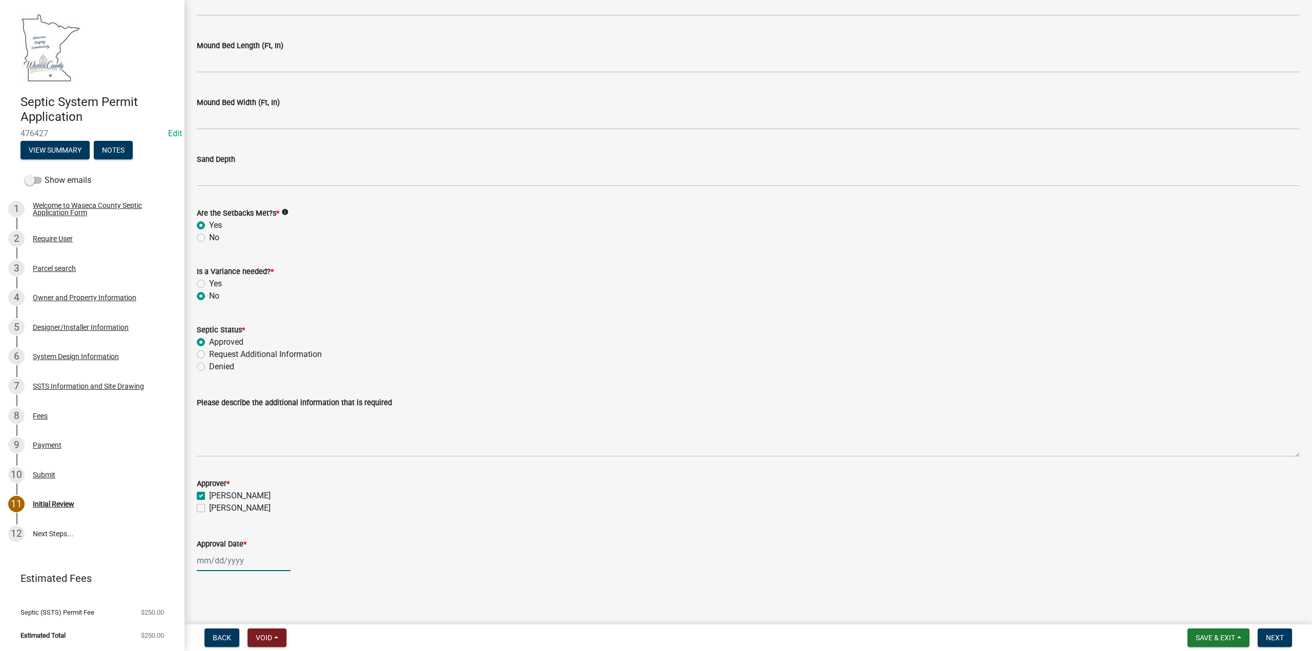
click at [208, 565] on div at bounding box center [244, 560] width 94 height 21
select select "9"
select select "2025"
click at [206, 428] on button "Previous month" at bounding box center [207, 424] width 12 height 16
click at [207, 426] on span "Previous month" at bounding box center [207, 424] width 8 height 8
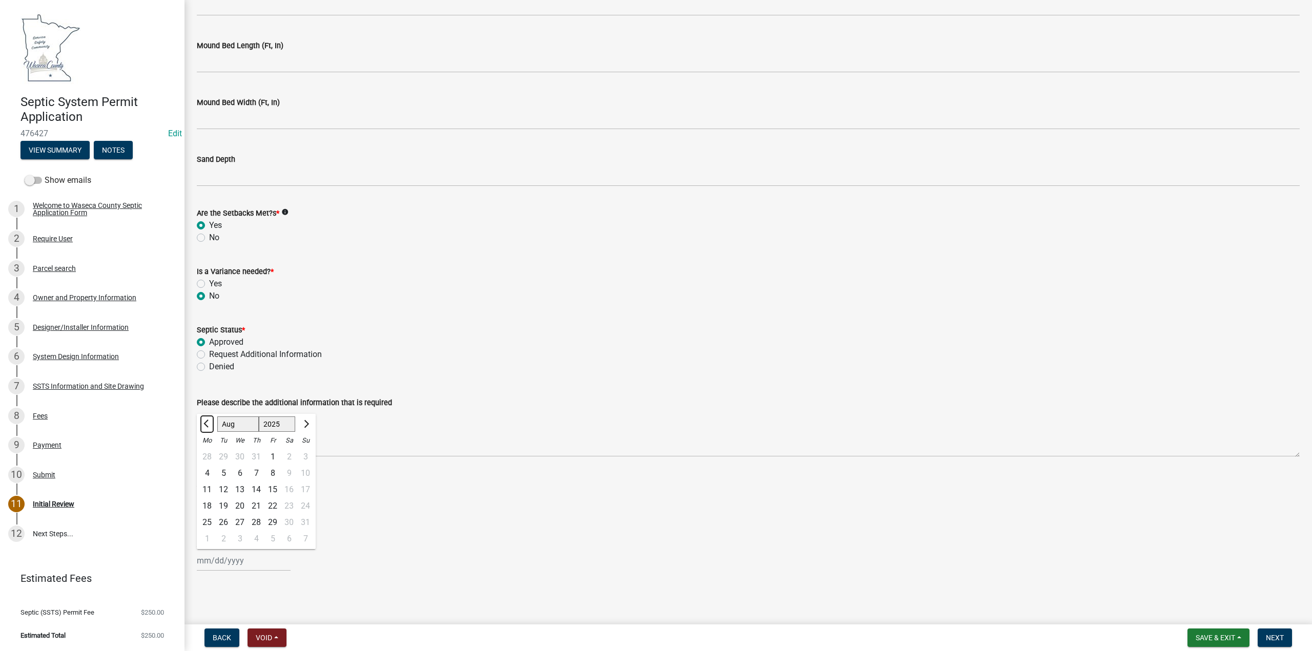
select select "7"
click at [274, 505] on div "25" at bounding box center [272, 506] width 16 height 16
type input "[DATE]"
click at [1273, 636] on span "Next" at bounding box center [1275, 638] width 18 height 8
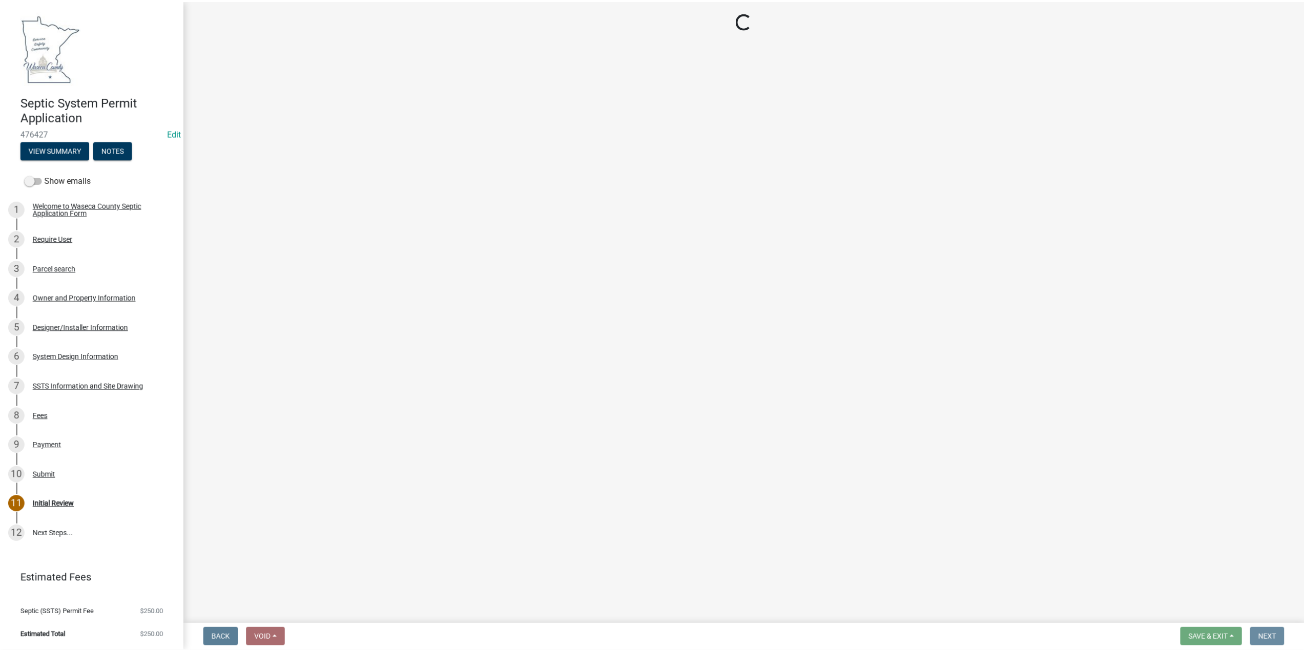
scroll to position [0, 0]
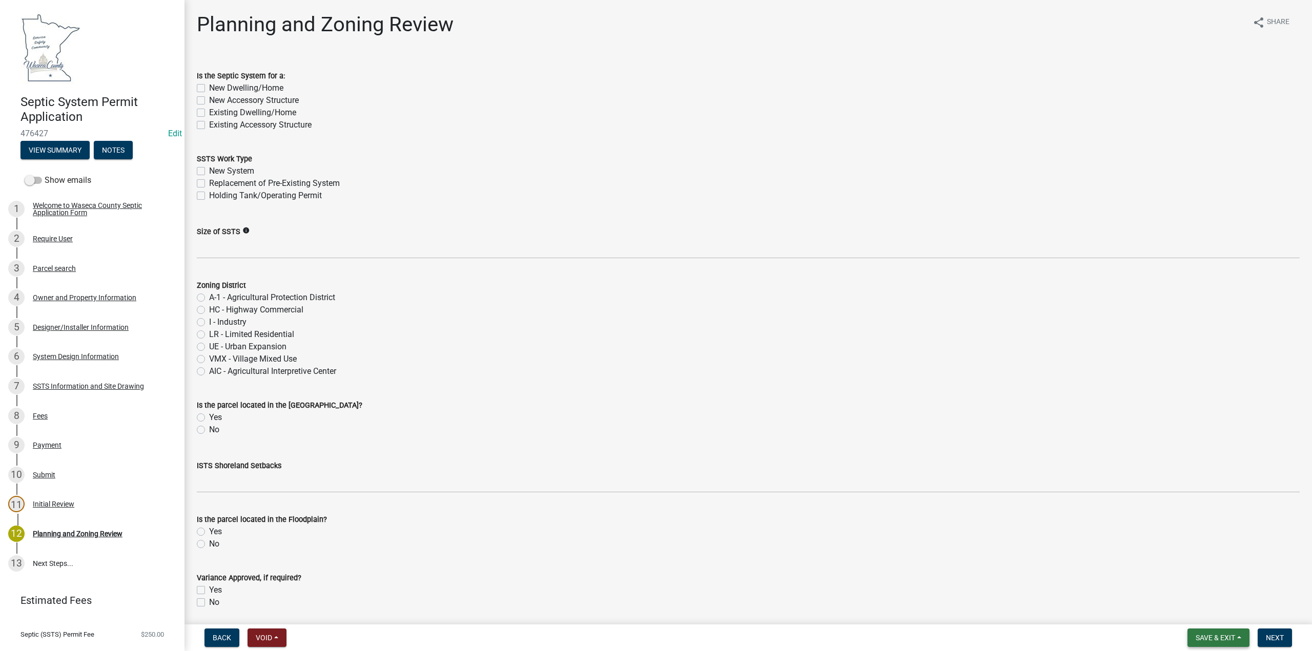
click at [1214, 634] on span "Save & Exit" at bounding box center [1214, 638] width 39 height 8
click at [1212, 613] on button "Save & Exit" at bounding box center [1208, 611] width 82 height 25
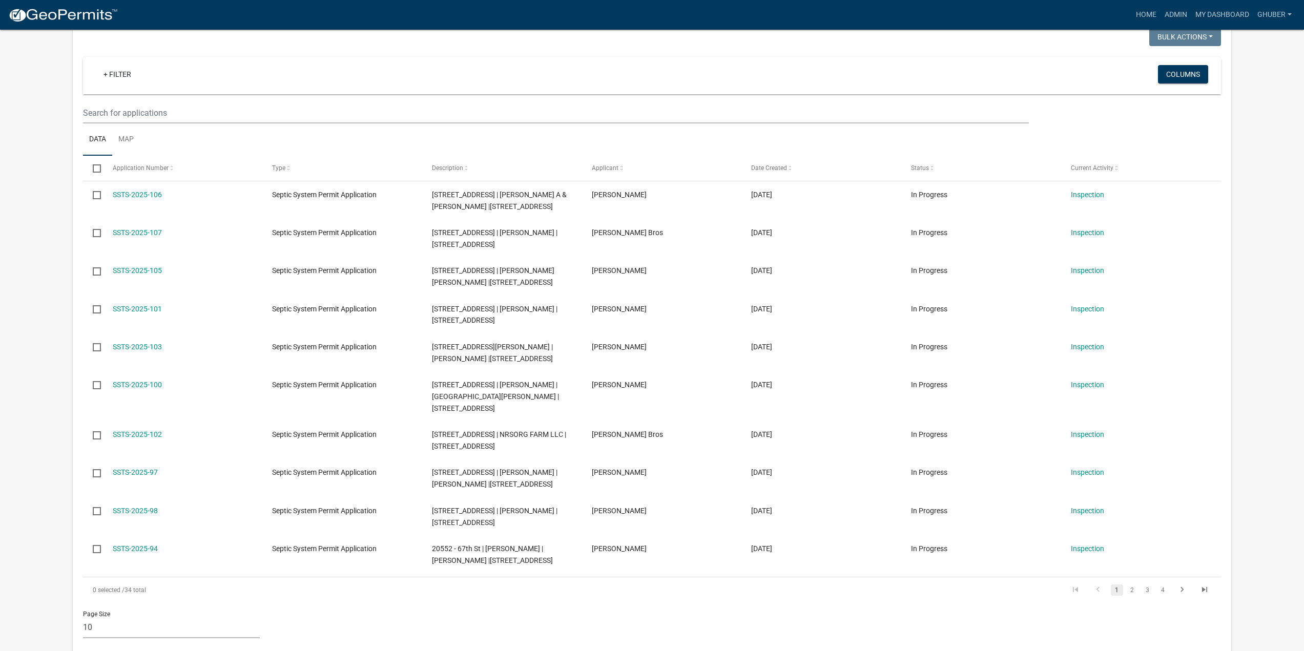
scroll to position [461, 0]
